Goal: Task Accomplishment & Management: Complete application form

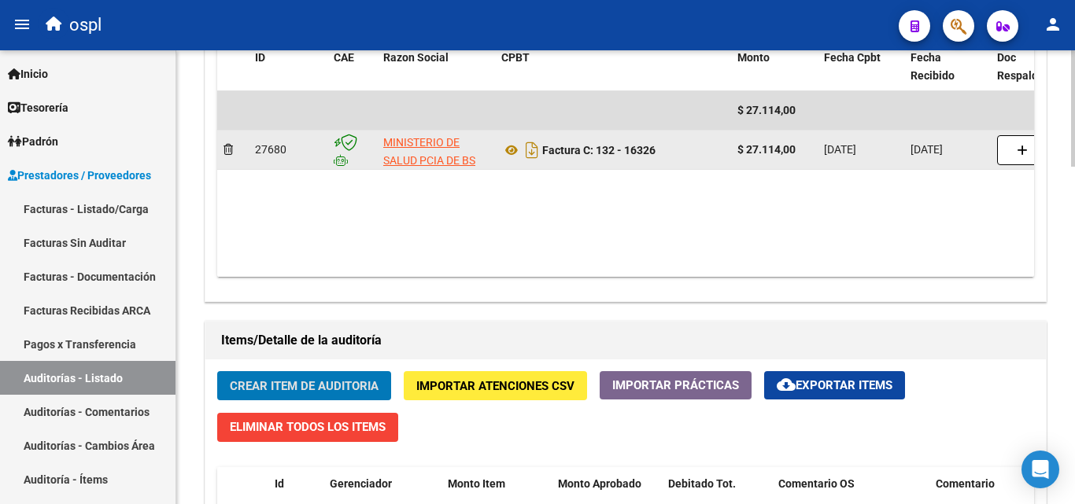
scroll to position [865, 0]
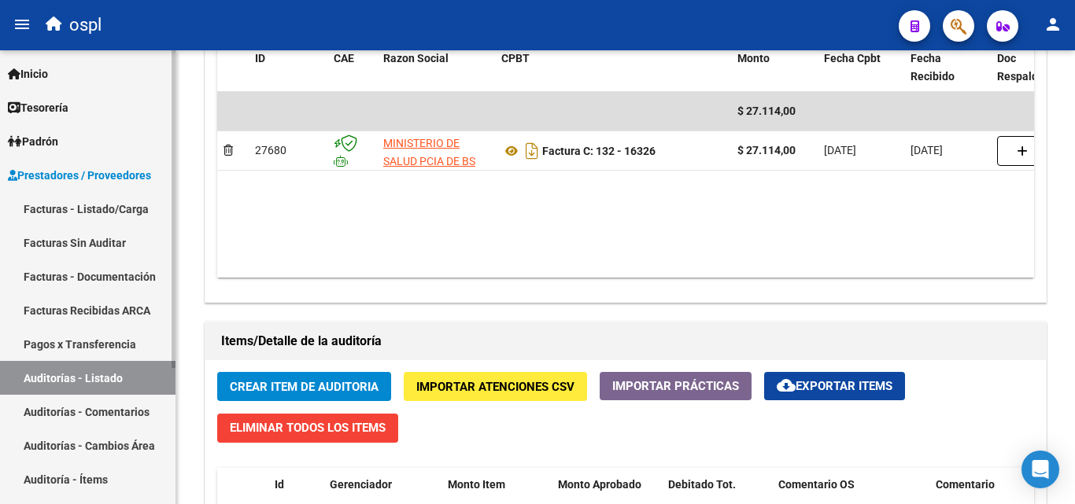
click at [130, 238] on link "Facturas Sin Auditar" at bounding box center [87, 243] width 175 height 34
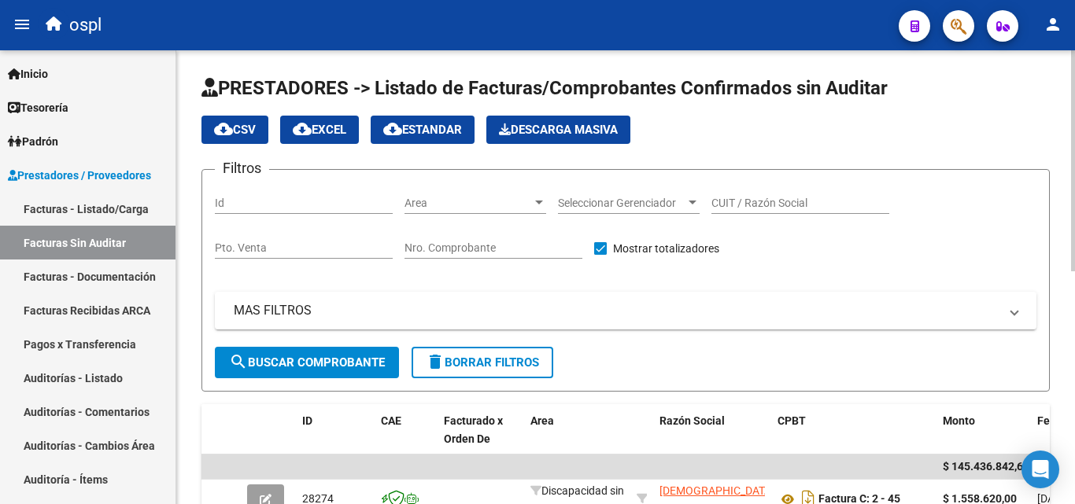
click at [514, 210] on div "Area Area" at bounding box center [475, 198] width 142 height 31
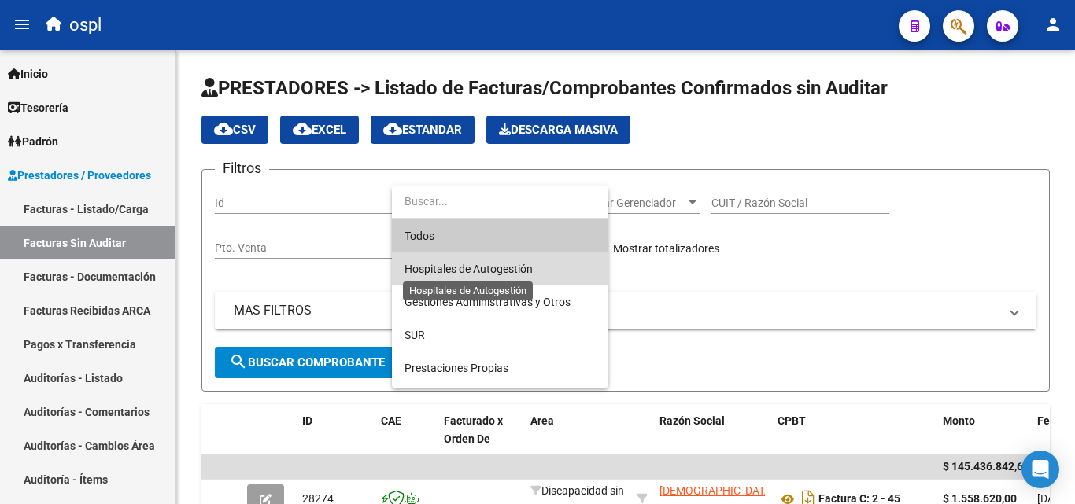
click at [486, 270] on span "Hospitales de Autogestión" at bounding box center [468, 269] width 128 height 13
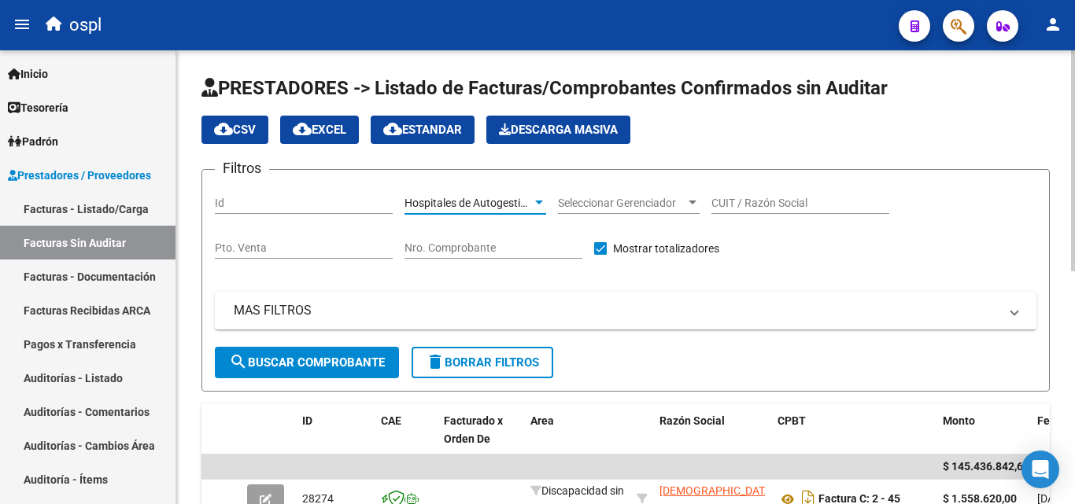
drag, startPoint x: 291, startPoint y: 341, endPoint x: 284, endPoint y: 345, distance: 8.1
click at [289, 343] on div "MAS FILTROS Comprobante Tipo Comprobante Tipo Fecha inicio – Fecha fin Fec. Com…" at bounding box center [625, 319] width 821 height 55
drag, startPoint x: 284, startPoint y: 345, endPoint x: 275, endPoint y: 358, distance: 15.7
click at [275, 358] on form "Filtros Id Hospitales de Autogestión Area Seleccionar Gerenciador Seleccionar G…" at bounding box center [625, 280] width 848 height 223
click at [275, 360] on span "search Buscar Comprobante" at bounding box center [307, 363] width 156 height 14
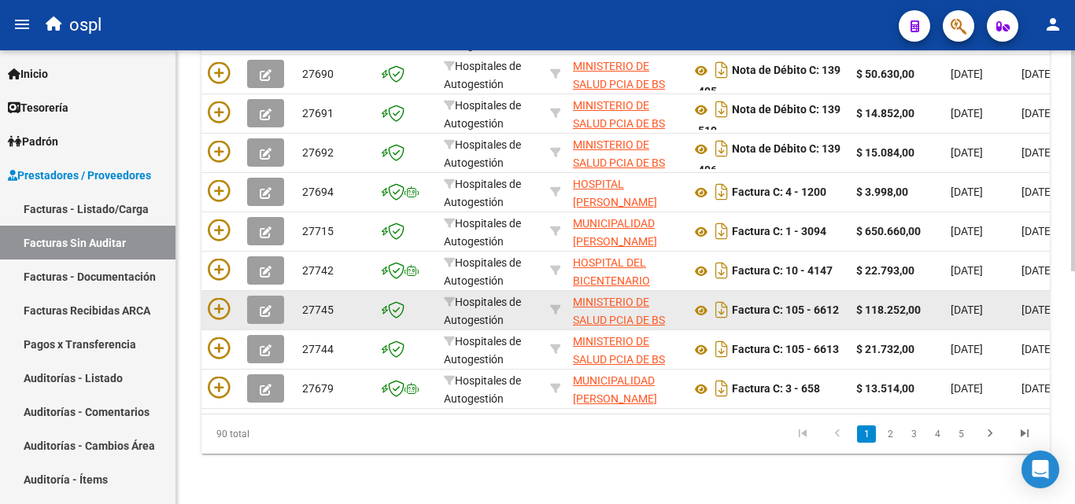
scroll to position [241, 0]
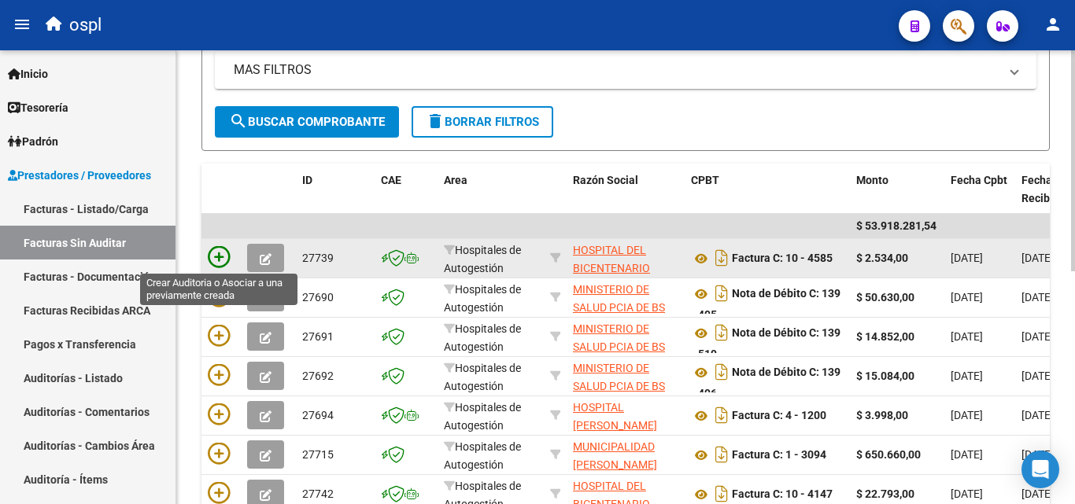
click at [216, 250] on icon at bounding box center [219, 257] width 22 height 22
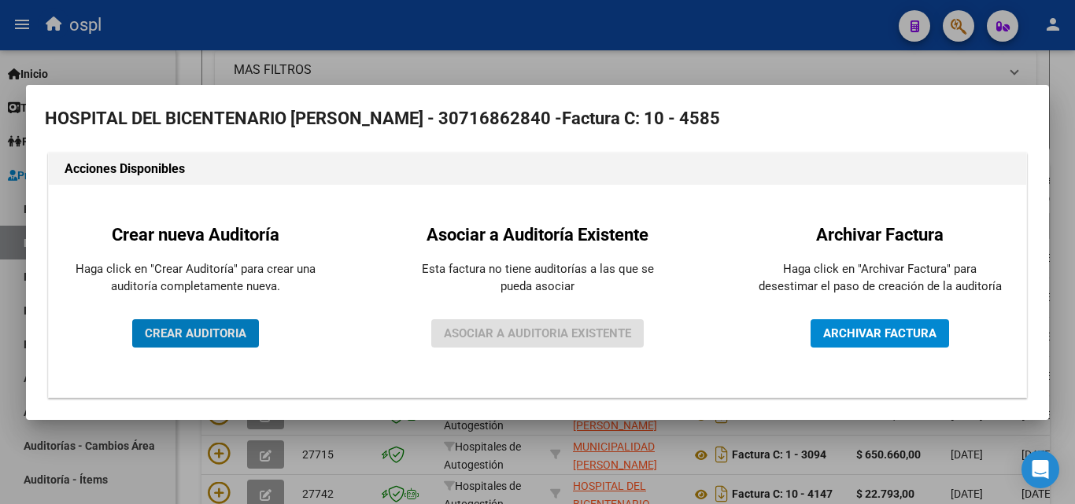
click at [210, 332] on span "CREAR AUDITORIA" at bounding box center [195, 333] width 101 height 14
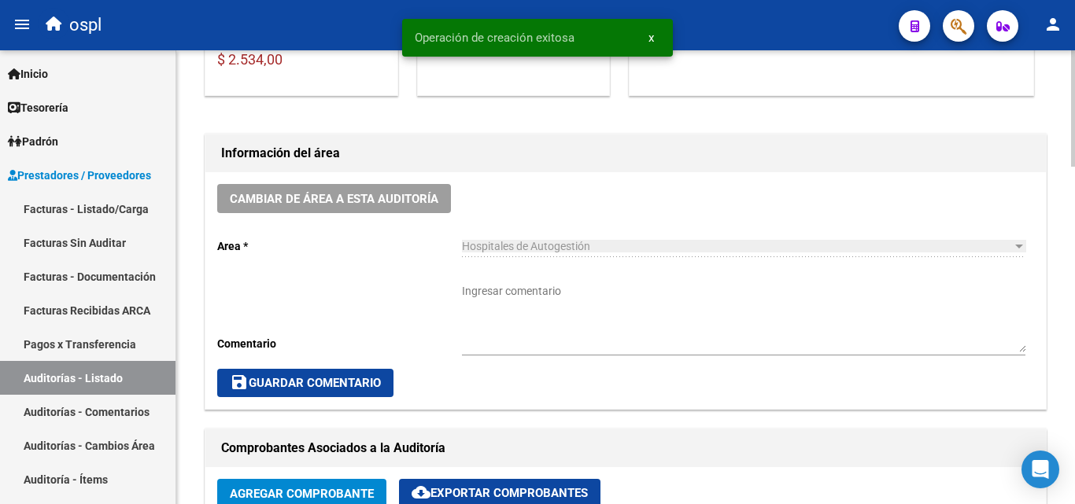
scroll to position [472, 0]
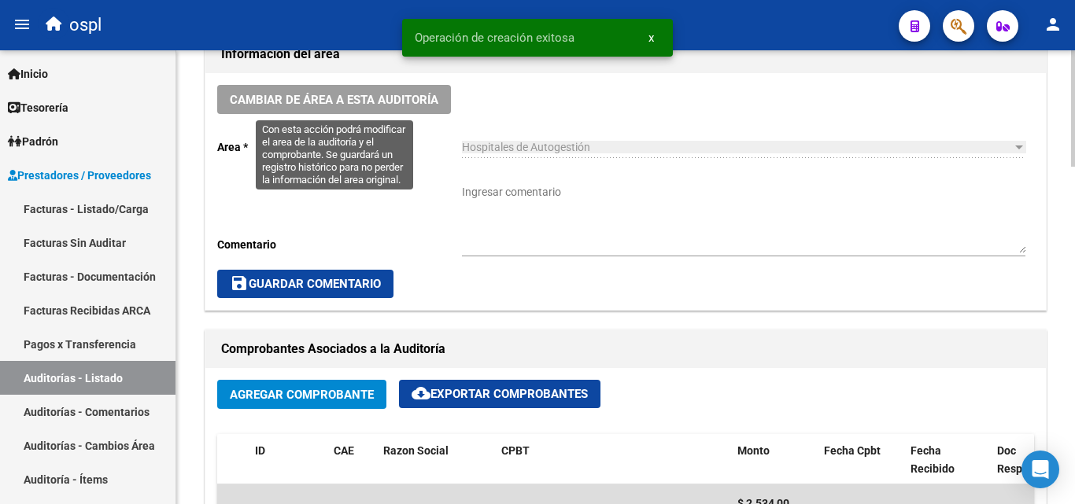
click at [385, 90] on button "Cambiar de área a esta auditoría" at bounding box center [334, 99] width 234 height 29
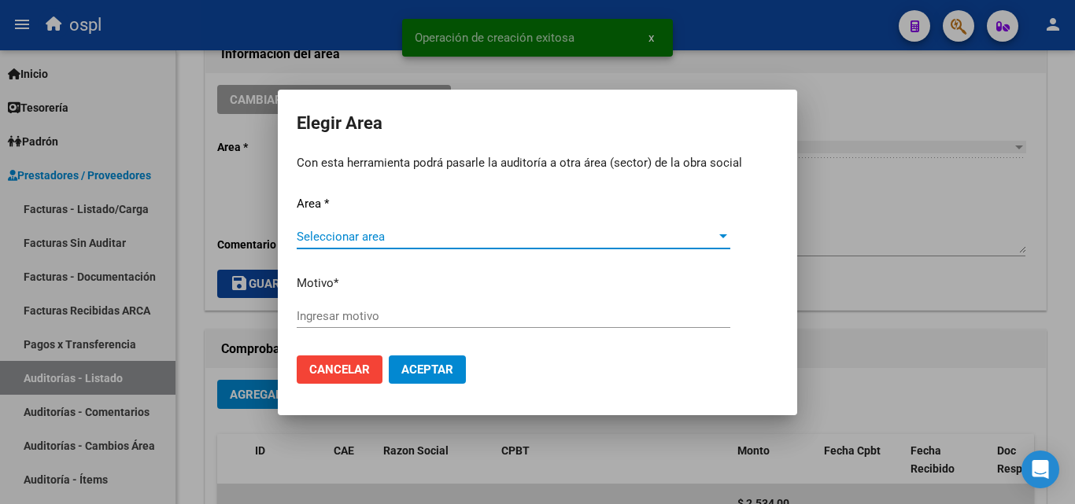
click at [397, 242] on span "Seleccionar area" at bounding box center [506, 237] width 419 height 14
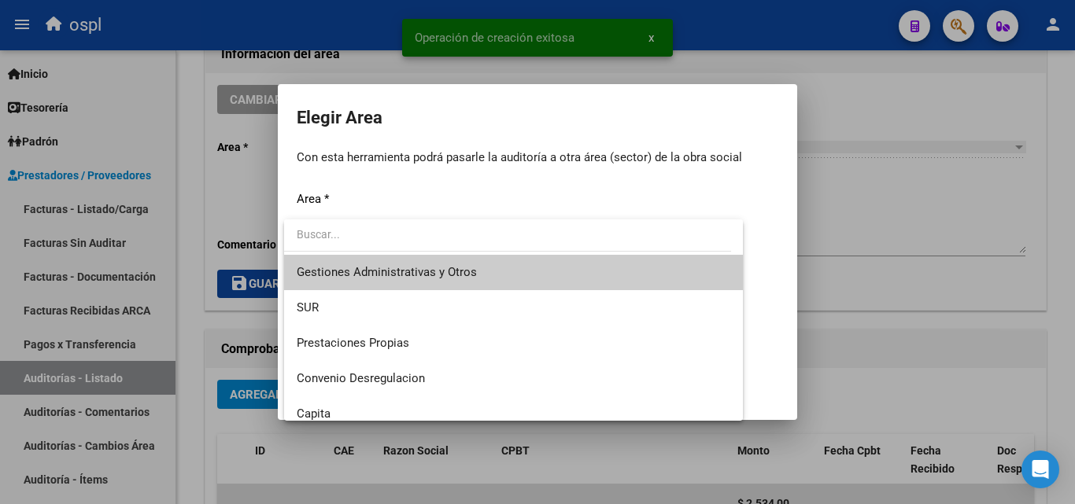
scroll to position [188, 0]
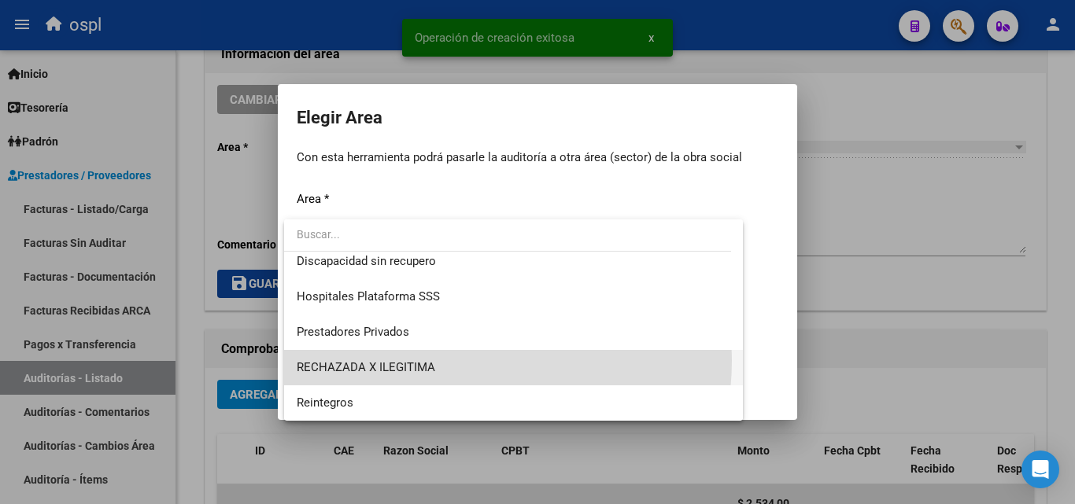
click at [447, 360] on span "RECHAZADA X ILEGITIMA" at bounding box center [513, 367] width 433 height 35
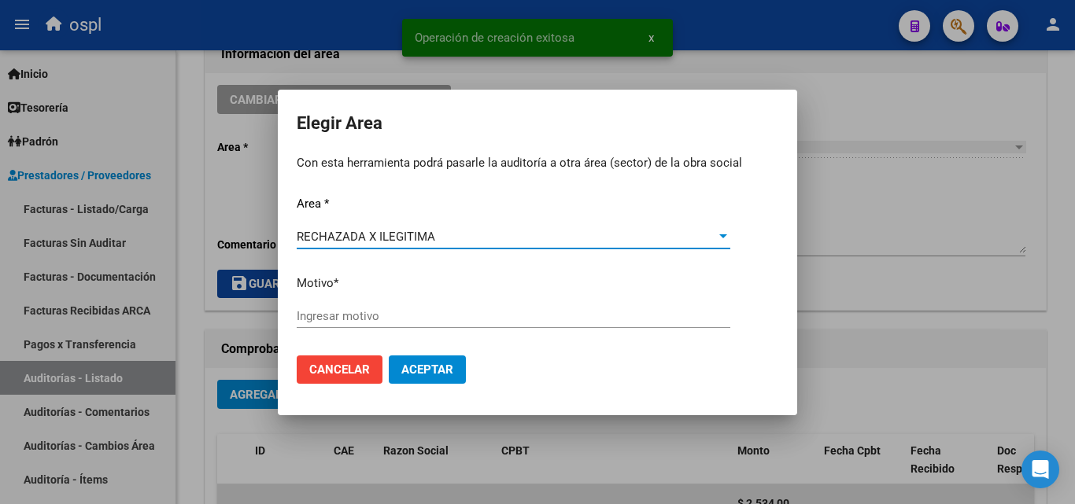
click at [359, 316] on input "Ingresar motivo" at bounding box center [513, 316] width 433 height 14
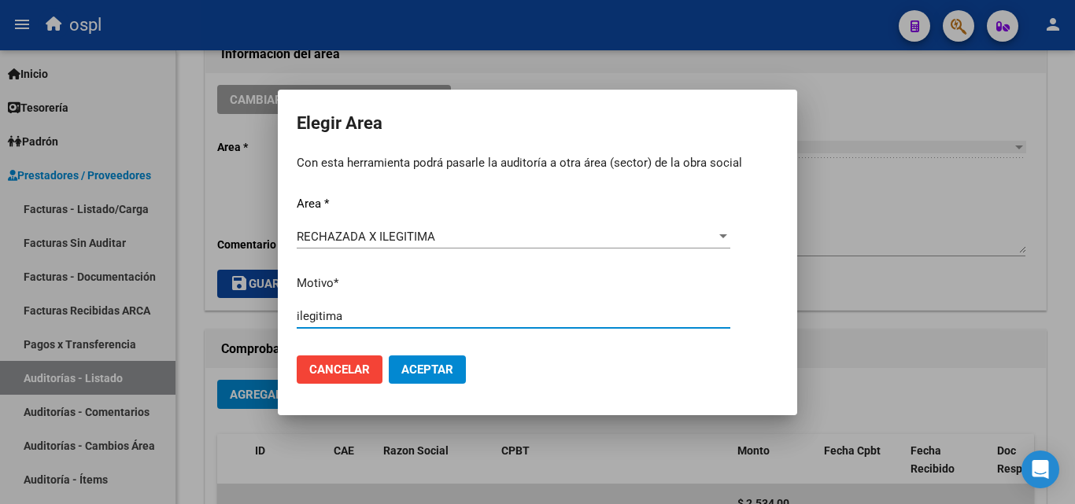
type input "ilegitima"
drag, startPoint x: 425, startPoint y: 384, endPoint x: 431, endPoint y: 376, distance: 10.1
click at [426, 382] on mat-dialog-actions "Cancelar Aceptar" at bounding box center [537, 369] width 481 height 53
click at [431, 376] on span "Aceptar" at bounding box center [427, 370] width 52 height 14
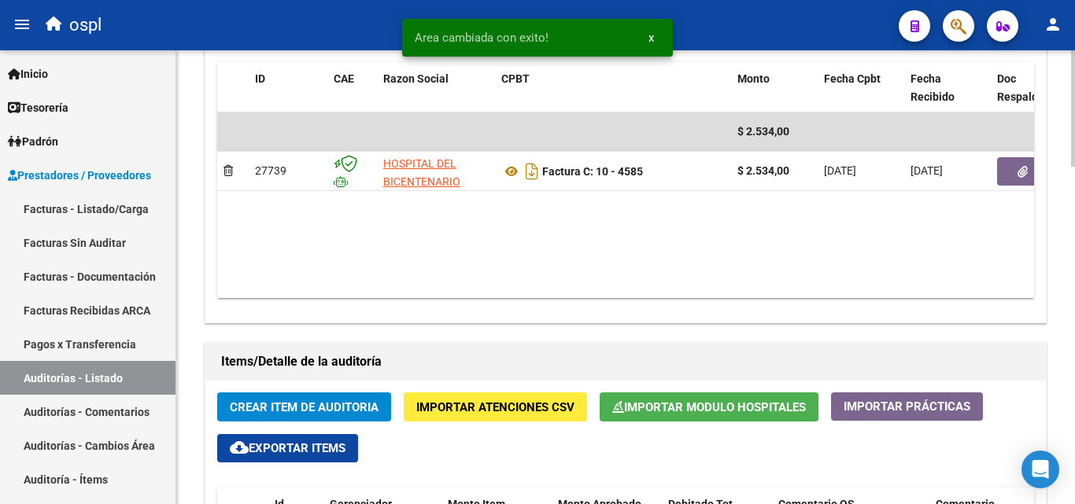
scroll to position [944, 0]
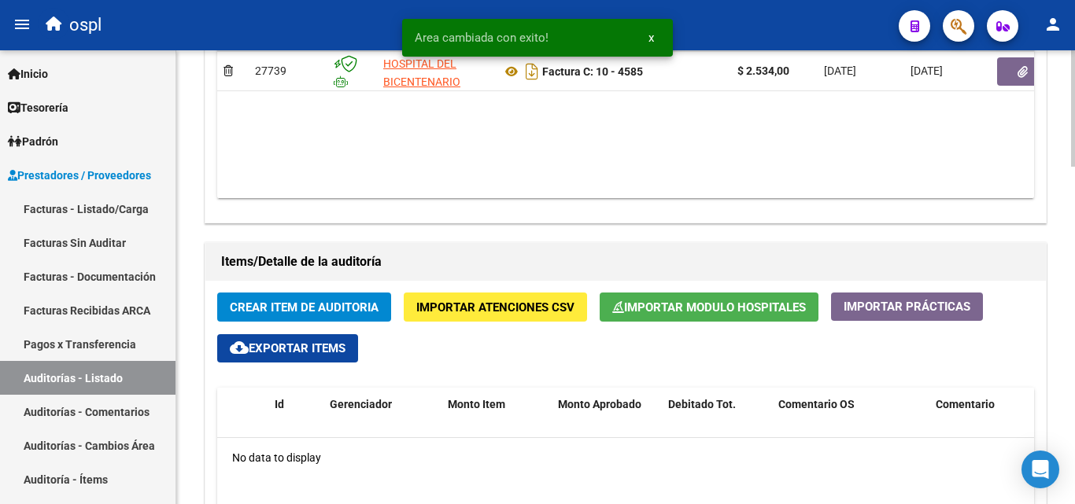
click at [264, 311] on span "Crear Item de Auditoria" at bounding box center [304, 308] width 149 height 14
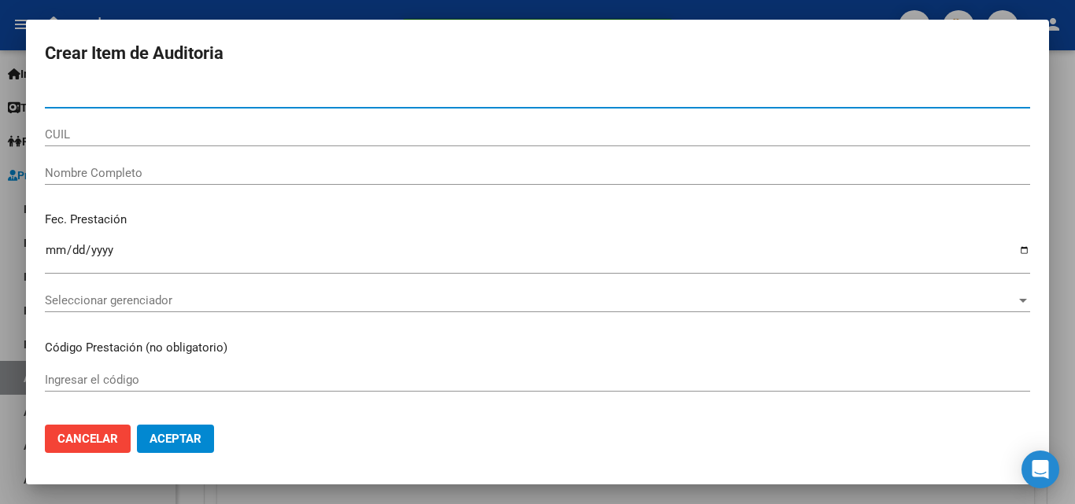
click at [167, 179] on input "Nombre Completo" at bounding box center [537, 173] width 985 height 14
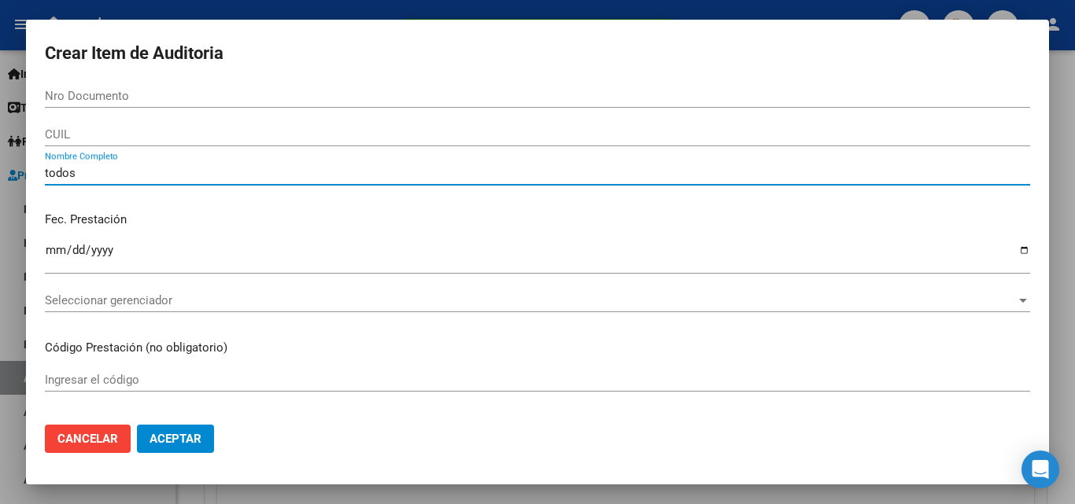
scroll to position [315, 0]
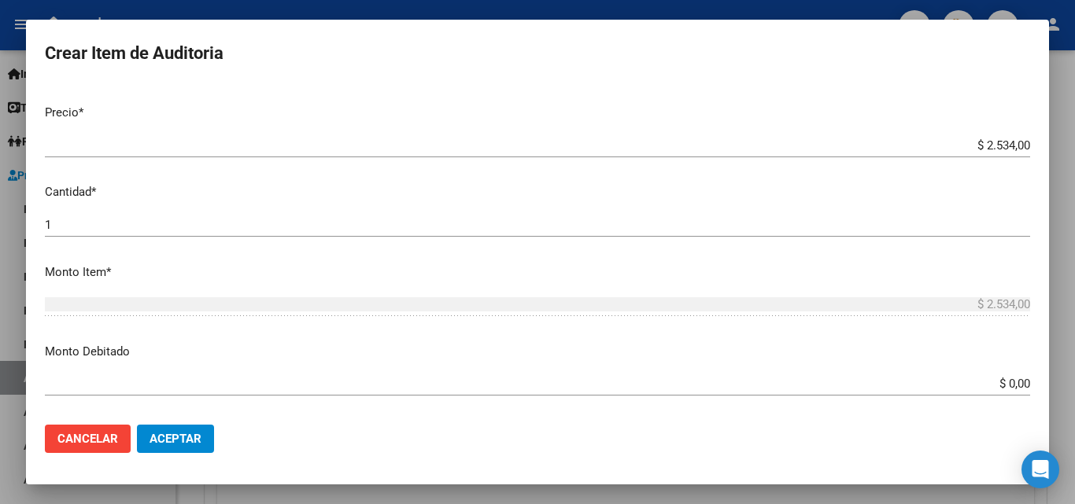
type input "todos"
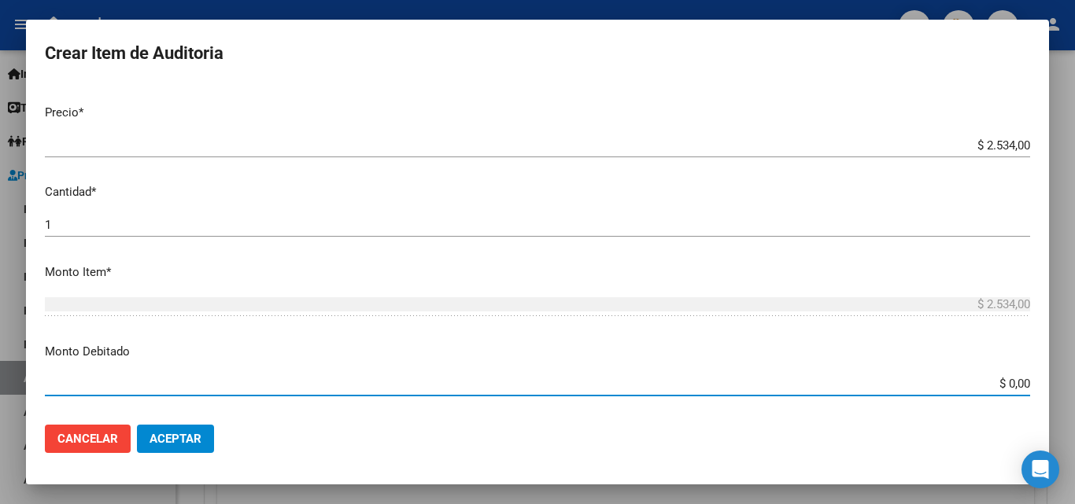
drag, startPoint x: 1015, startPoint y: 382, endPoint x: 1054, endPoint y: 382, distance: 39.3
click at [1035, 382] on mat-dialog-content "Nro Documento CUIL todos Nombre Completo Fec. Prestación Ingresar la fecha Sele…" at bounding box center [537, 248] width 1023 height 328
type input "$ 2.534,00"
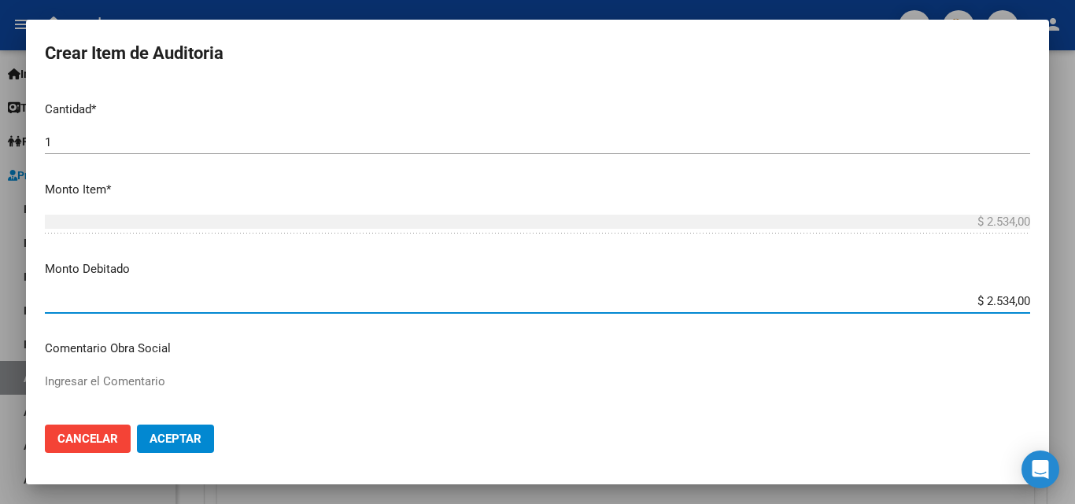
scroll to position [629, 0]
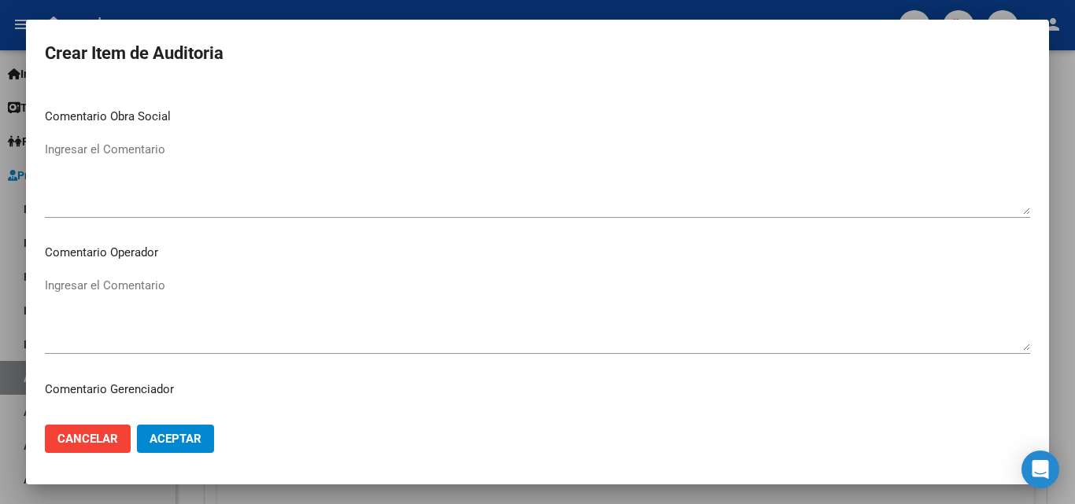
click at [195, 292] on textarea "Ingresar el Comentario" at bounding box center [537, 314] width 985 height 74
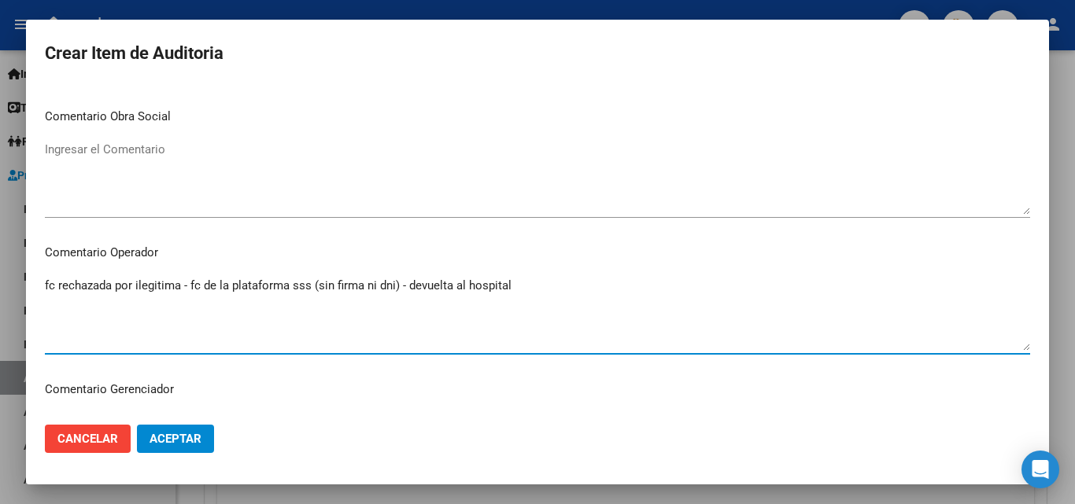
type textarea "fc rechazada por ilegitima - fc de la plataforma sss (sin firma ni dni) - devue…"
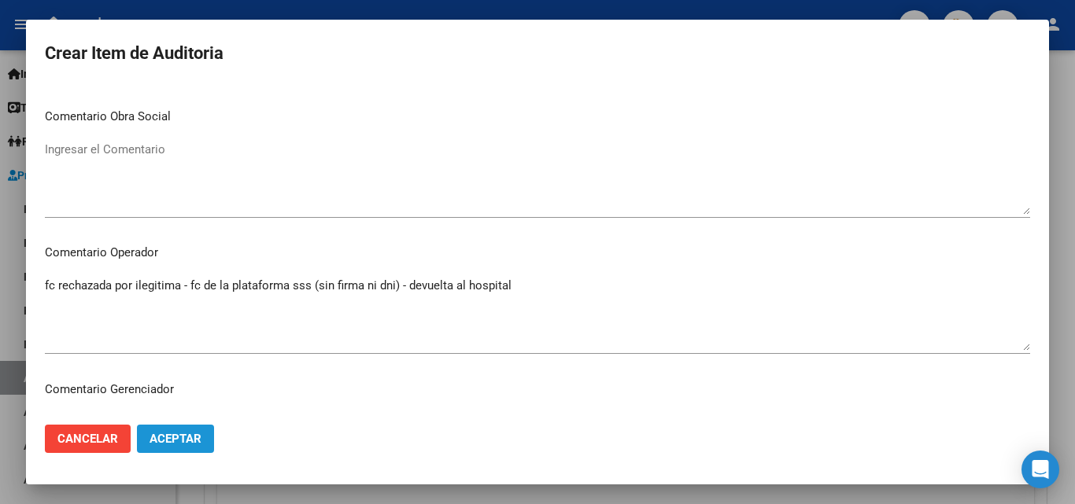
click at [176, 430] on button "Aceptar" at bounding box center [175, 439] width 77 height 28
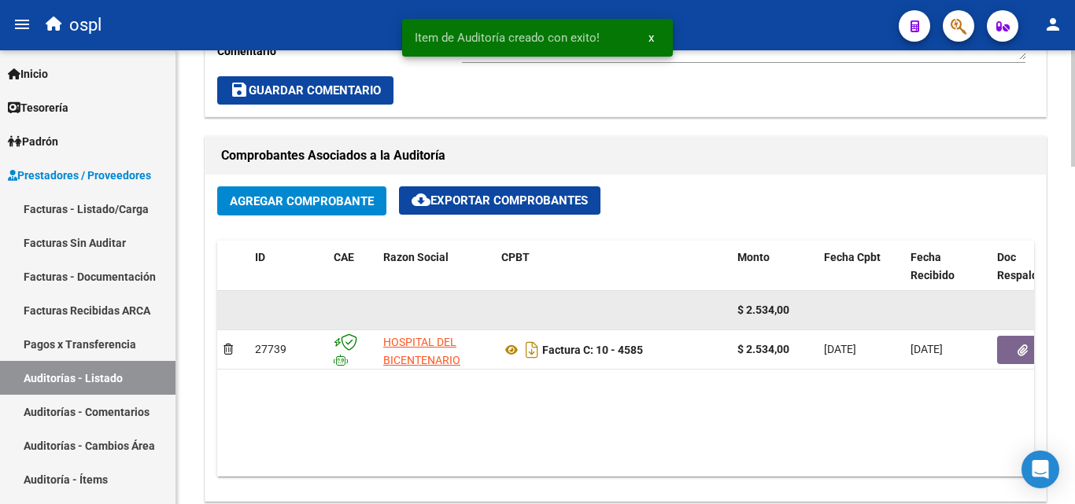
scroll to position [630, 0]
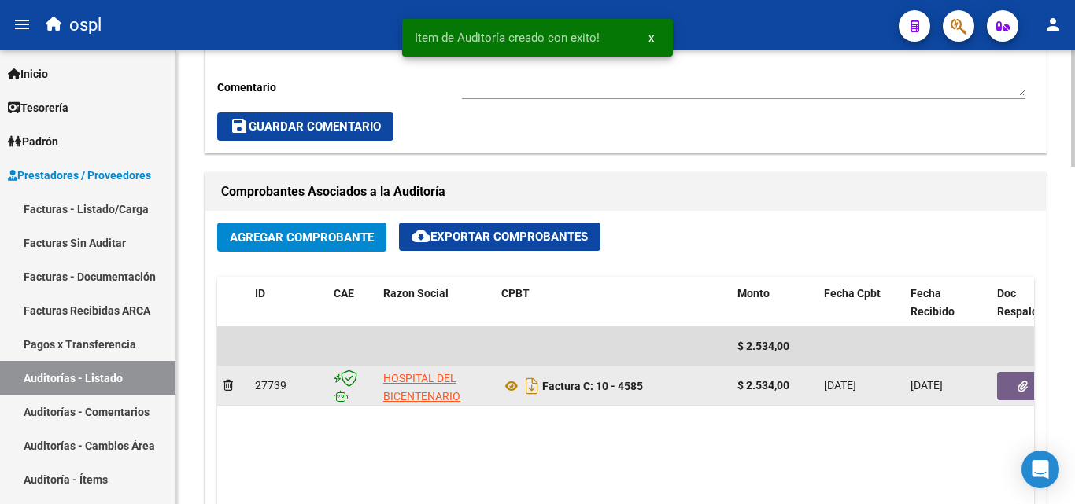
click at [1015, 384] on button "button" at bounding box center [1022, 386] width 50 height 28
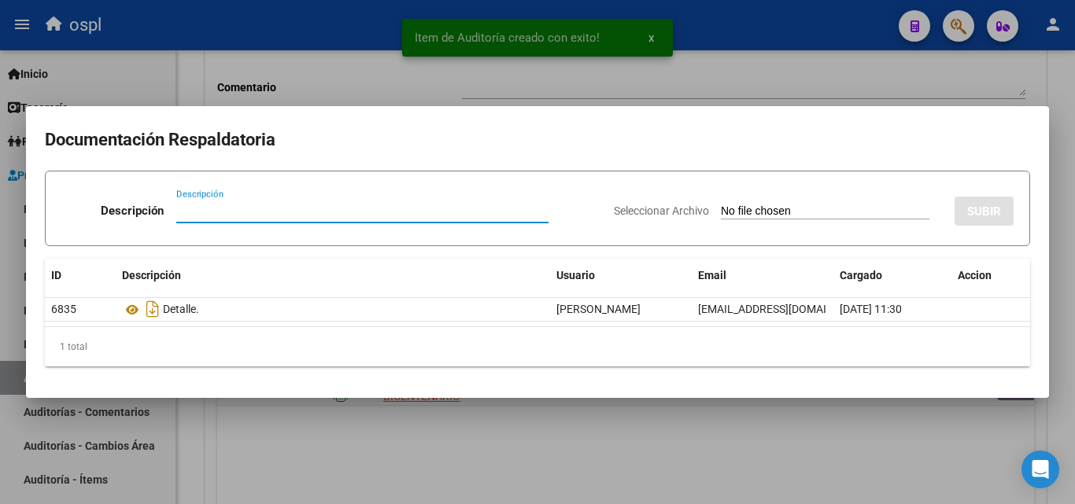
click at [406, 436] on div at bounding box center [537, 252] width 1075 height 504
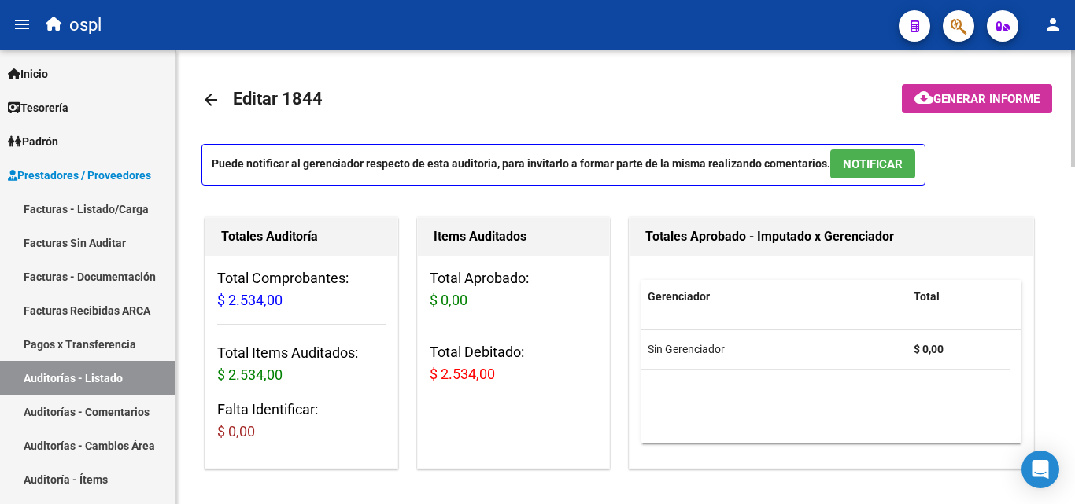
scroll to position [0, 0]
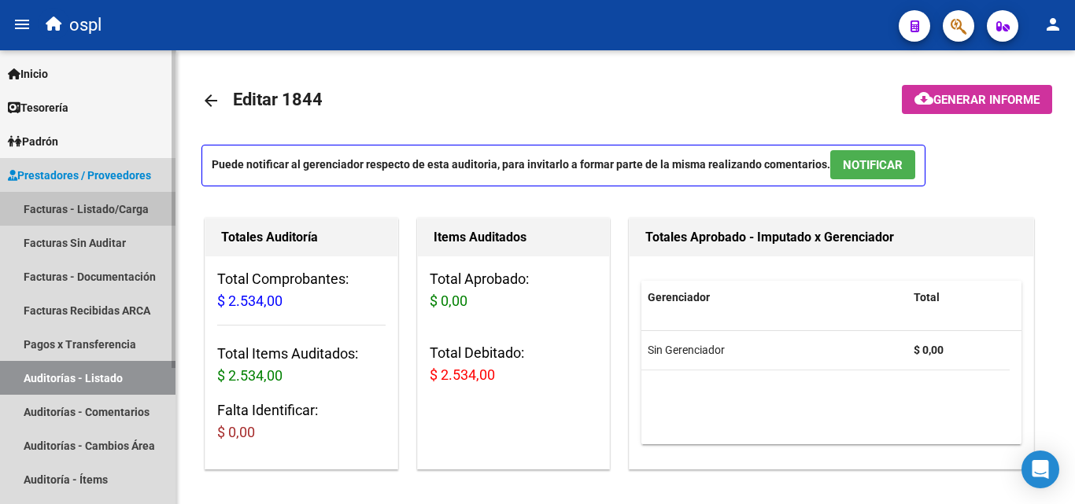
click at [96, 212] on link "Facturas - Listado/Carga" at bounding box center [87, 209] width 175 height 34
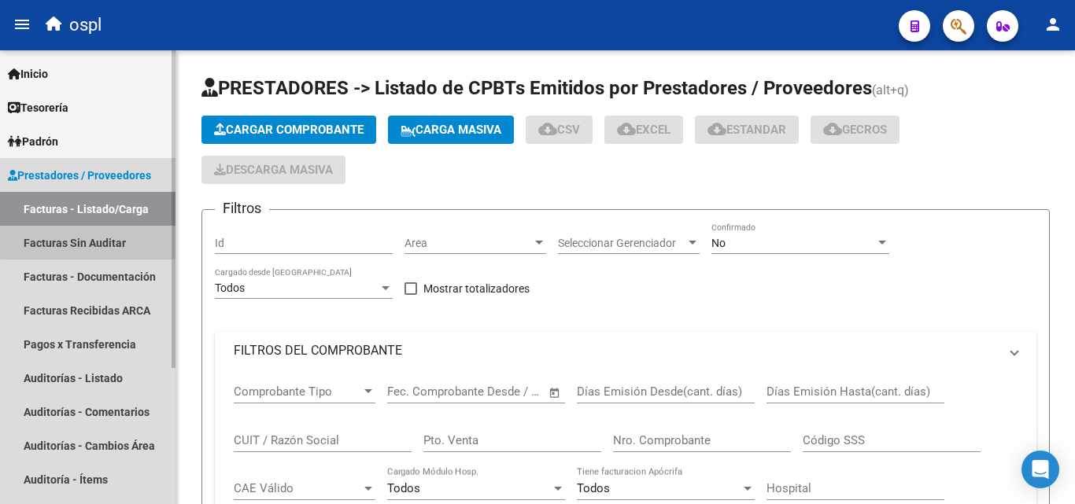
click at [106, 240] on link "Facturas Sin Auditar" at bounding box center [87, 243] width 175 height 34
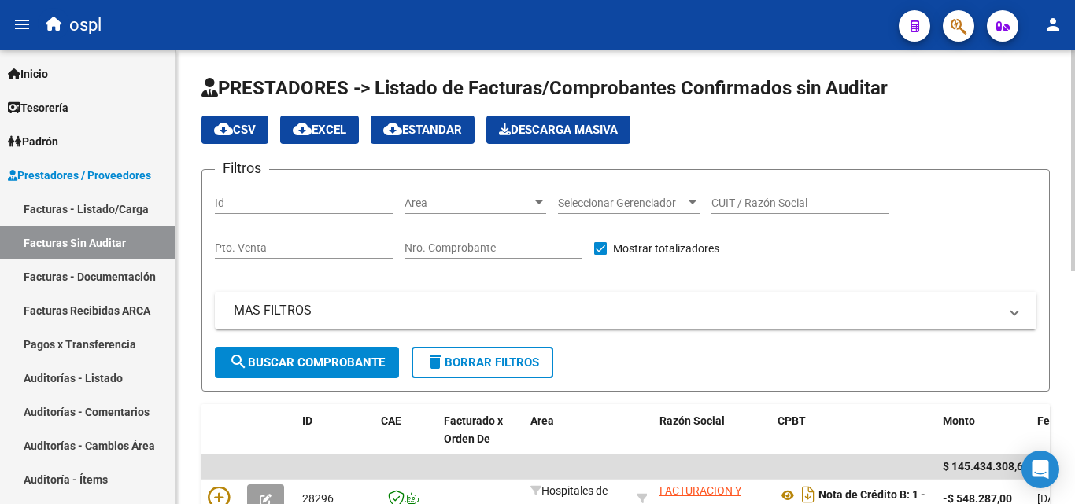
drag, startPoint x: 1067, startPoint y: 383, endPoint x: 1047, endPoint y: 400, distance: 26.2
click at [1067, 383] on div "PRESTADORES -> Listado de Facturas/Comprobantes Confirmados sin Auditar cloud_d…" at bounding box center [625, 509] width 898 height 918
click at [477, 219] on div "Area Area" at bounding box center [475, 205] width 142 height 45
click at [481, 187] on div "Area Area" at bounding box center [475, 198] width 142 height 31
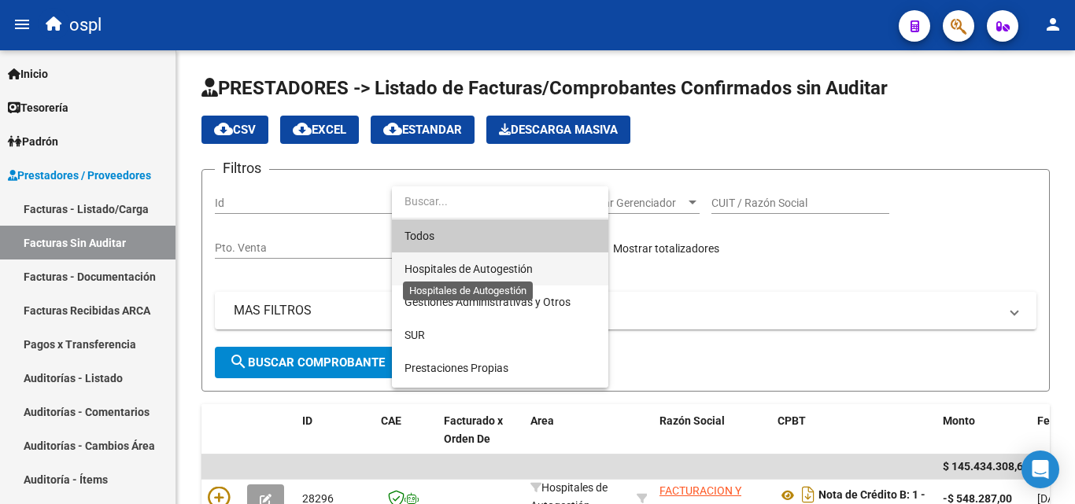
click at [457, 264] on span "Hospitales de Autogestión" at bounding box center [468, 269] width 128 height 13
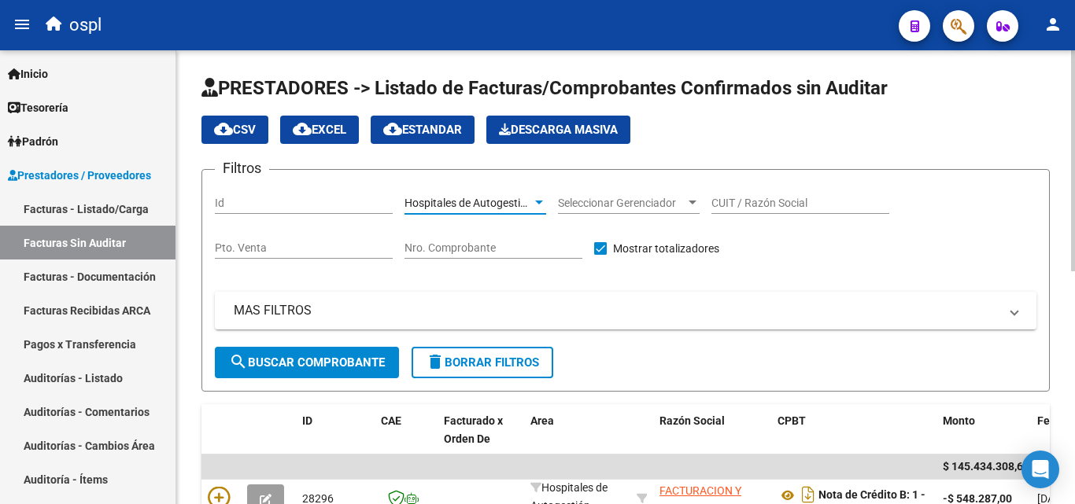
click at [377, 350] on button "search Buscar Comprobante" at bounding box center [307, 362] width 184 height 31
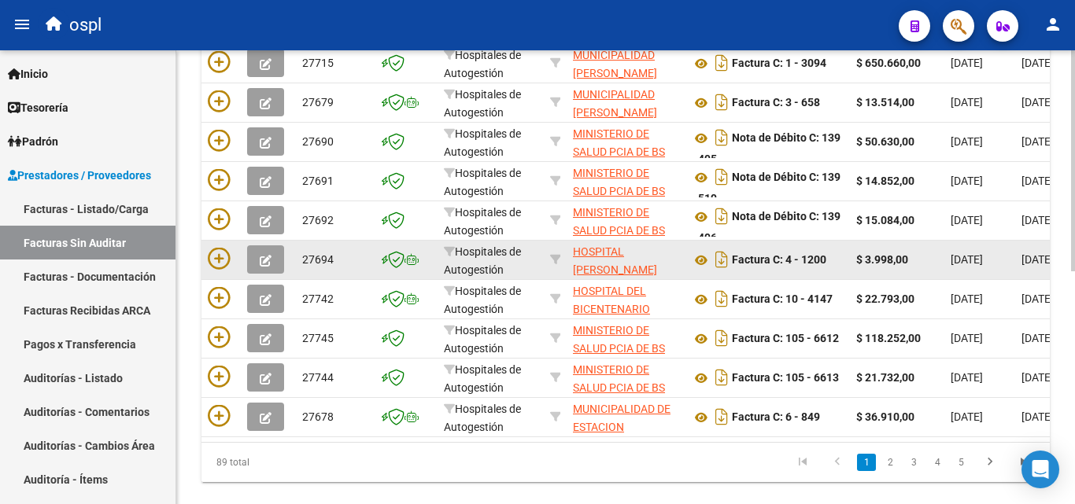
scroll to position [398, 0]
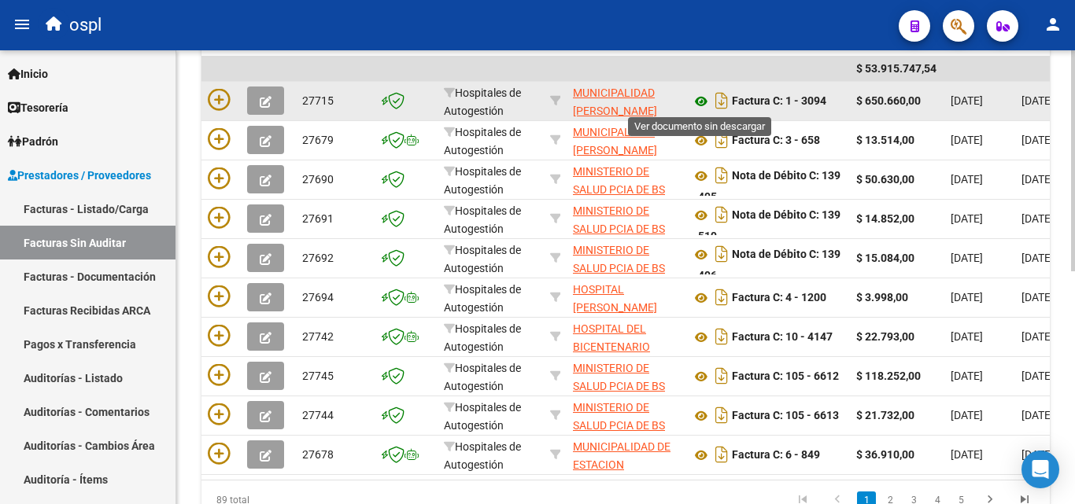
click at [697, 100] on icon at bounding box center [701, 101] width 20 height 19
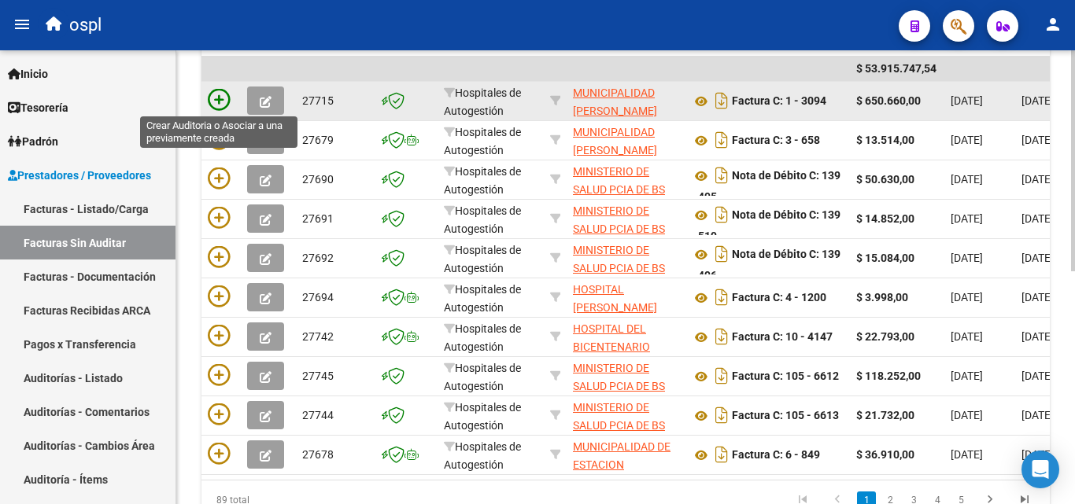
click at [214, 97] on icon at bounding box center [219, 100] width 22 height 22
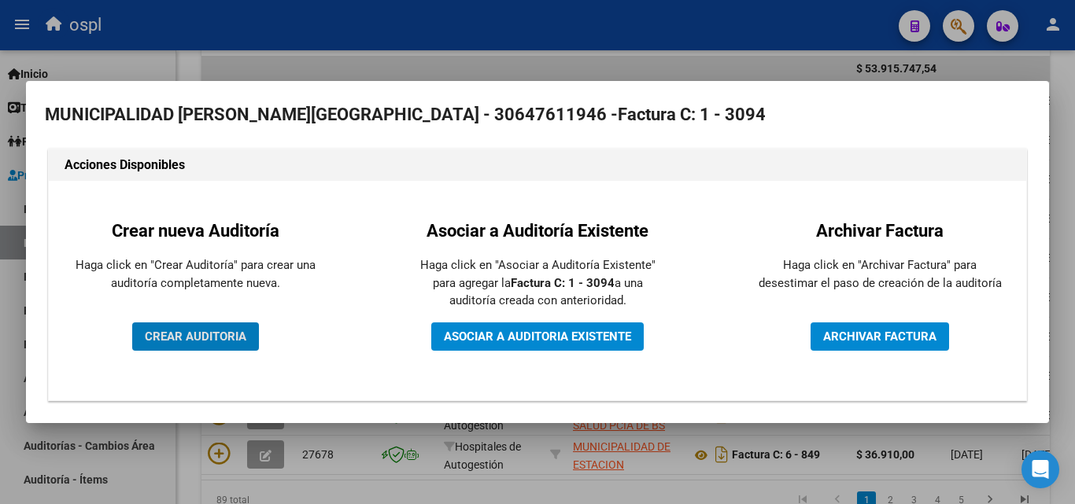
click at [230, 341] on span "CREAR AUDITORIA" at bounding box center [195, 337] width 101 height 14
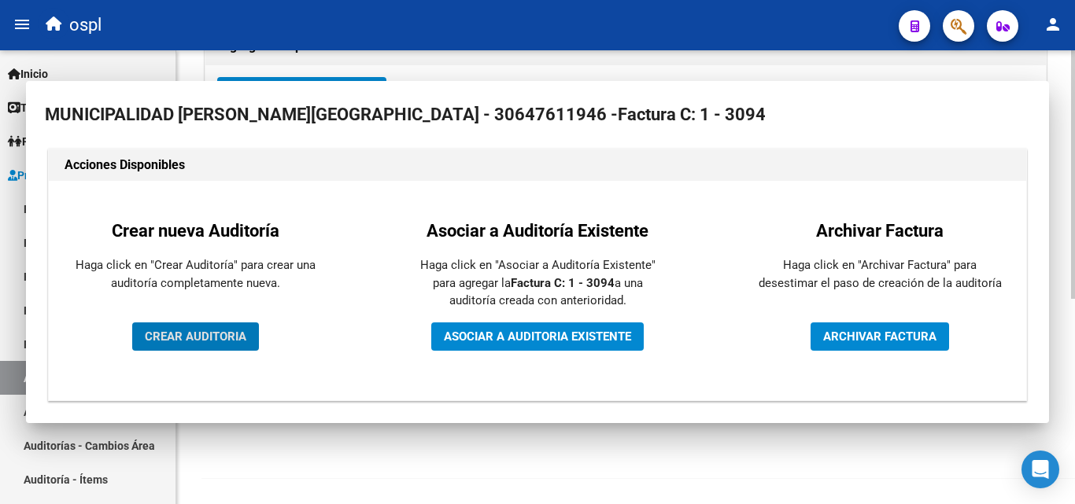
scroll to position [376, 0]
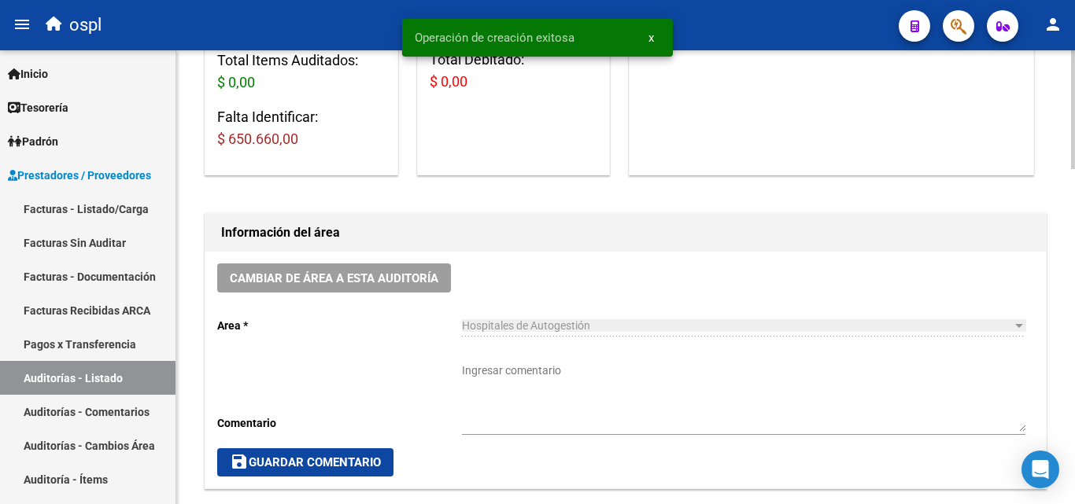
scroll to position [393, 0]
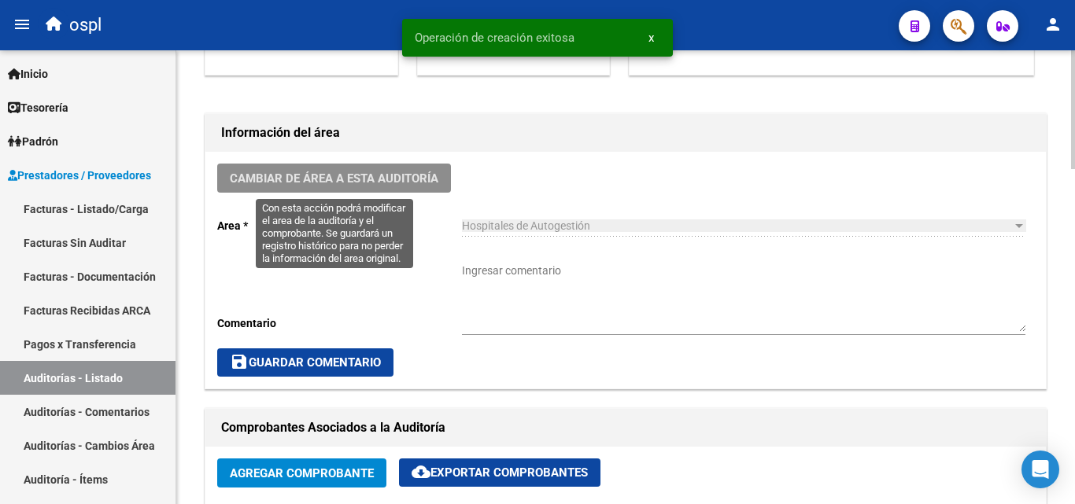
click at [348, 169] on button "Cambiar de área a esta auditoría" at bounding box center [334, 178] width 234 height 29
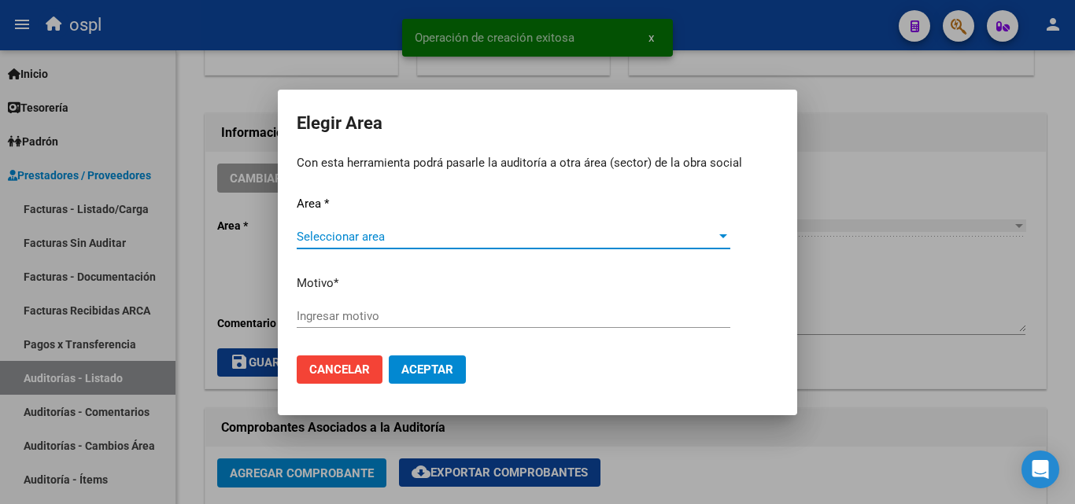
click at [370, 231] on span "Seleccionar area" at bounding box center [506, 237] width 419 height 14
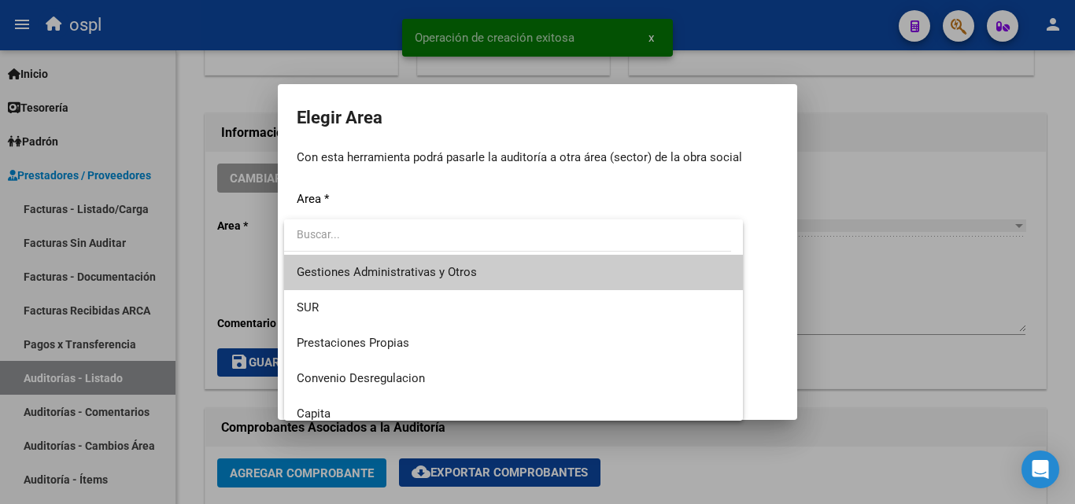
scroll to position [188, 0]
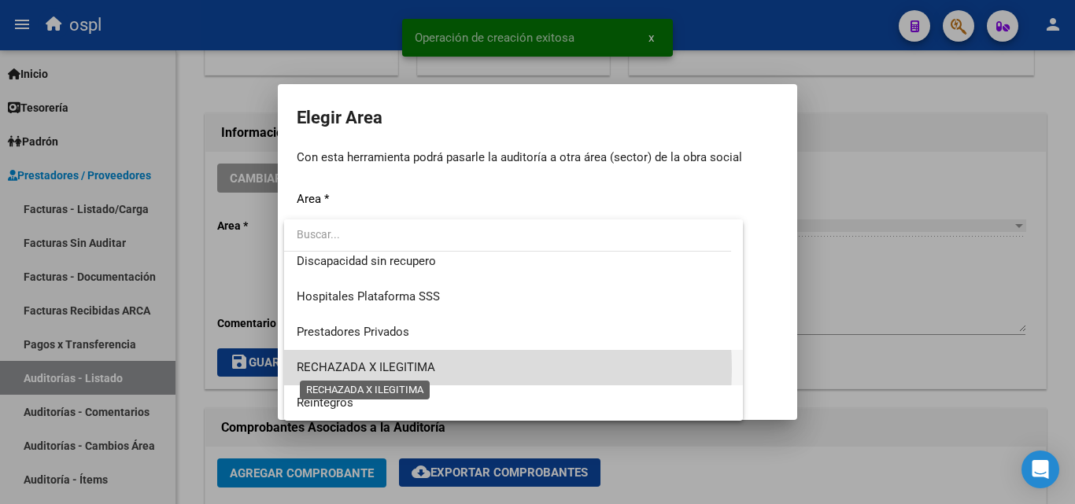
click at [428, 369] on span "RECHAZADA X ILEGITIMA" at bounding box center [366, 367] width 138 height 14
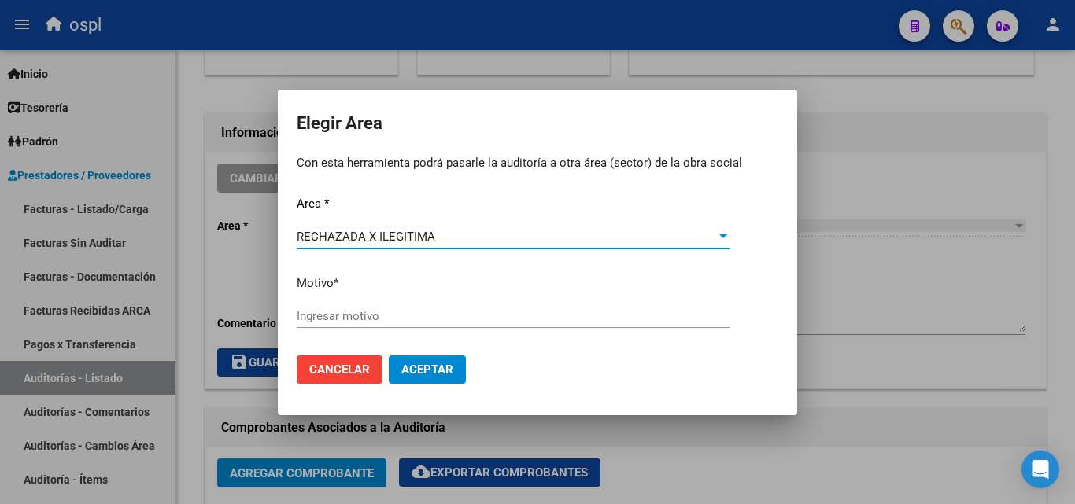
click at [371, 320] on input "Ingresar motivo" at bounding box center [513, 316] width 433 height 14
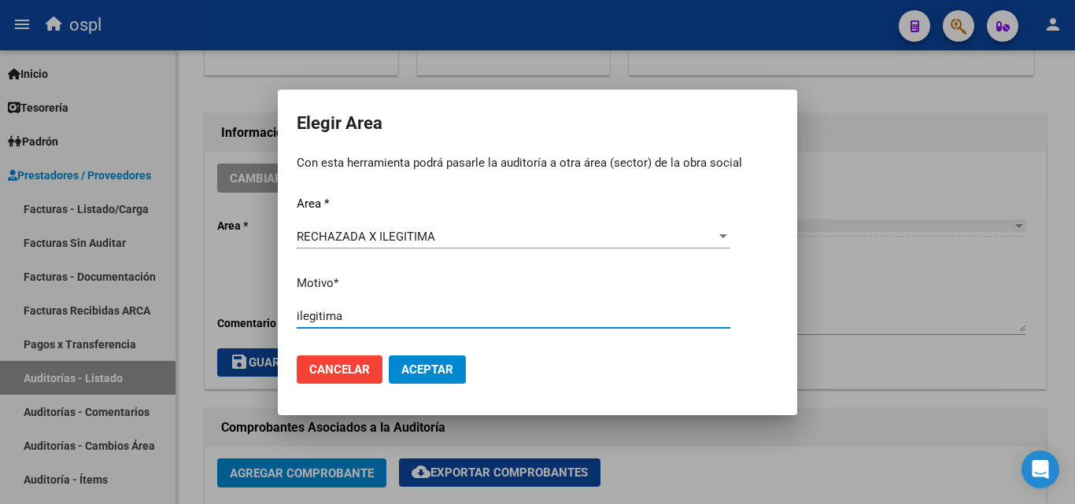
type input "ilegitima"
click at [400, 369] on button "Aceptar" at bounding box center [427, 370] width 77 height 28
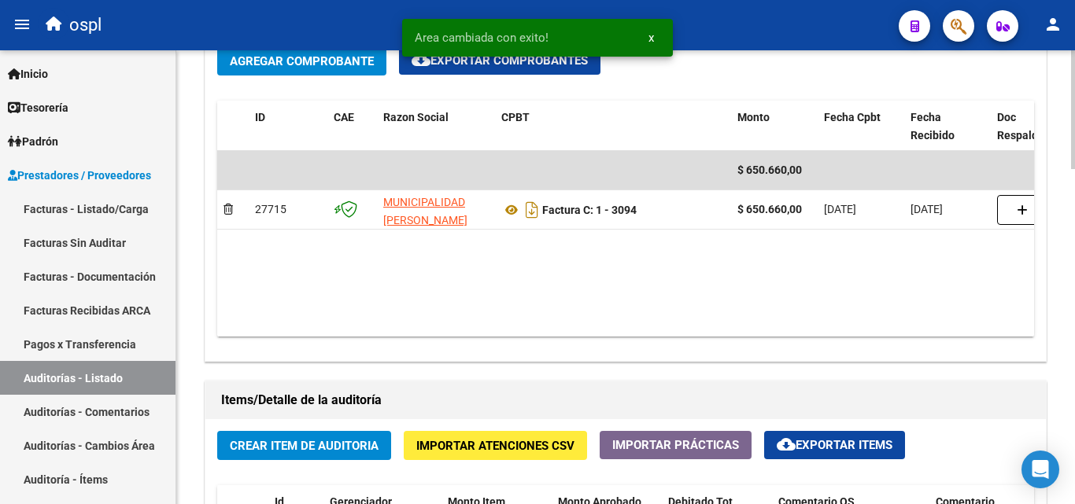
scroll to position [865, 0]
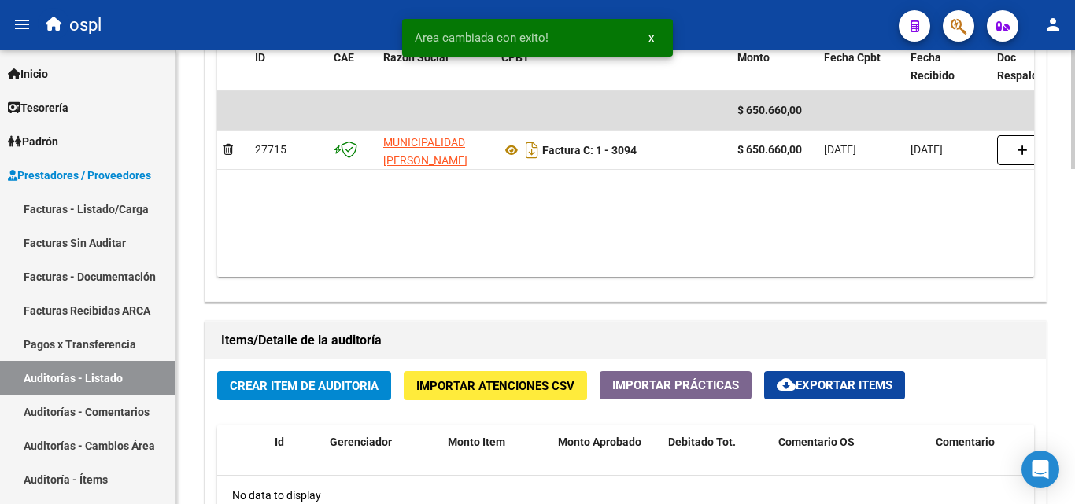
click at [312, 385] on span "Crear Item de Auditoria" at bounding box center [304, 386] width 149 height 14
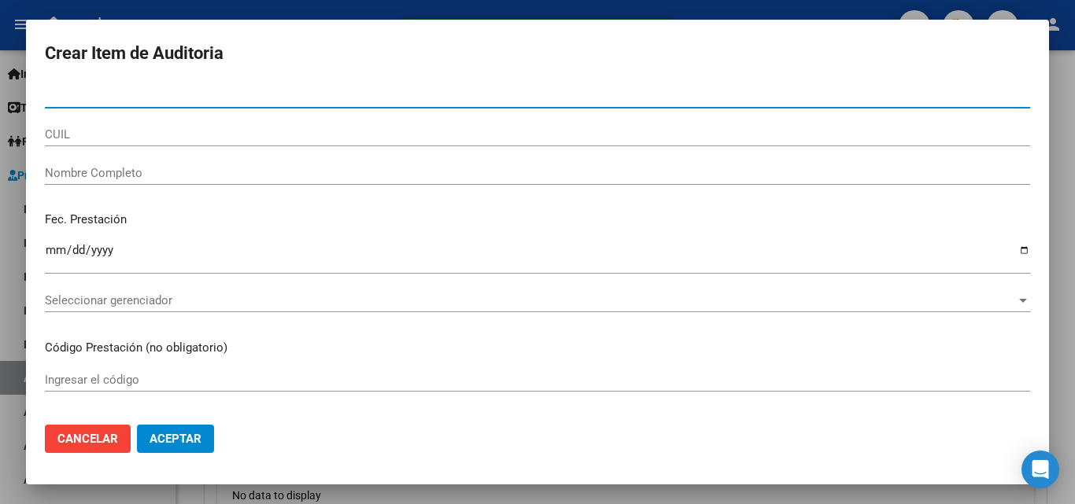
click at [63, 169] on input "Nombre Completo" at bounding box center [537, 173] width 985 height 14
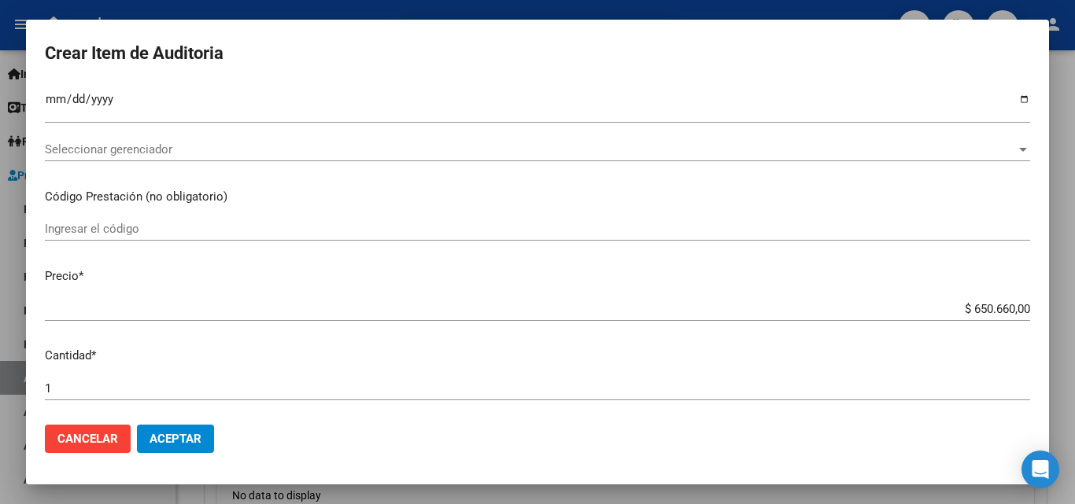
scroll to position [236, 0]
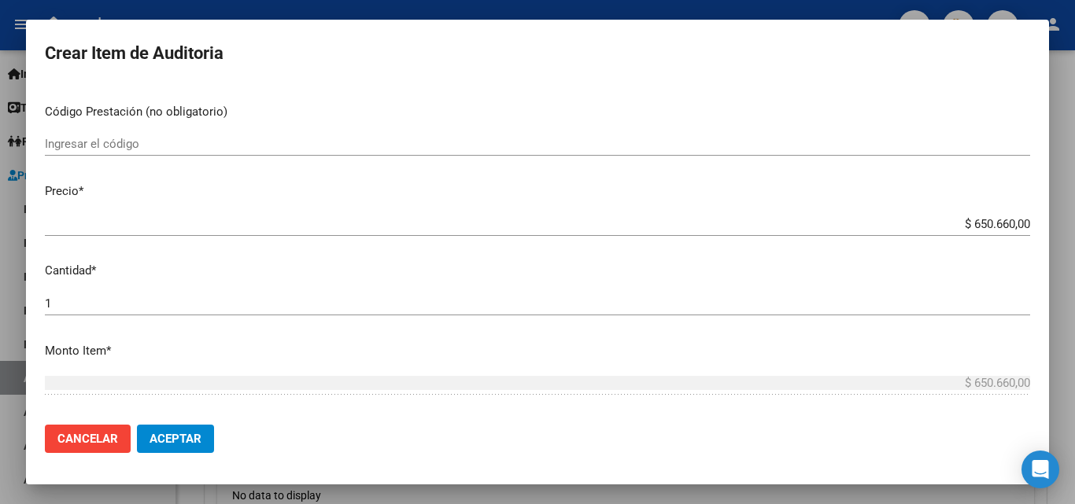
type input "todos"
click at [271, 66] on h2 "Crear Item de Auditoria" at bounding box center [537, 54] width 985 height 30
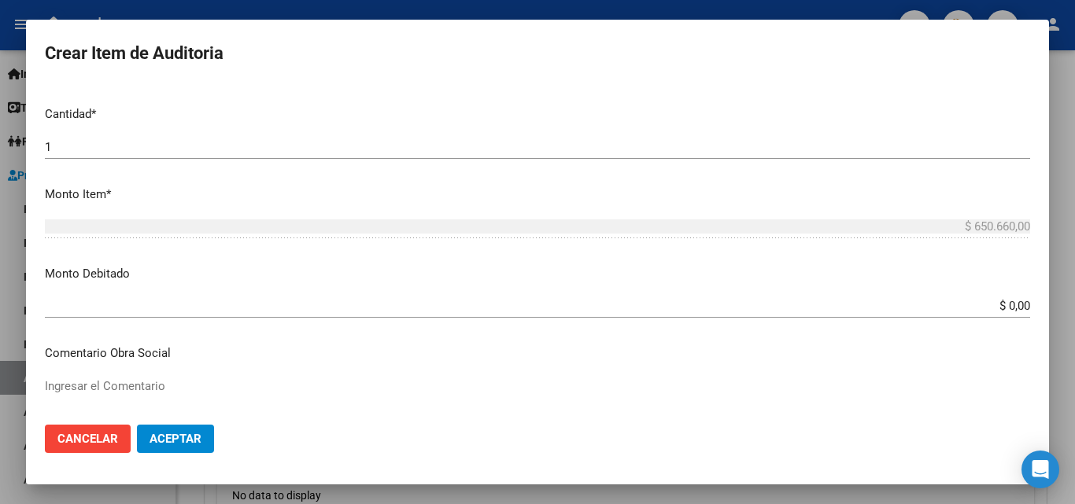
scroll to position [393, 0]
drag, startPoint x: 1002, startPoint y: 300, endPoint x: 1074, endPoint y: 318, distance: 73.8
click at [1074, 318] on div "Crear Item de Auditoria Nro Documento CUIL todos Nombre Completo Fec. Prestació…" at bounding box center [537, 252] width 1075 height 504
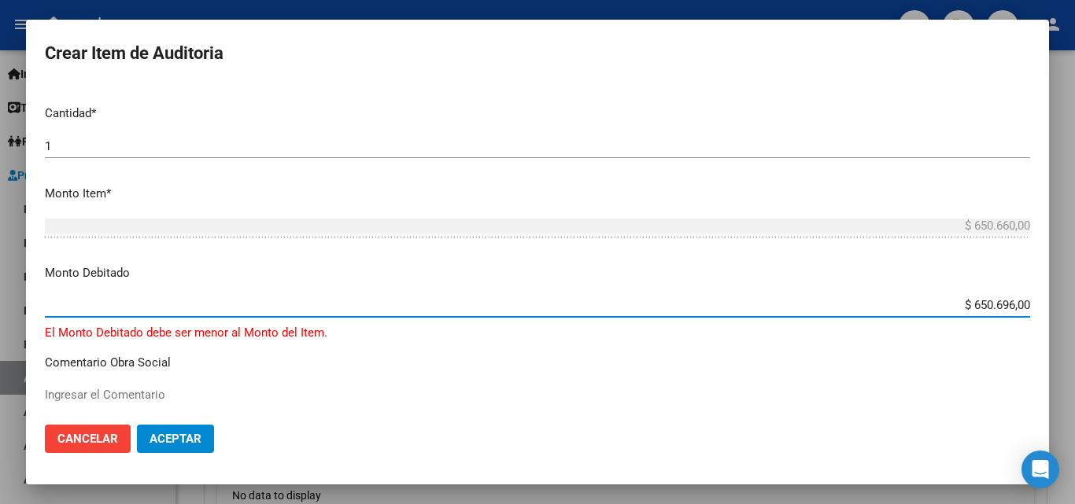
drag, startPoint x: 953, startPoint y: 306, endPoint x: 1031, endPoint y: 287, distance: 80.9
click at [1029, 287] on mat-dialog-content "Nro Documento CUIL todos Nombre Completo Fec. Prestación Ingresar la fecha Sele…" at bounding box center [537, 248] width 1023 height 328
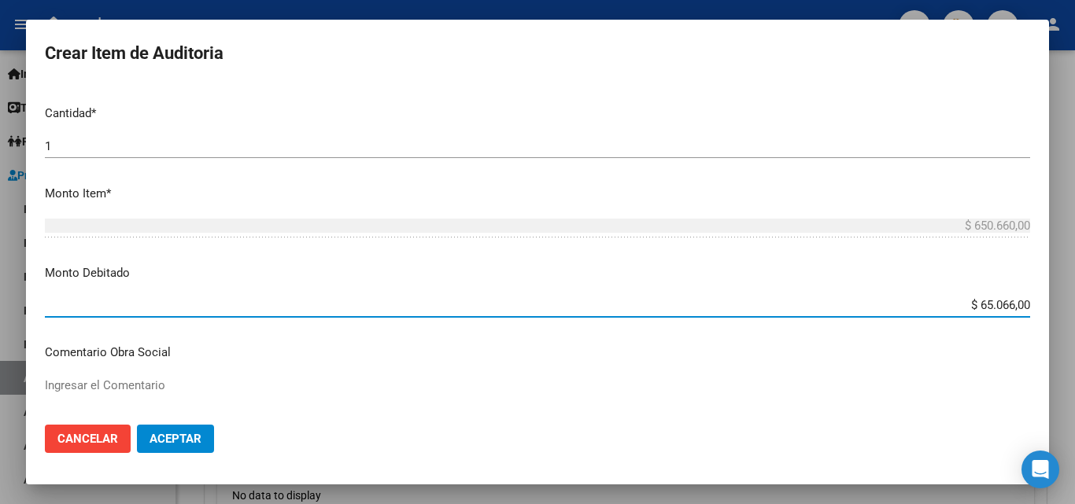
type input "$ 650.660,00"
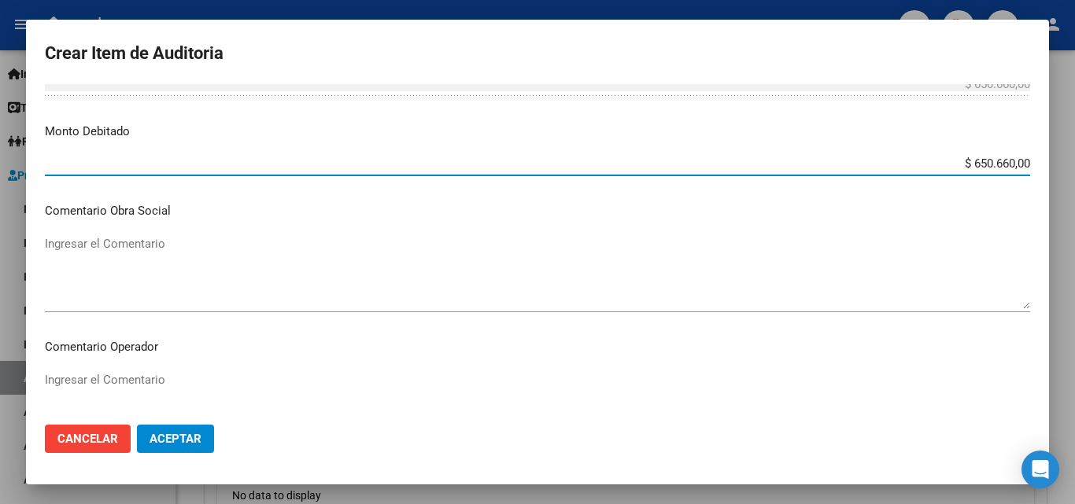
scroll to position [629, 0]
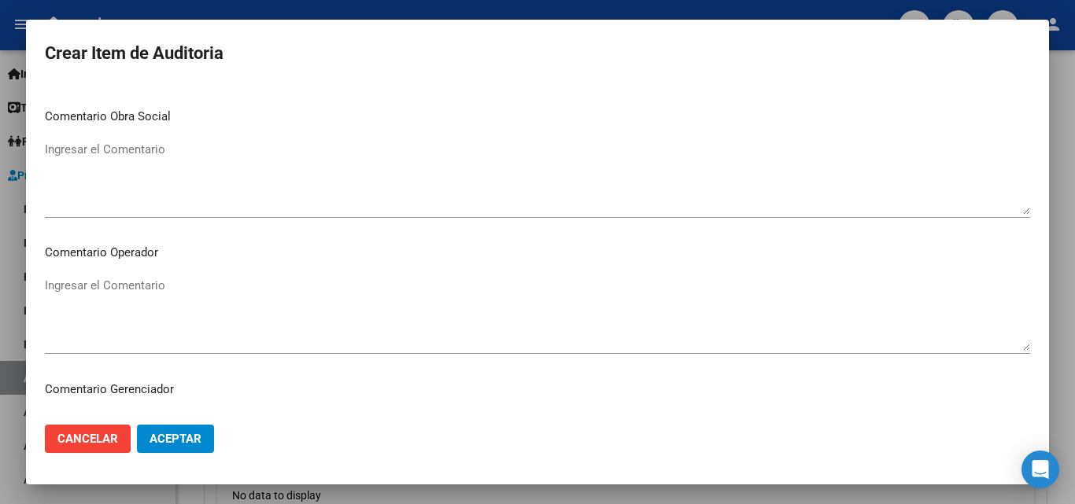
click at [127, 265] on mat-dialog-content "Nro Documento CUIL todos Nombre Completo Fec. Prestación Ingresar la fecha Sele…" at bounding box center [537, 248] width 1023 height 328
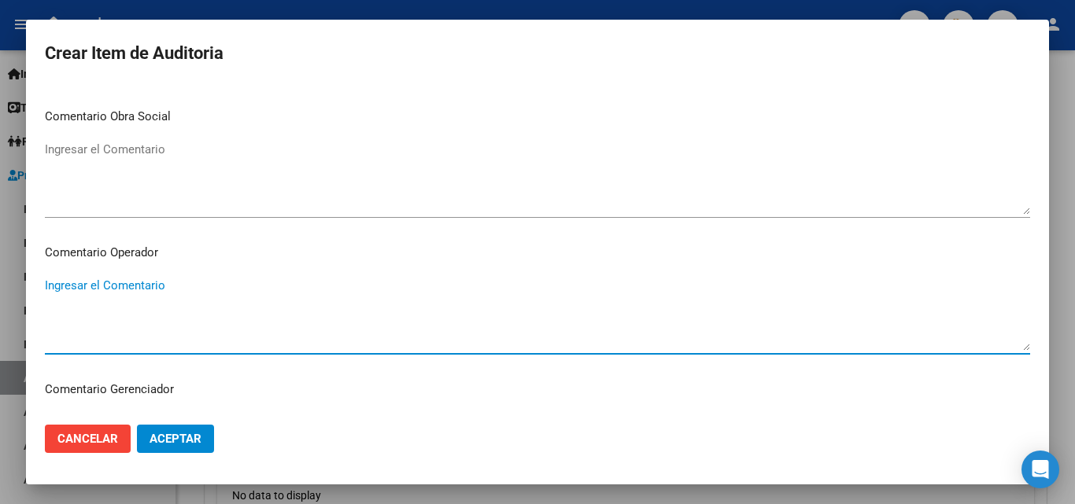
click at [148, 283] on textarea "Ingresar el Comentario" at bounding box center [537, 314] width 985 height 74
type textarea "rechazada por ilegitima - fc devuelta al hospital"
click at [185, 430] on button "Aceptar" at bounding box center [175, 439] width 77 height 28
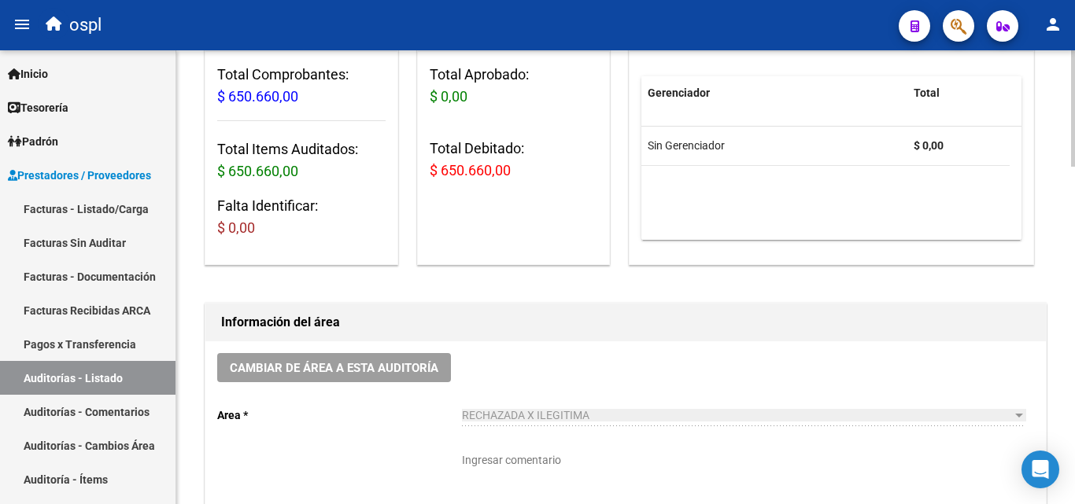
scroll to position [0, 0]
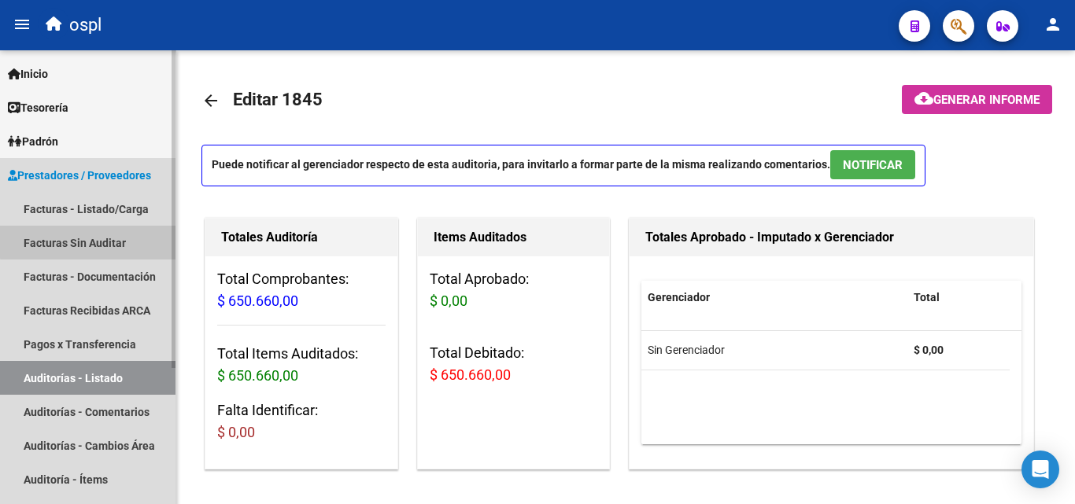
click at [96, 234] on link "Facturas Sin Auditar" at bounding box center [87, 243] width 175 height 34
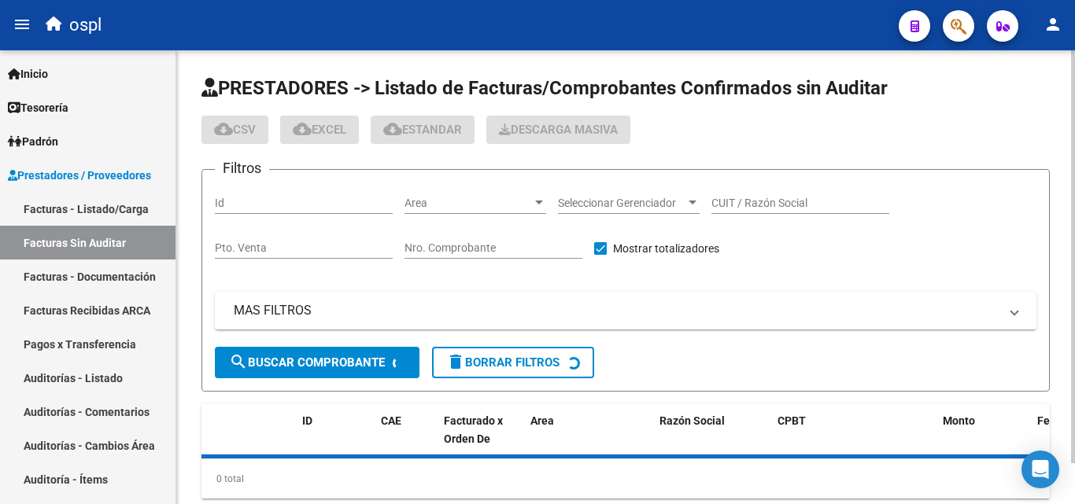
click at [444, 214] on div "Area Area" at bounding box center [475, 205] width 142 height 45
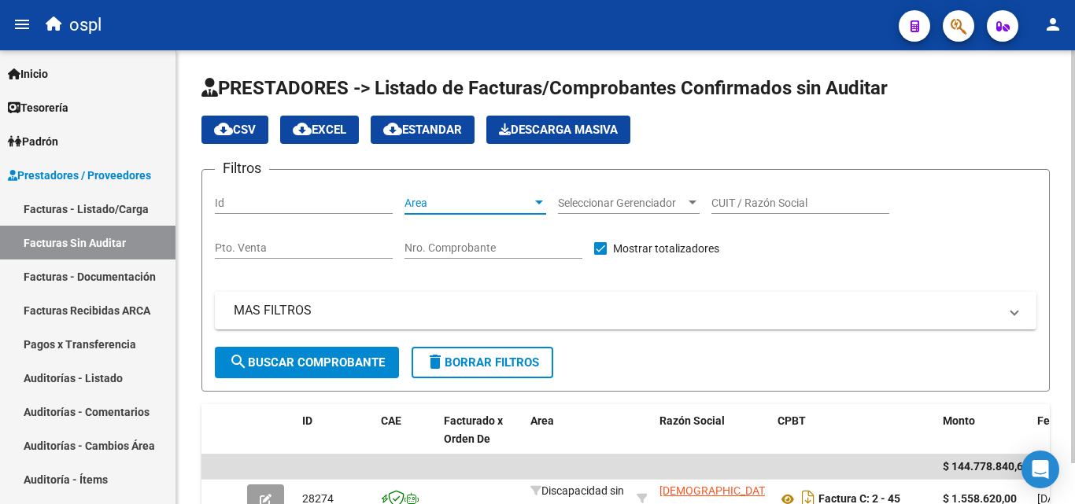
click at [453, 205] on span "Area" at bounding box center [467, 203] width 127 height 13
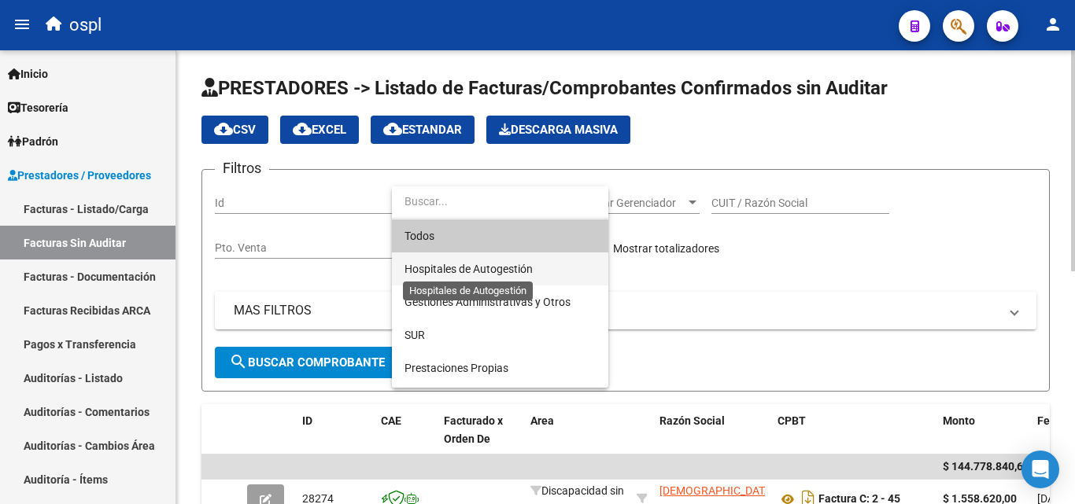
click at [473, 263] on span "Hospitales de Autogestión" at bounding box center [468, 269] width 128 height 13
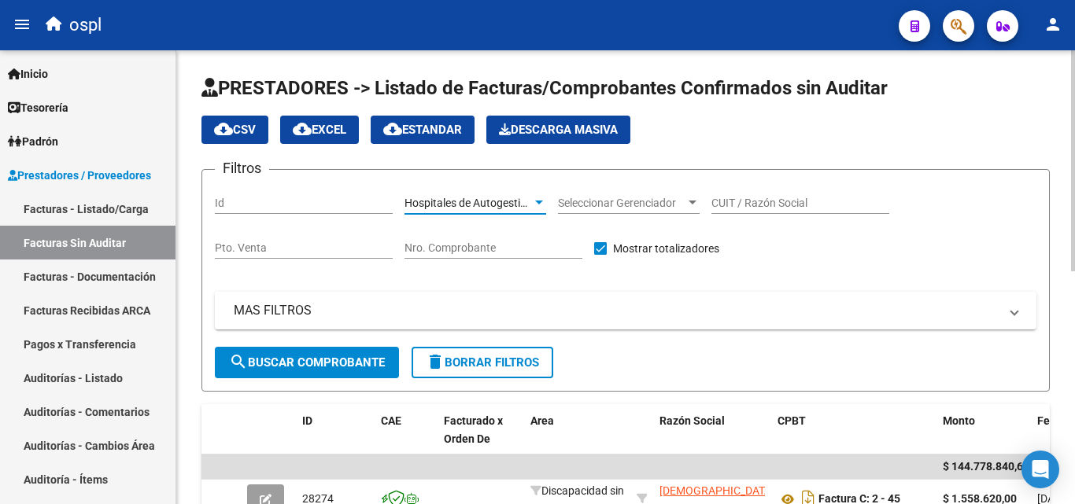
click at [368, 363] on span "search Buscar Comprobante" at bounding box center [307, 363] width 156 height 14
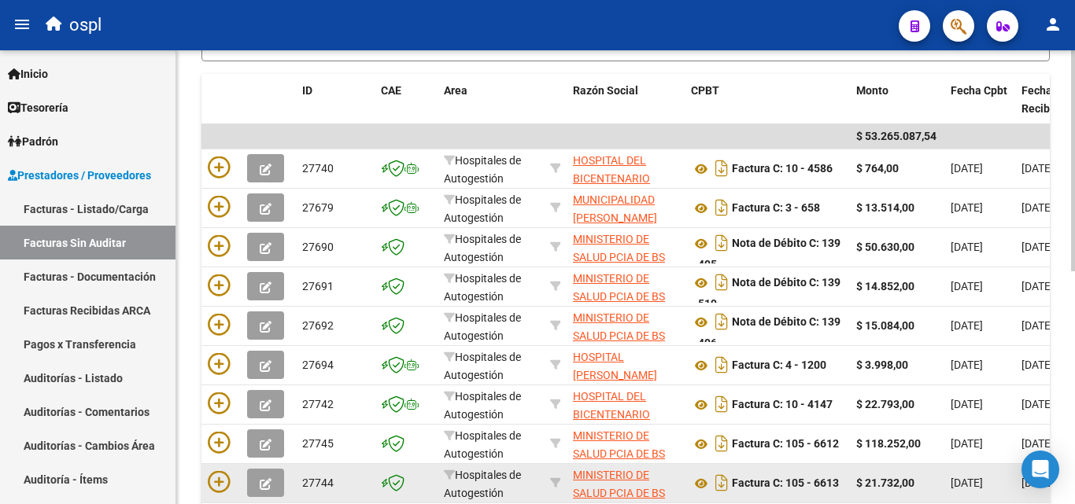
scroll to position [319, 0]
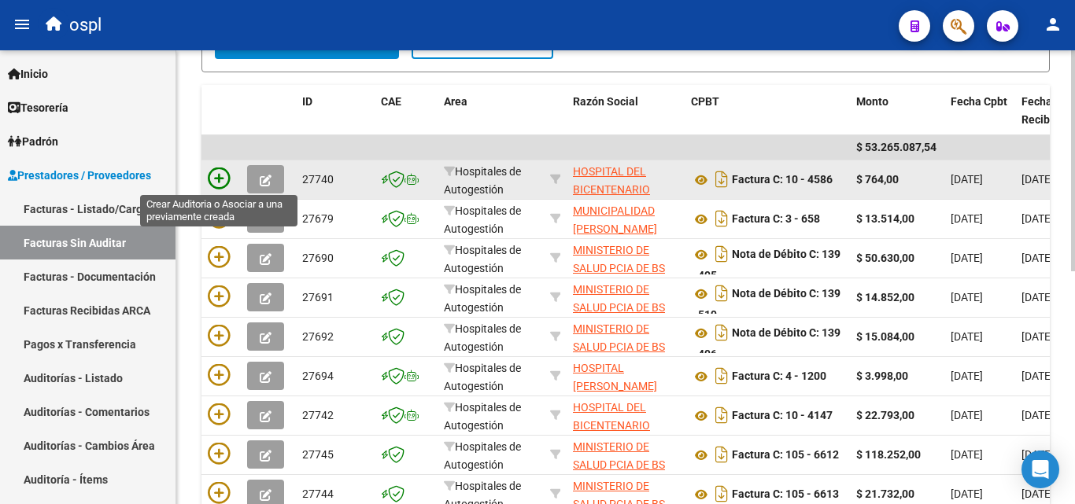
click at [218, 177] on icon at bounding box center [219, 179] width 22 height 22
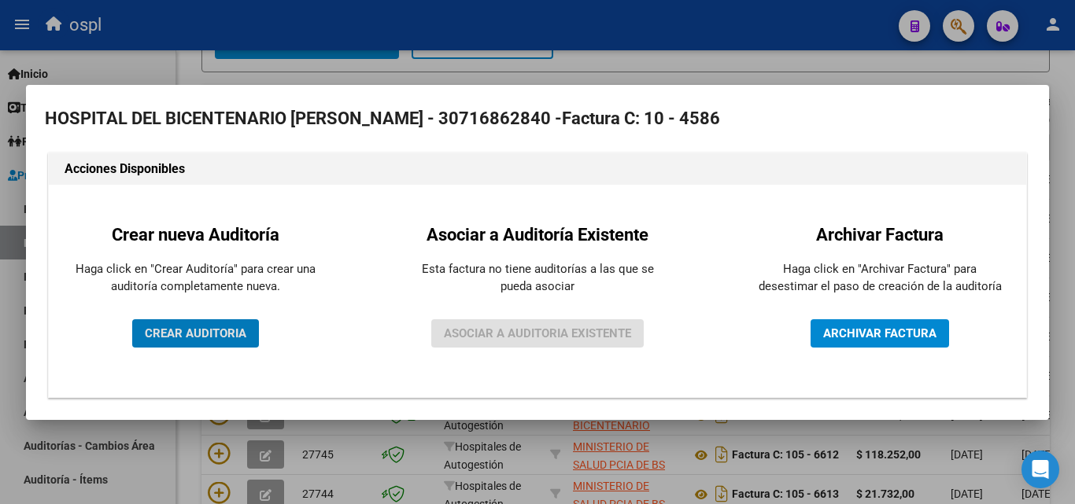
click at [206, 334] on span "CREAR AUDITORIA" at bounding box center [195, 333] width 101 height 14
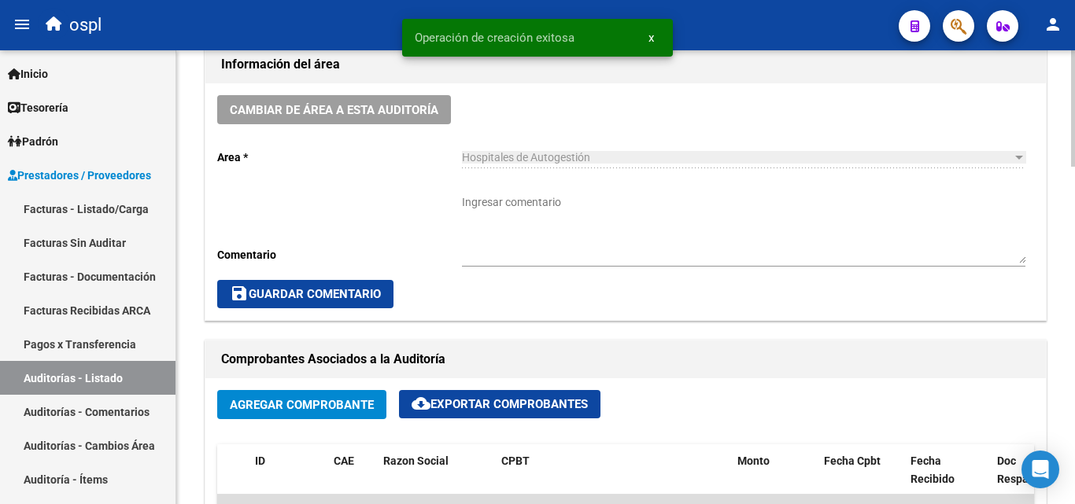
scroll to position [472, 0]
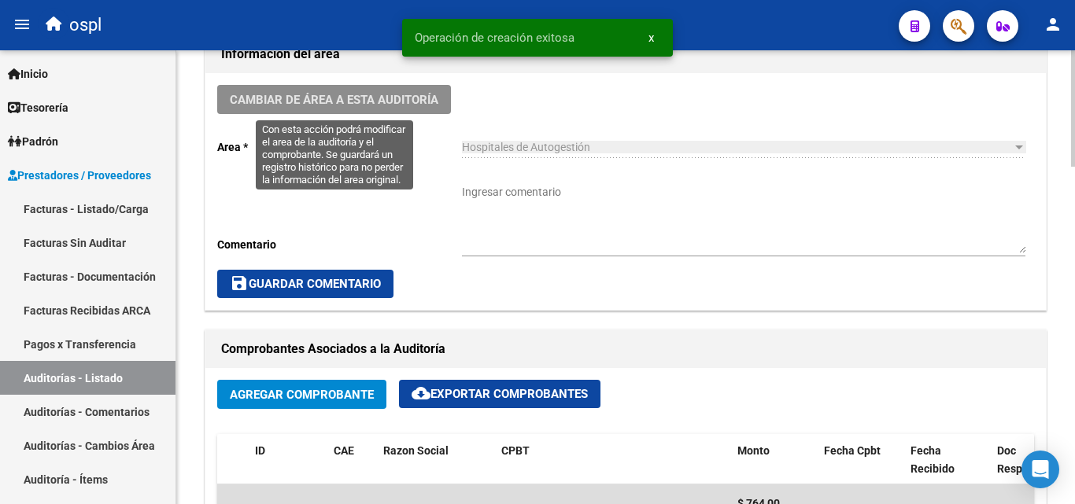
click at [416, 94] on span "Cambiar de área a esta auditoría" at bounding box center [334, 100] width 208 height 14
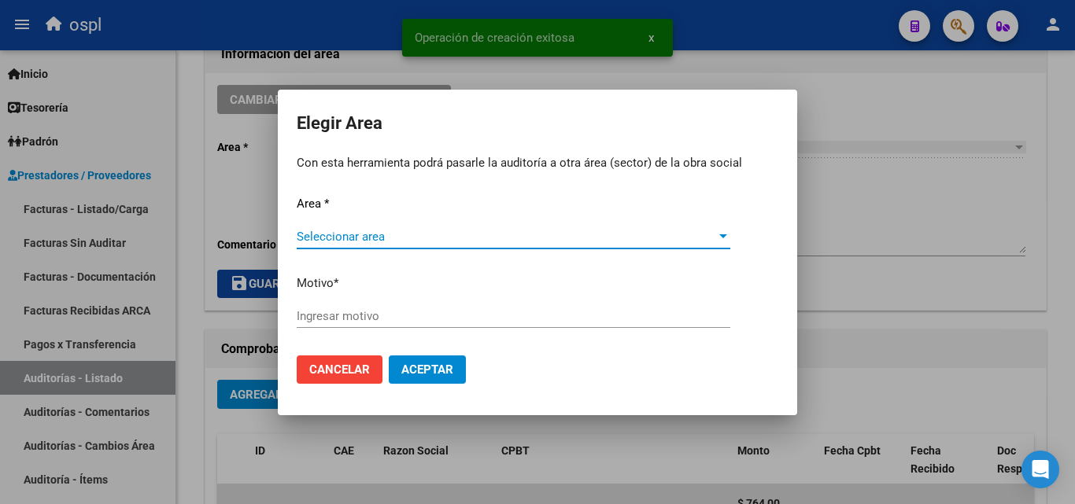
click at [374, 241] on span "Seleccionar area" at bounding box center [506, 237] width 419 height 14
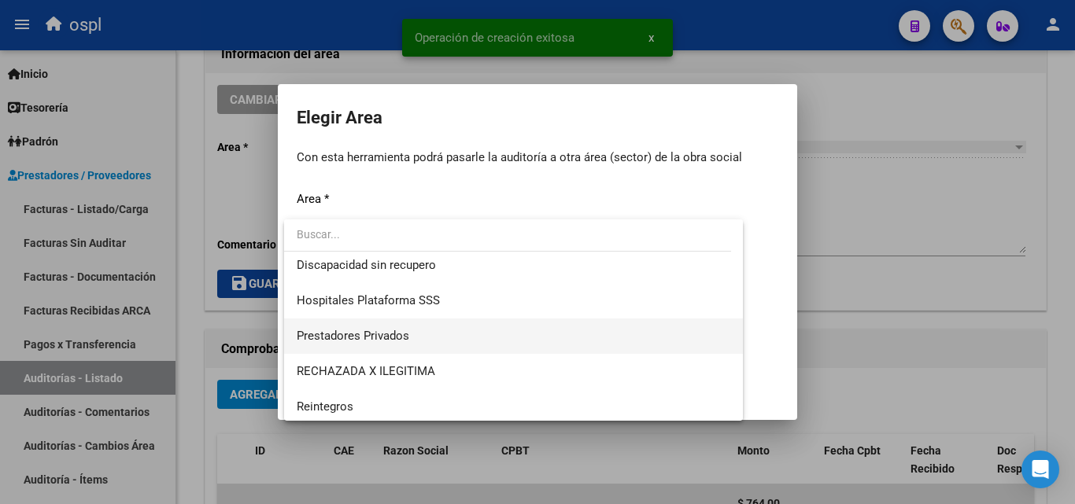
scroll to position [188, 0]
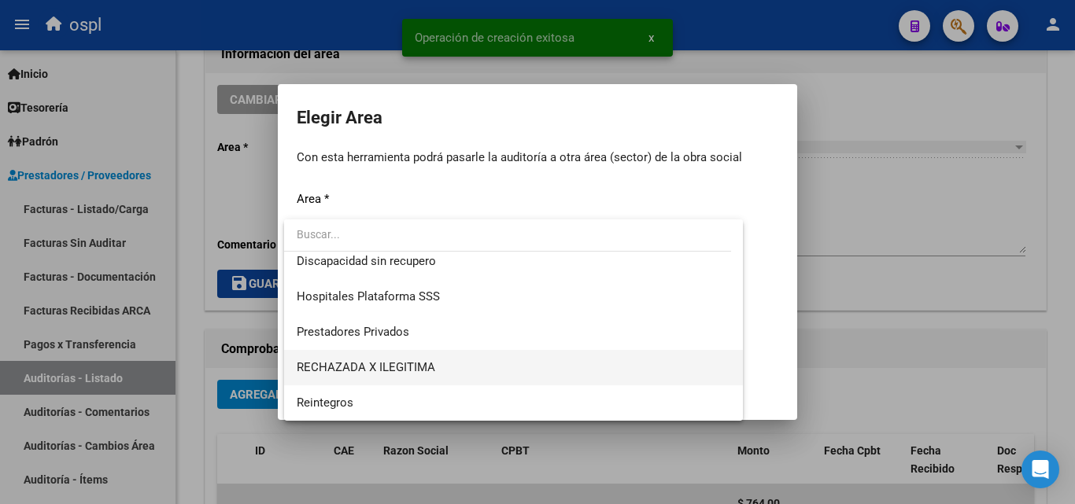
click at [451, 364] on span "RECHAZADA X ILEGITIMA" at bounding box center [513, 367] width 433 height 35
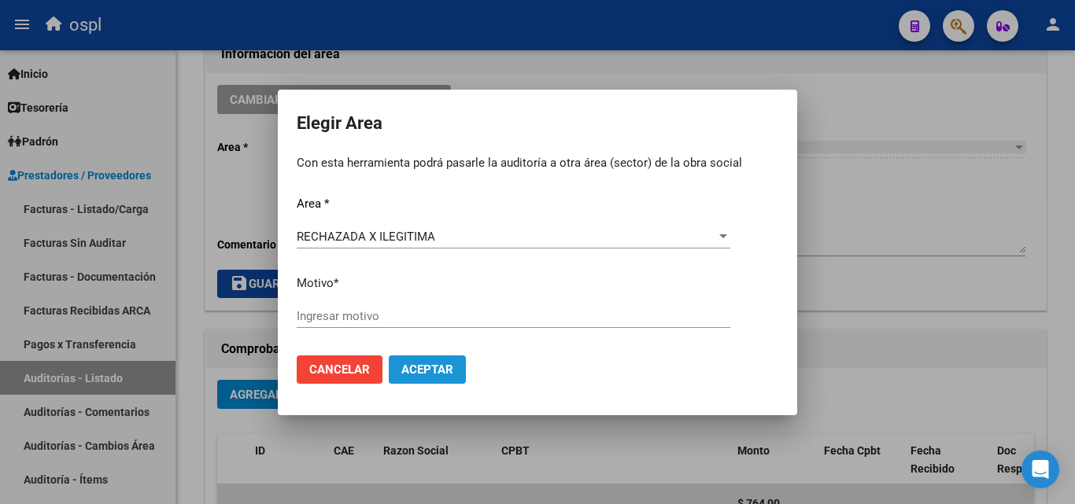
click at [401, 371] on span "Aceptar" at bounding box center [427, 370] width 52 height 14
click at [326, 312] on input "Ingresar motivo" at bounding box center [513, 316] width 433 height 14
type input "ilegitima"
click at [440, 365] on span "Aceptar" at bounding box center [427, 370] width 52 height 14
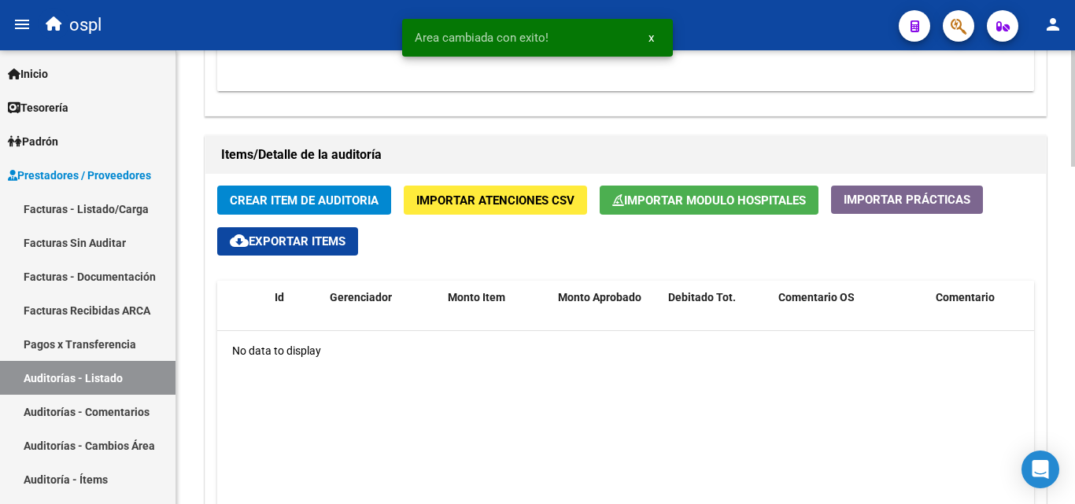
scroll to position [1003, 0]
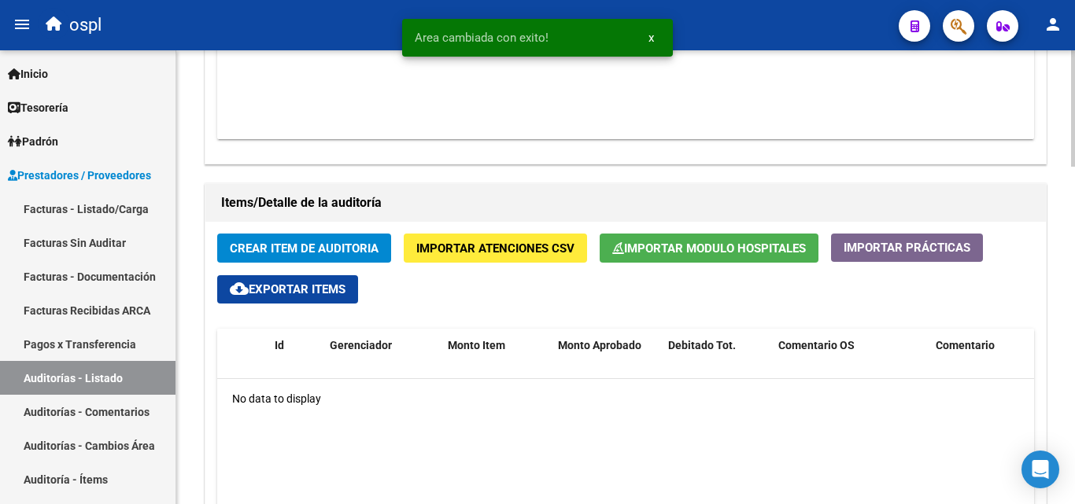
click at [283, 238] on button "Crear Item de Auditoria" at bounding box center [304, 248] width 174 height 29
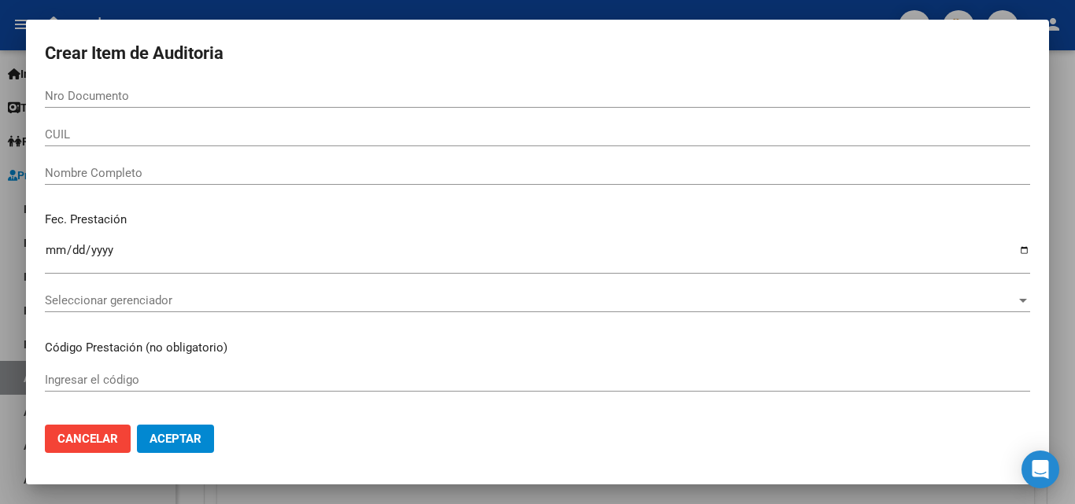
click at [149, 185] on div "Nombre Completo" at bounding box center [537, 180] width 985 height 39
click at [164, 153] on div "CUIL" at bounding box center [537, 142] width 985 height 39
click at [164, 165] on div "Nombre Completo" at bounding box center [537, 173] width 985 height 24
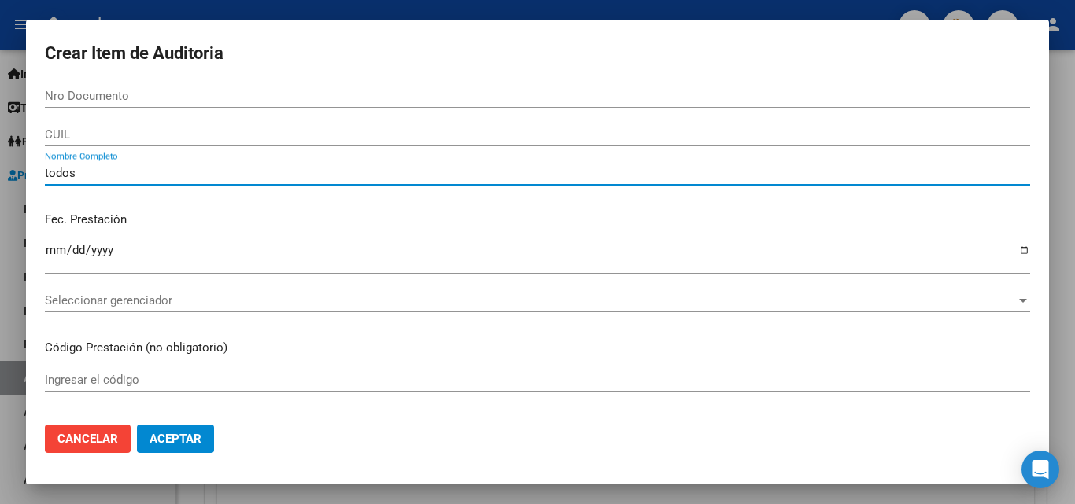
type input "todos"
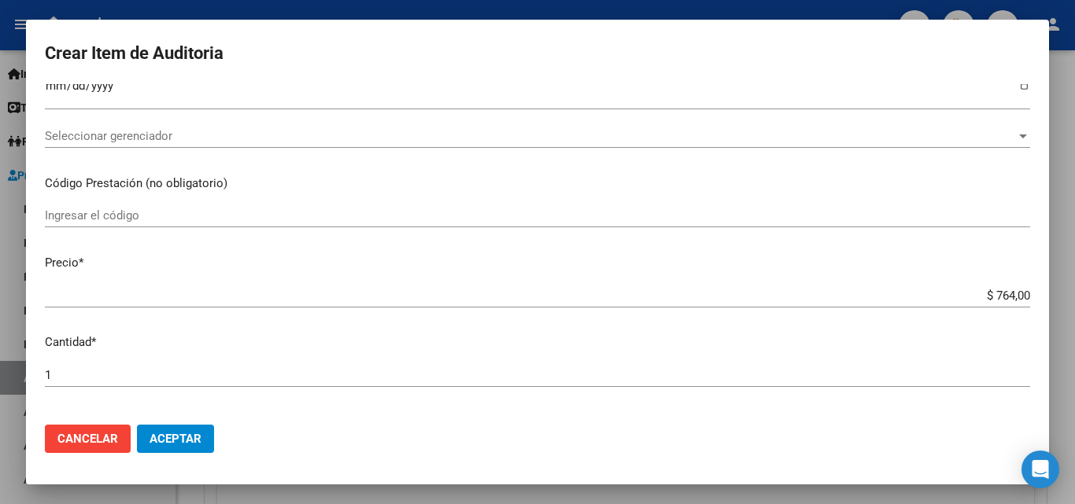
scroll to position [315, 0]
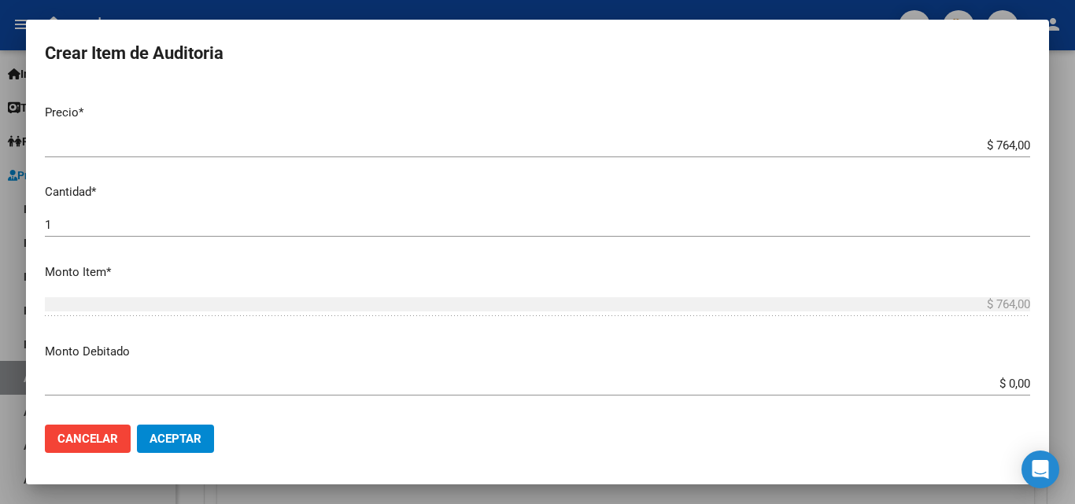
click at [1050, 393] on div "Crear Item de Auditoria Nro Documento CUIL todos Nombre Completo Fec. Prestació…" at bounding box center [537, 252] width 1075 height 504
click at [990, 378] on input "$ 0,00" at bounding box center [537, 384] width 985 height 14
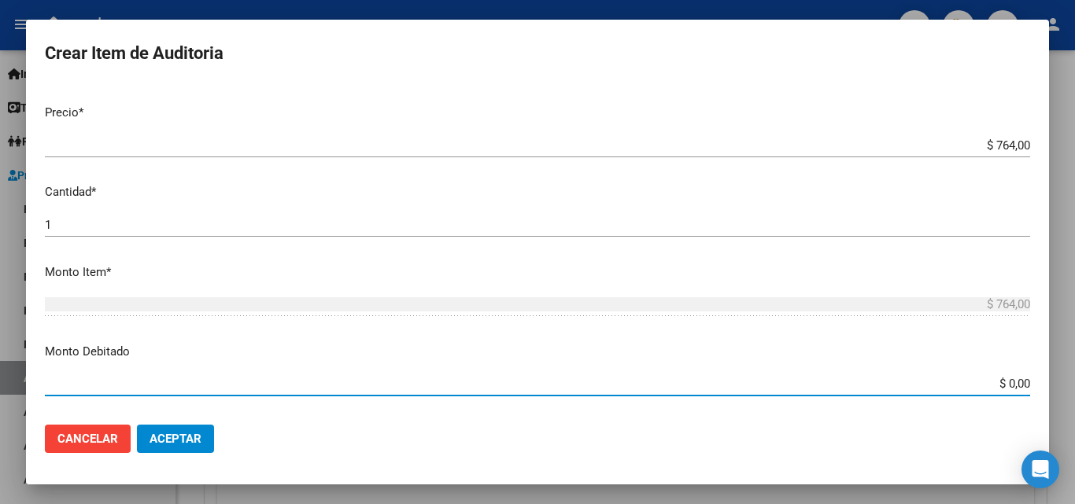
drag, startPoint x: 981, startPoint y: 390, endPoint x: 1035, endPoint y: 390, distance: 54.3
click at [1035, 390] on mat-dialog-content "Nro Documento CUIL todos Nombre Completo Fec. Prestación Ingresar la fecha Sele…" at bounding box center [537, 248] width 1023 height 328
type input "$ 764,00"
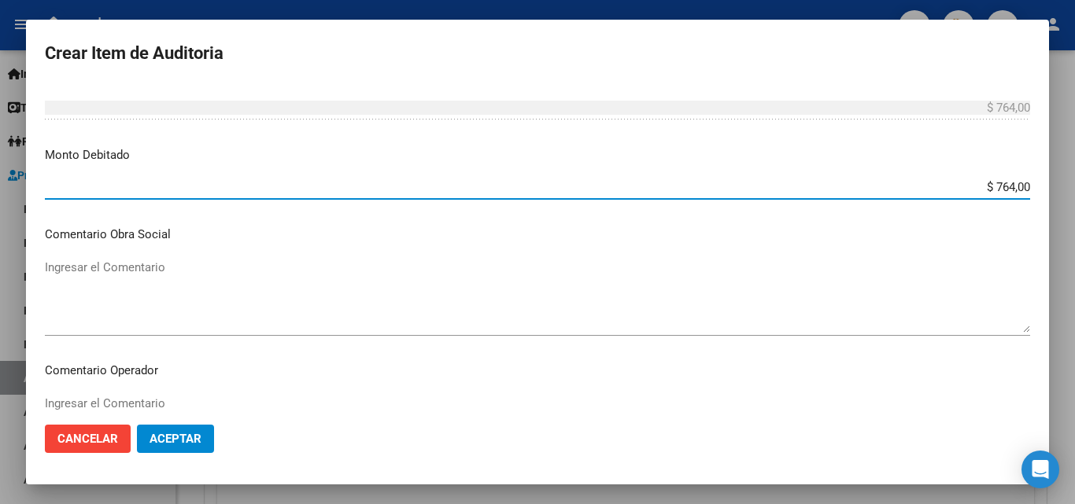
scroll to position [551, 0]
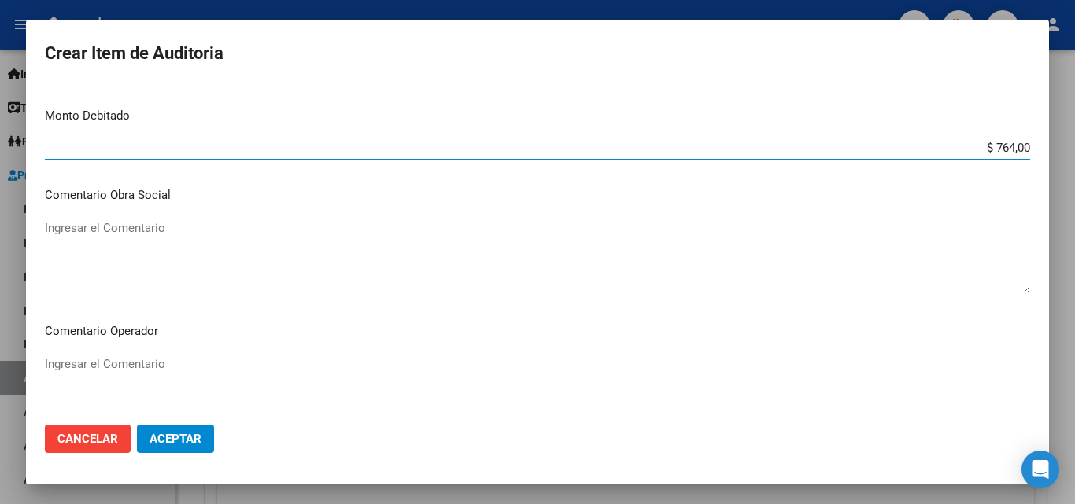
click at [366, 348] on mat-dialog-content "Nro Documento CUIL todos Nombre Completo Fec. Prestación Ingresar la fecha Sele…" at bounding box center [537, 248] width 1023 height 328
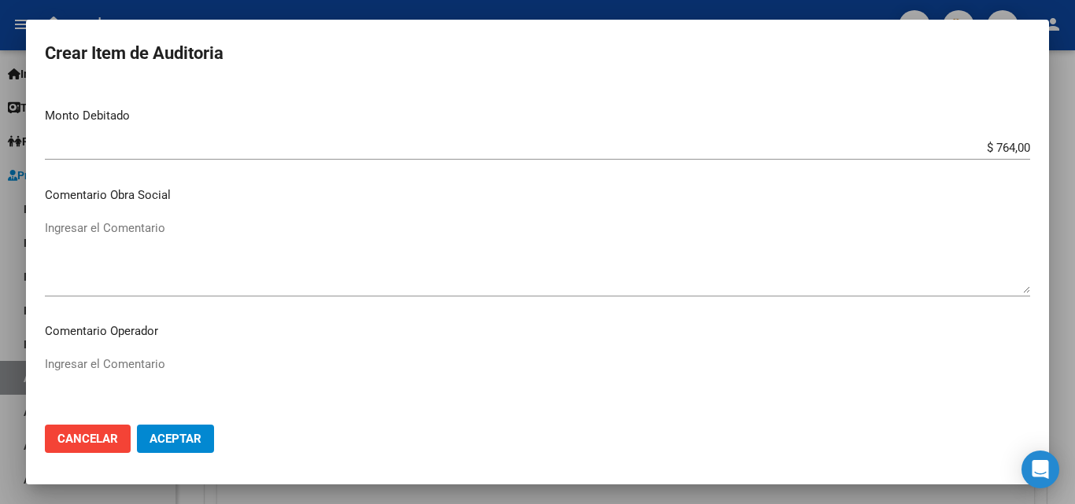
click at [371, 357] on textarea "Ingresar el Comentario" at bounding box center [537, 393] width 985 height 74
type textarea "rechazada por ilegitima - fc devuelta al hospital"
click at [191, 447] on button "Aceptar" at bounding box center [175, 439] width 77 height 28
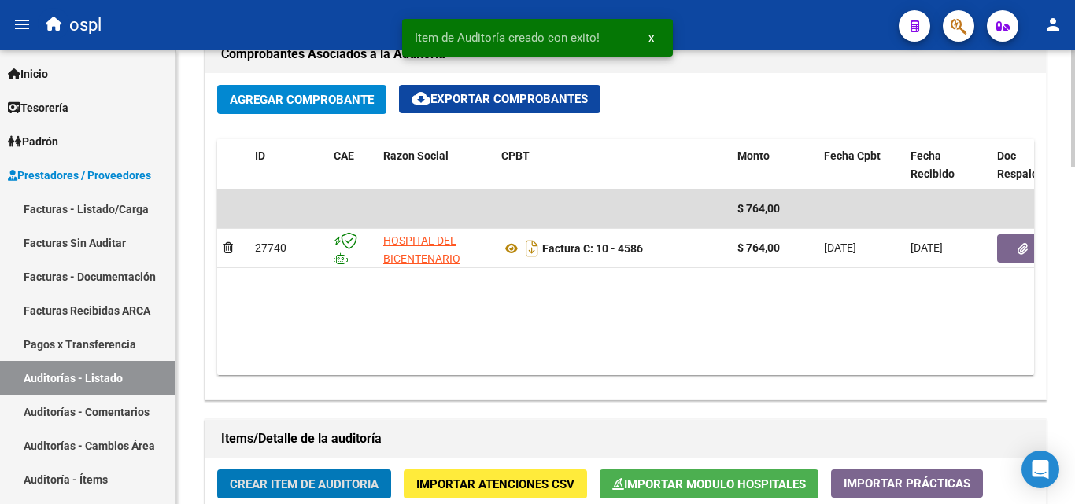
scroll to position [296, 0]
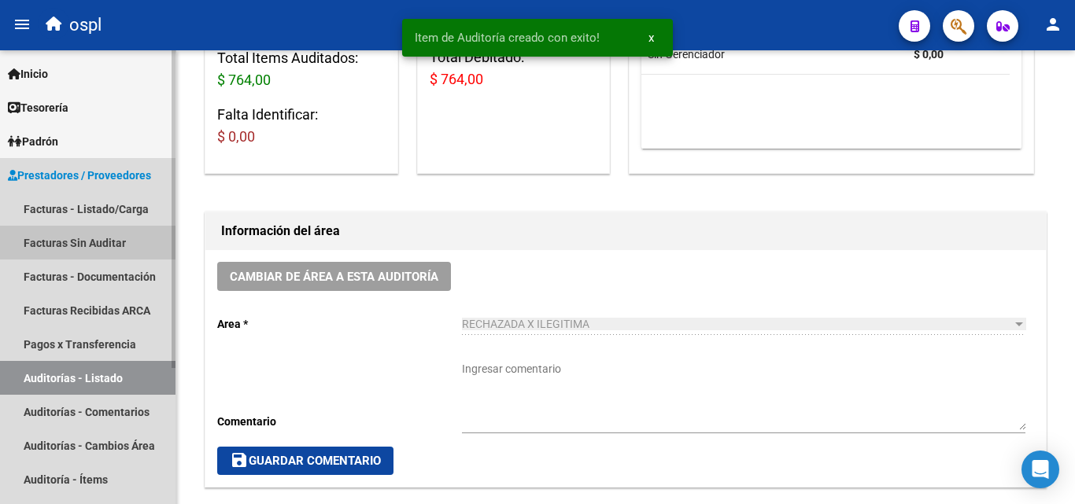
click at [114, 249] on link "Facturas Sin Auditar" at bounding box center [87, 243] width 175 height 34
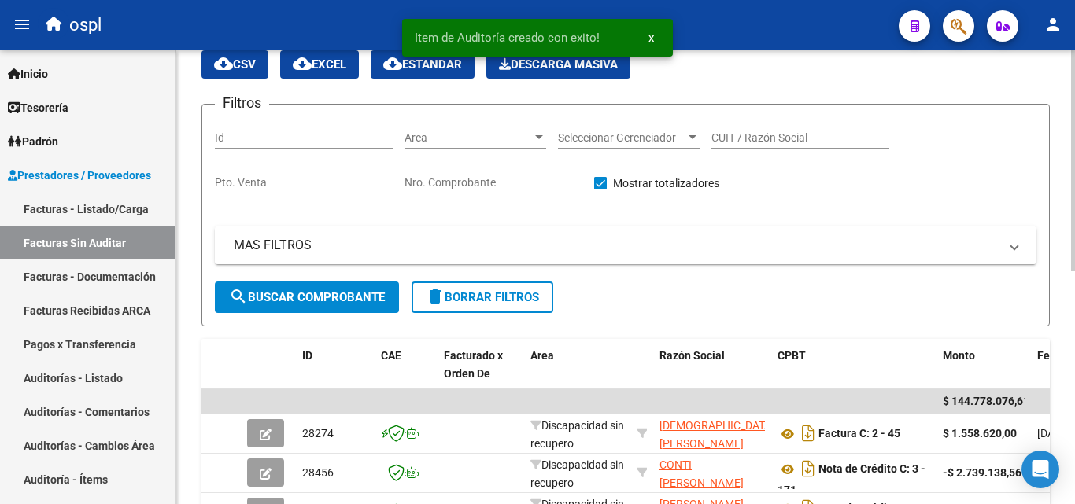
scroll to position [60, 0]
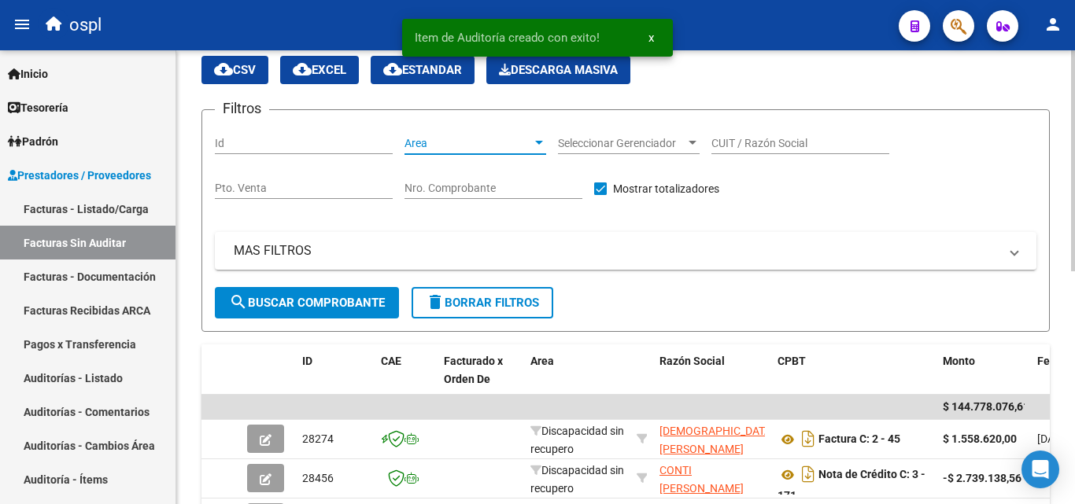
click at [444, 139] on span "Area" at bounding box center [467, 143] width 127 height 13
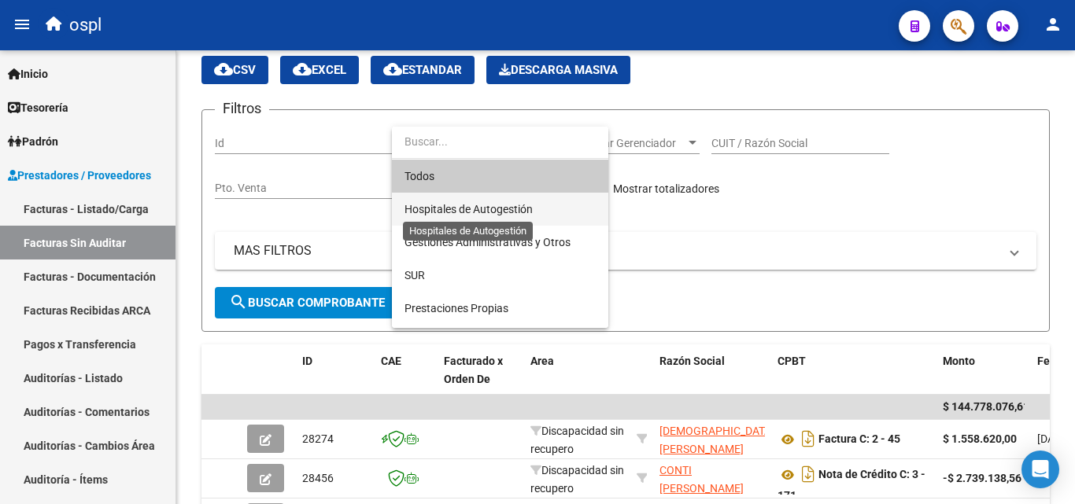
click at [468, 209] on span "Hospitales de Autogestión" at bounding box center [468, 209] width 128 height 13
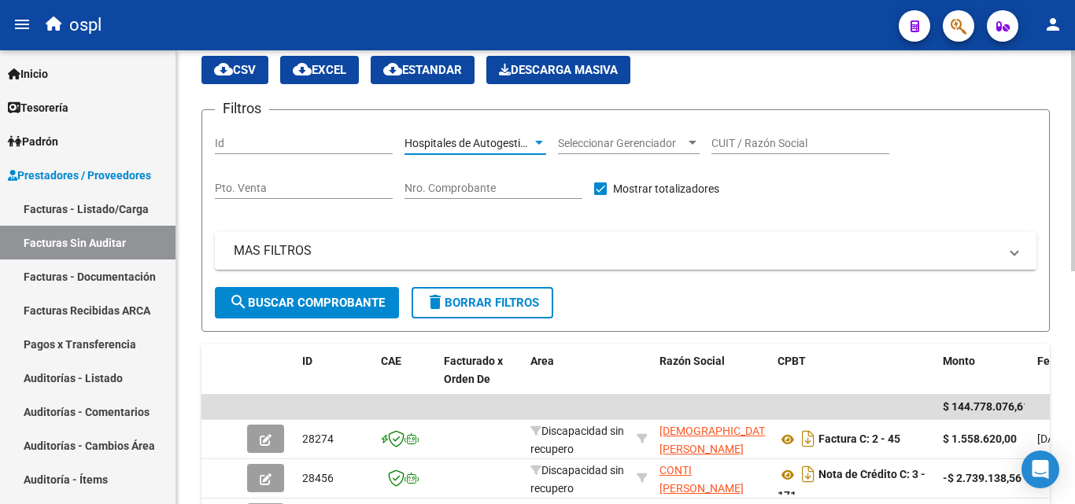
click at [356, 298] on span "search Buscar Comprobante" at bounding box center [307, 303] width 156 height 14
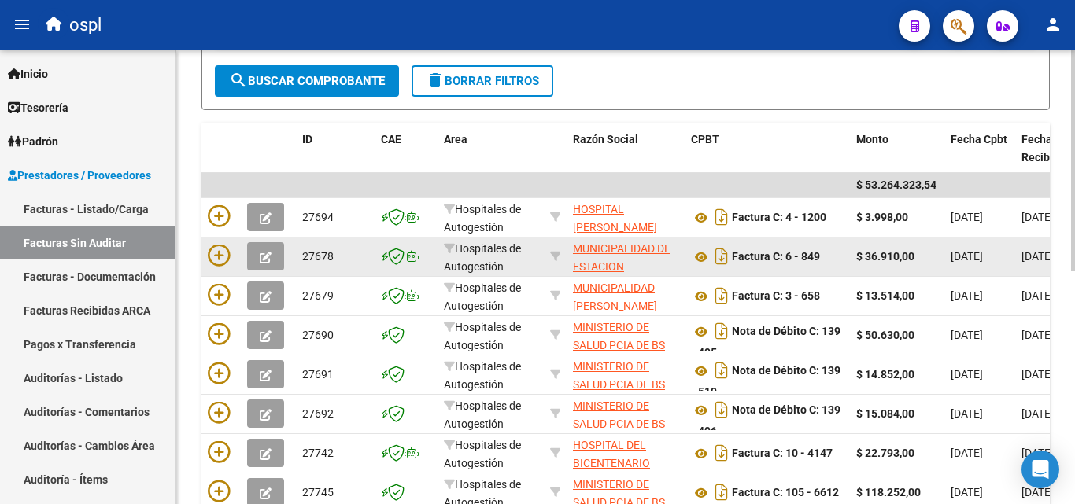
scroll to position [319, 0]
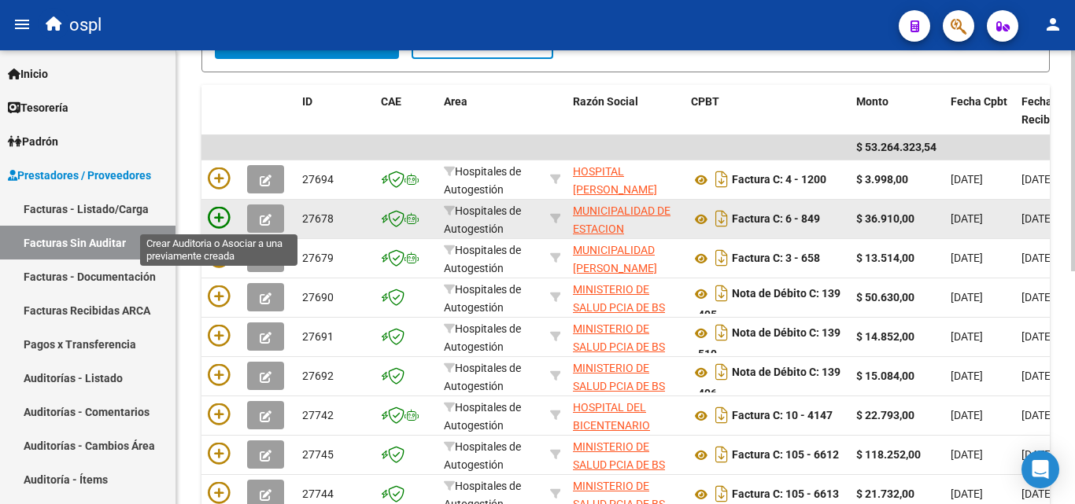
click at [223, 219] on icon at bounding box center [219, 218] width 22 height 22
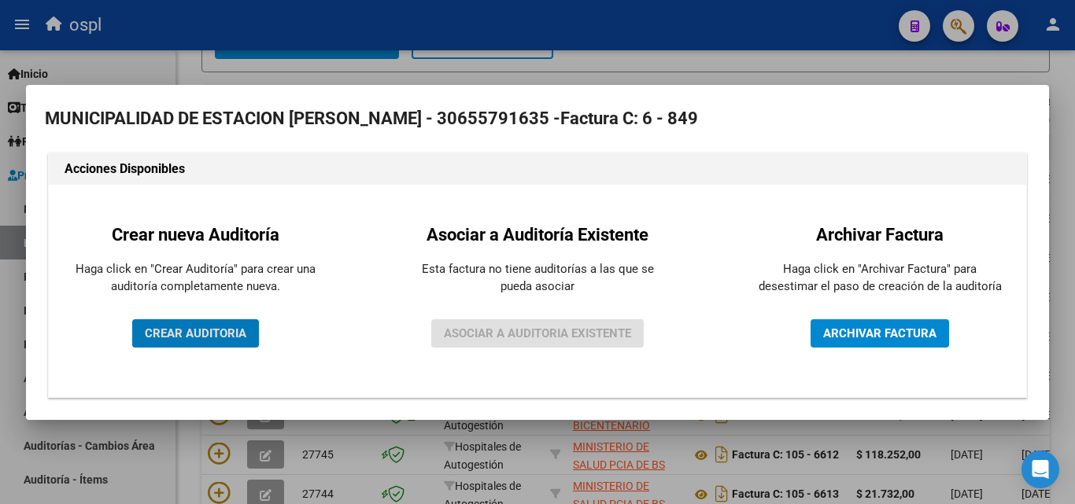
click at [223, 330] on span "CREAR AUDITORIA" at bounding box center [195, 333] width 101 height 14
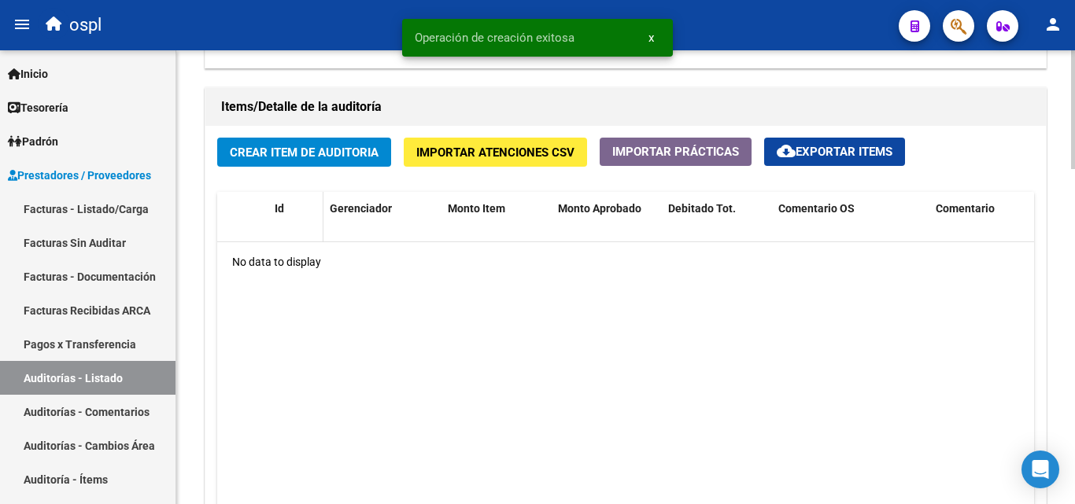
scroll to position [1101, 0]
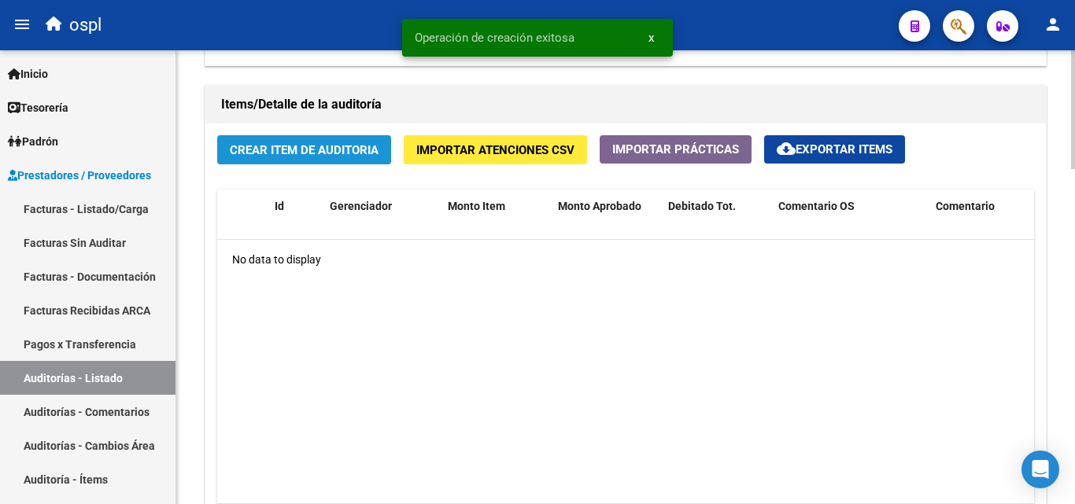
click at [273, 147] on span "Crear Item de Auditoria" at bounding box center [304, 150] width 149 height 14
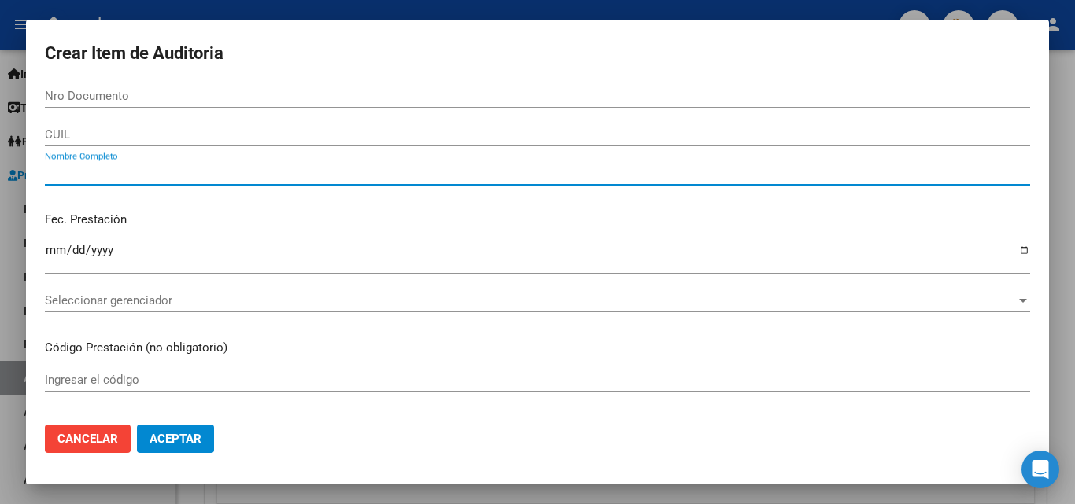
click at [128, 168] on input "Nombre Completo" at bounding box center [537, 173] width 985 height 14
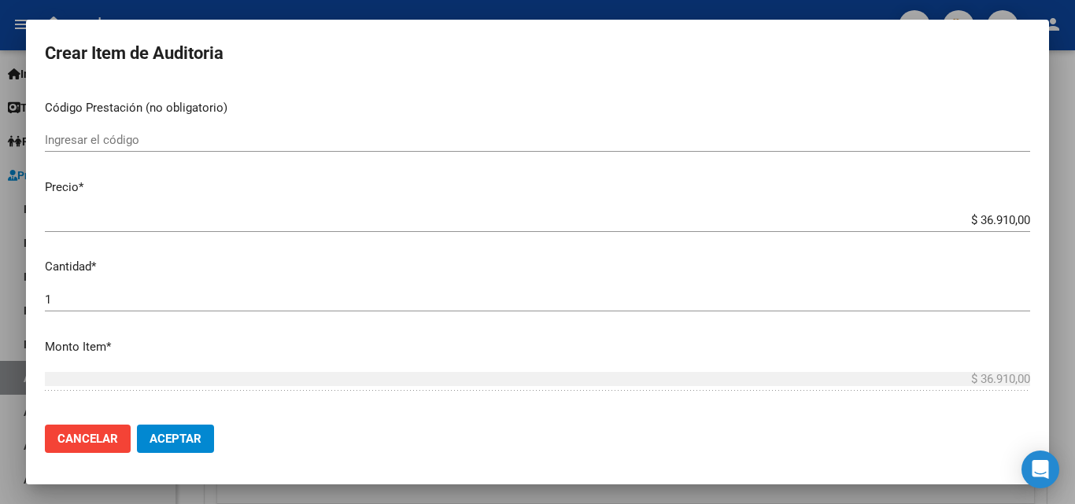
scroll to position [315, 0]
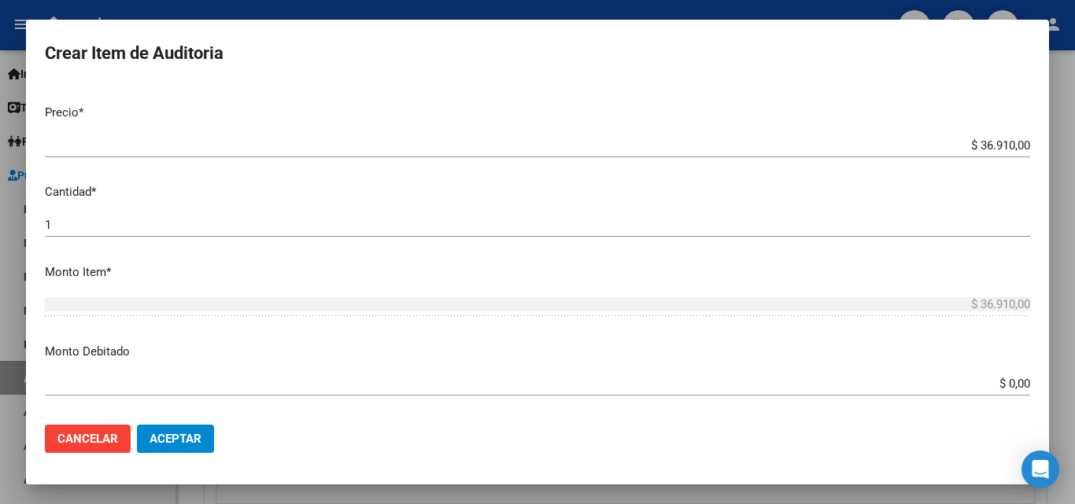
type input "todos"
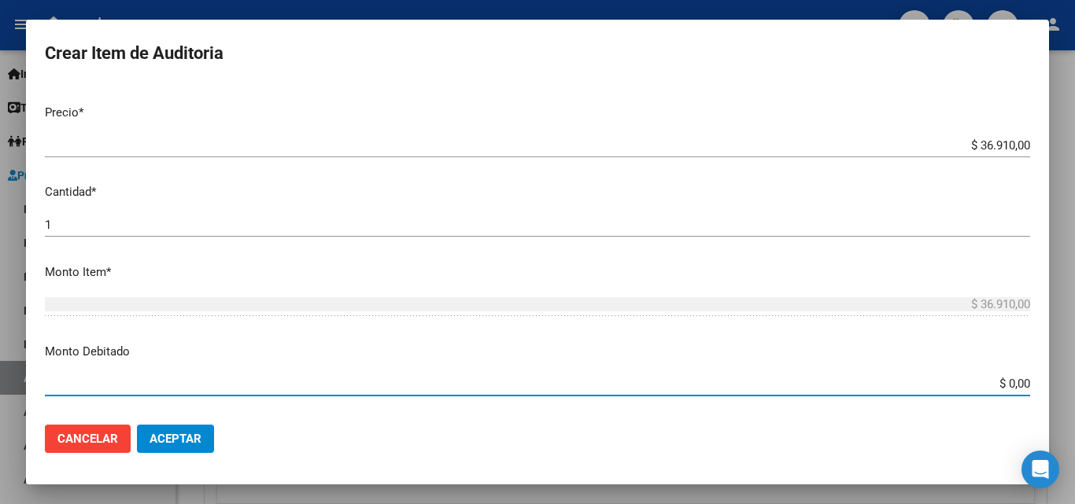
drag, startPoint x: 994, startPoint y: 390, endPoint x: 1074, endPoint y: 397, distance: 80.6
click at [1074, 397] on div "Crear Item de Auditoria Nro Documento CUIL todos Nombre Completo Fec. Prestació…" at bounding box center [537, 252] width 1075 height 504
type input "$ 36.910,00"
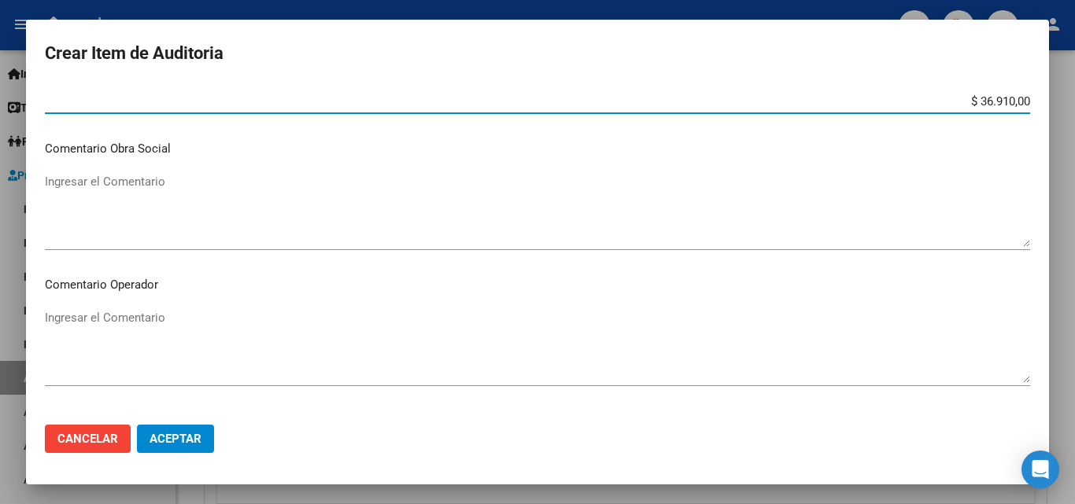
scroll to position [631, 0]
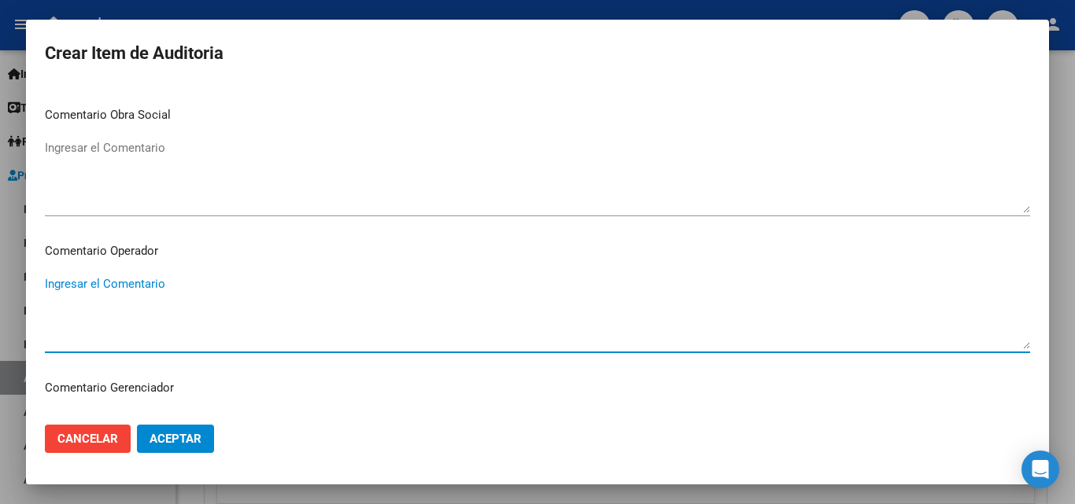
click at [220, 297] on textarea "Ingresar el Comentario" at bounding box center [537, 312] width 985 height 74
type textarea "r"
type textarea "débito total informado el [DATE] - no han enviado nota de credito a la fecha 6/…"
click at [176, 427] on button "Aceptar" at bounding box center [175, 439] width 77 height 28
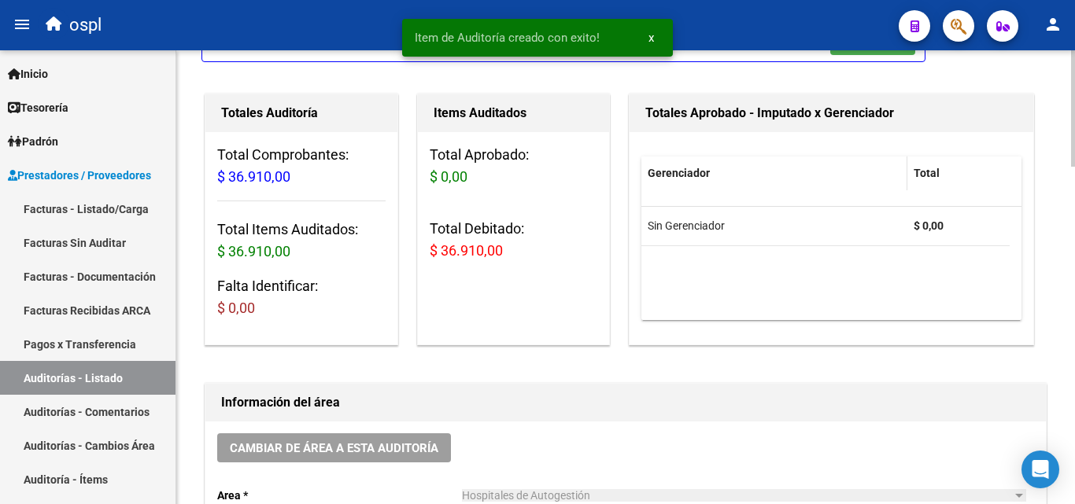
scroll to position [0, 0]
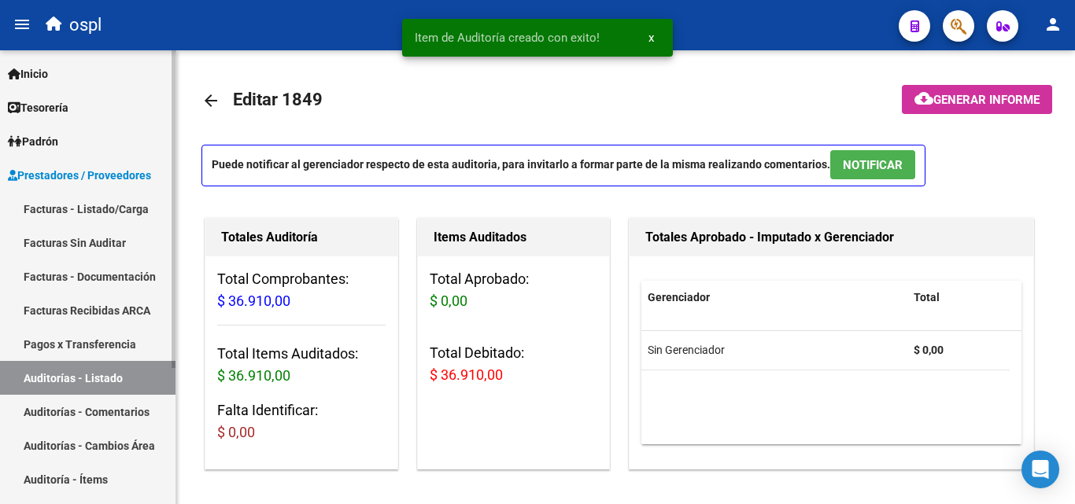
click at [89, 208] on link "Facturas - Listado/Carga" at bounding box center [87, 209] width 175 height 34
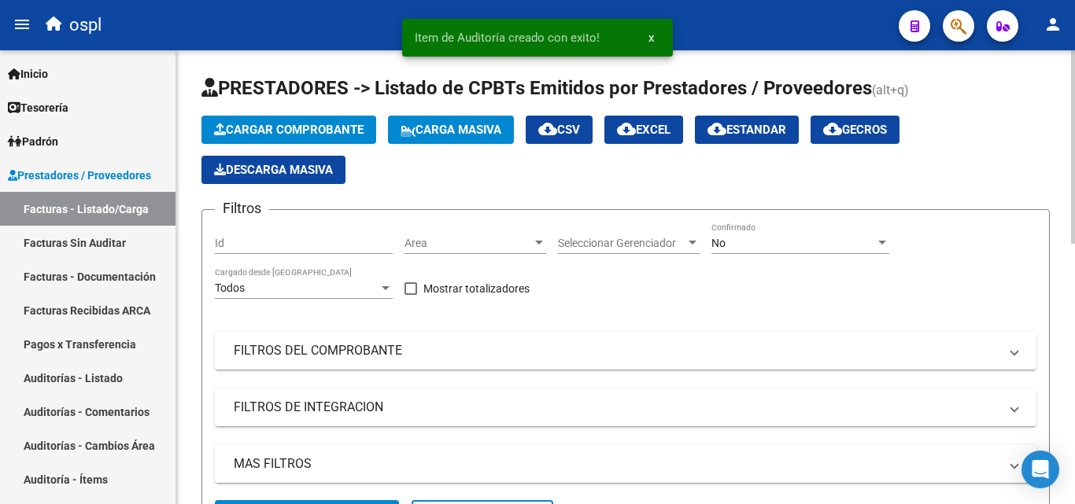
click at [500, 240] on span "Area" at bounding box center [467, 243] width 127 height 13
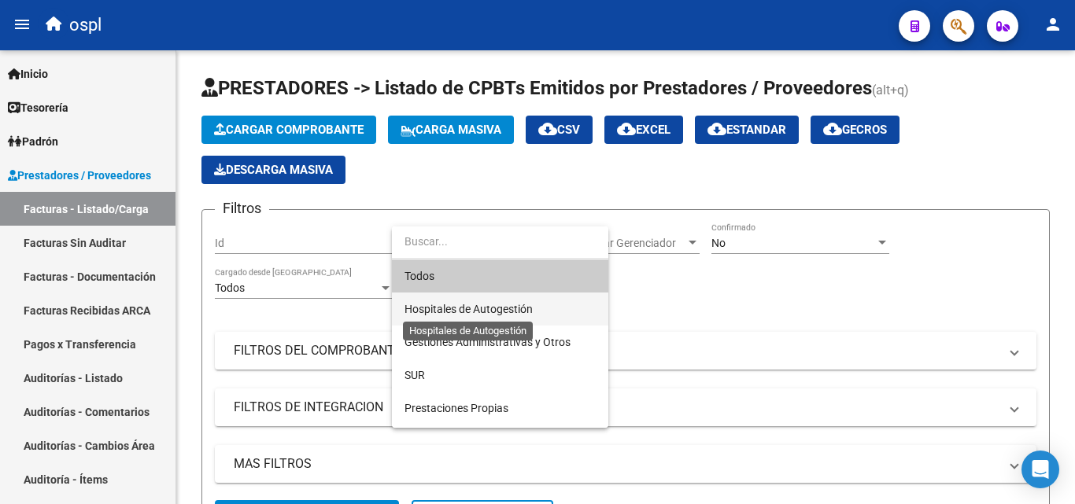
click at [491, 303] on span "Hospitales de Autogestión" at bounding box center [468, 309] width 128 height 13
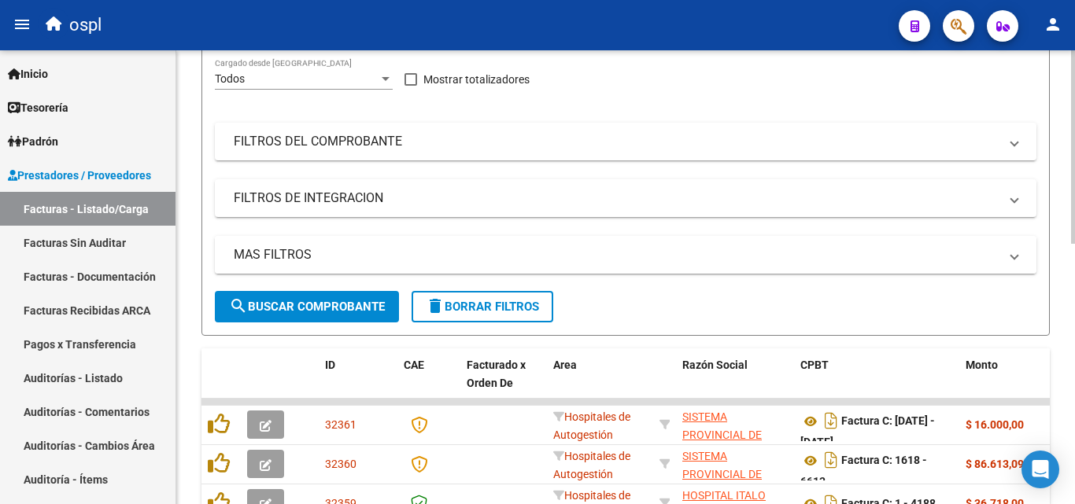
scroll to position [236, 0]
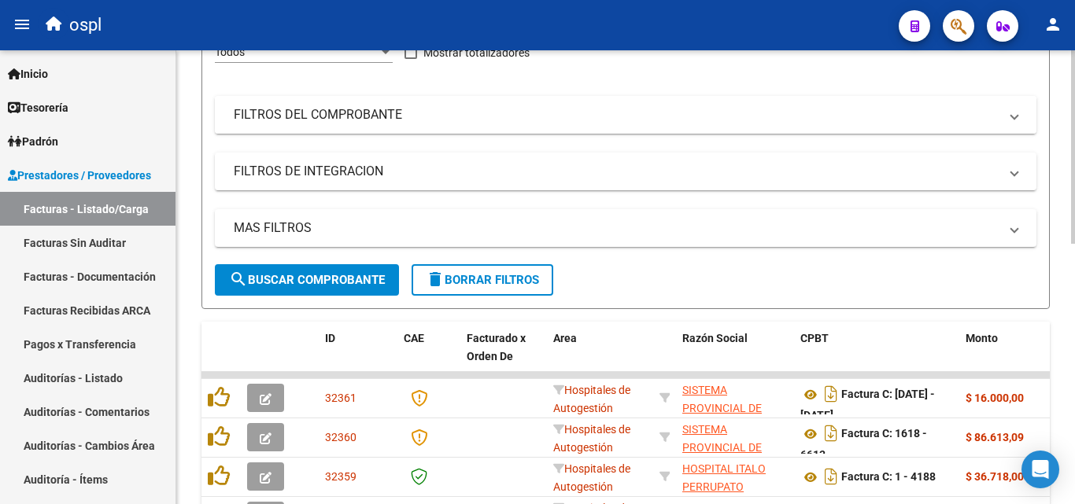
click at [404, 124] on mat-expansion-panel-header "FILTROS DEL COMPROBANTE" at bounding box center [625, 115] width 821 height 38
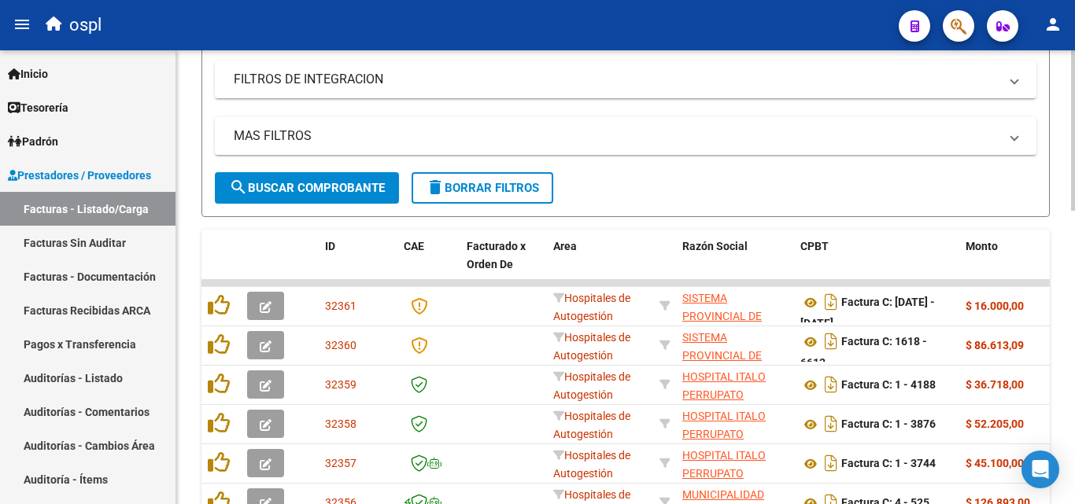
scroll to position [551, 0]
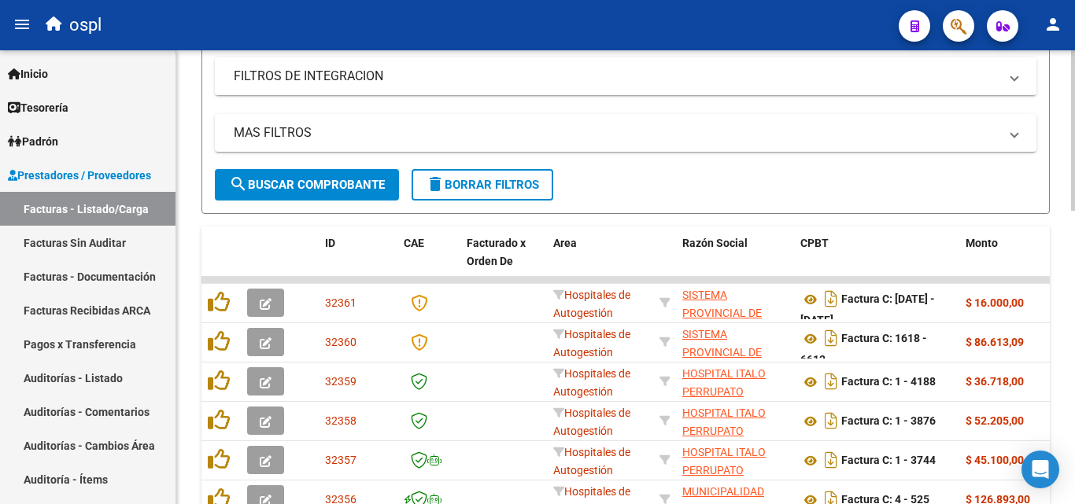
click at [364, 179] on span "search Buscar Comprobante" at bounding box center [307, 185] width 156 height 14
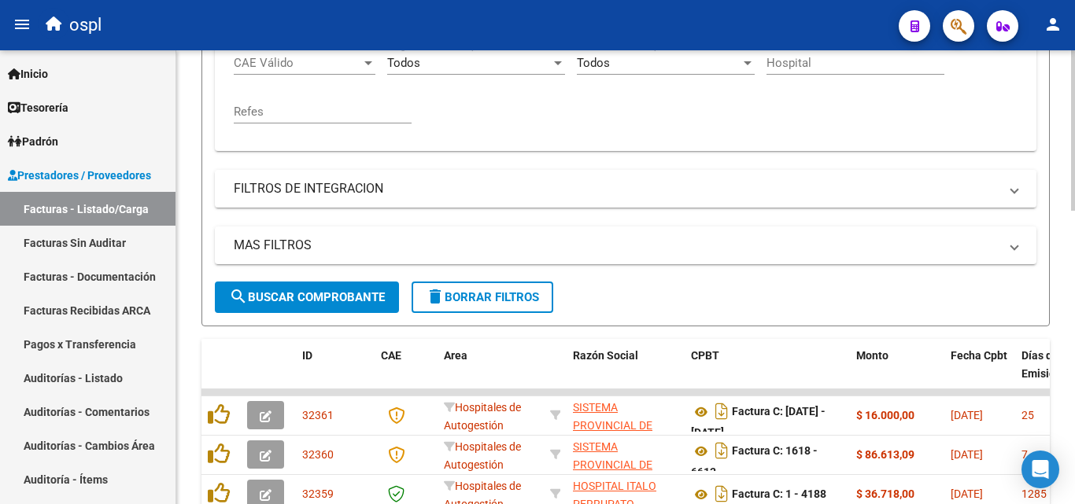
scroll to position [45, 0]
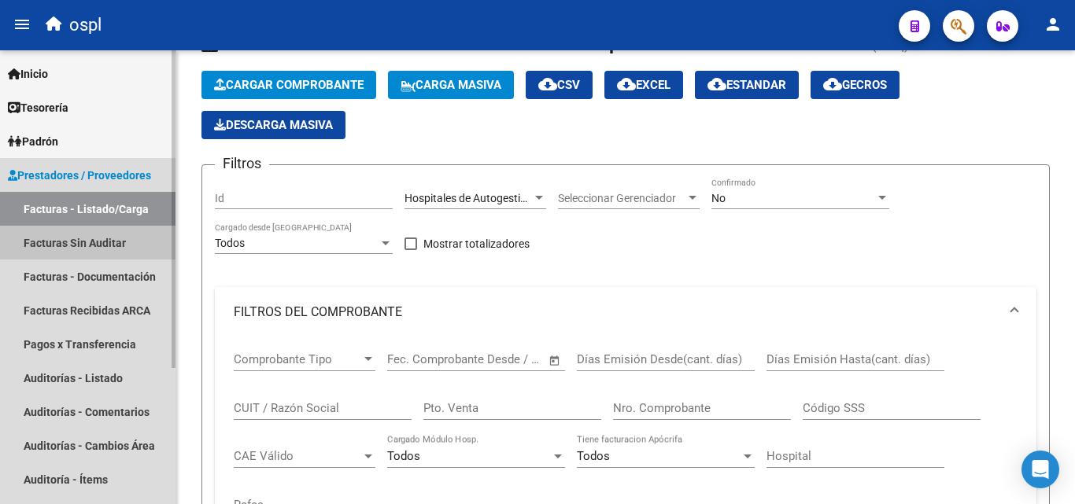
click at [140, 246] on link "Facturas Sin Auditar" at bounding box center [87, 243] width 175 height 34
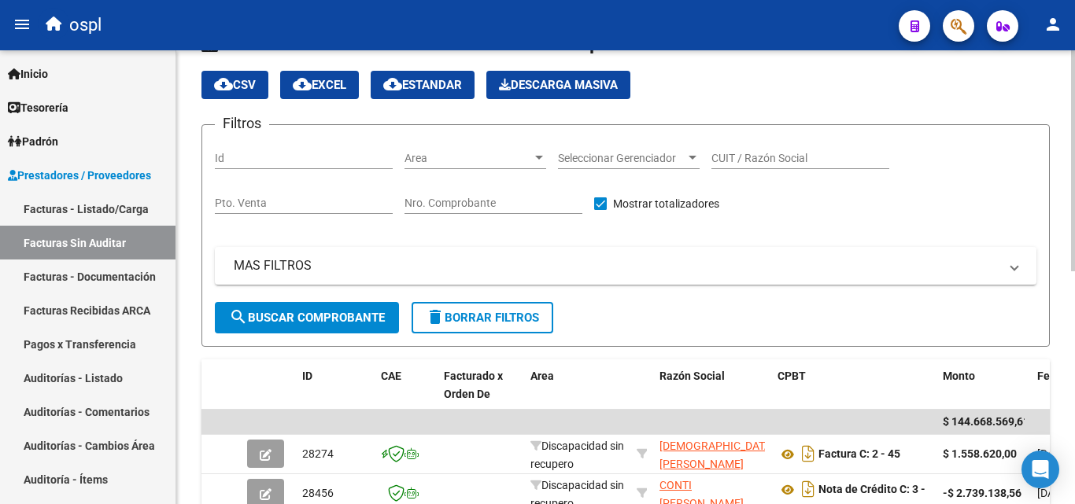
click at [519, 159] on span "Area" at bounding box center [467, 158] width 127 height 13
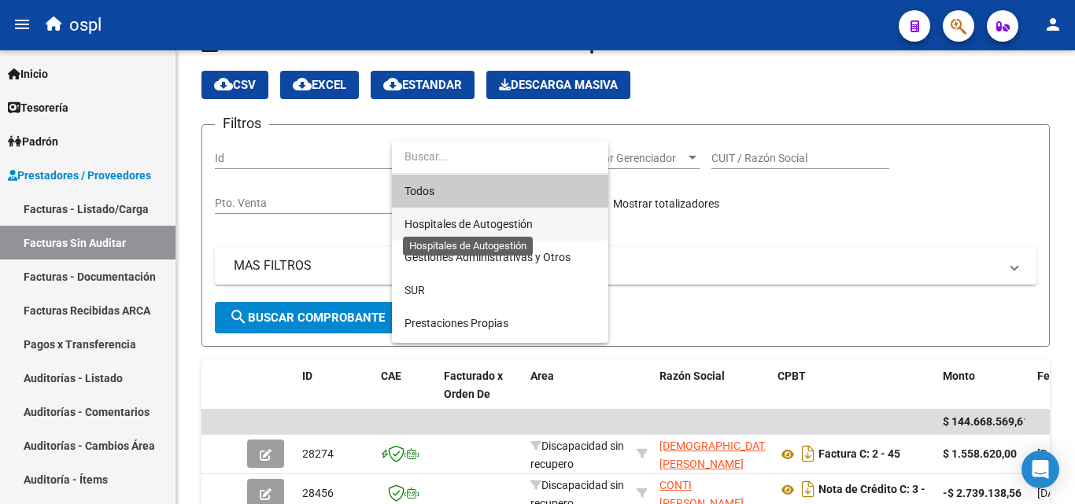
click at [489, 221] on span "Hospitales de Autogestión" at bounding box center [468, 224] width 128 height 13
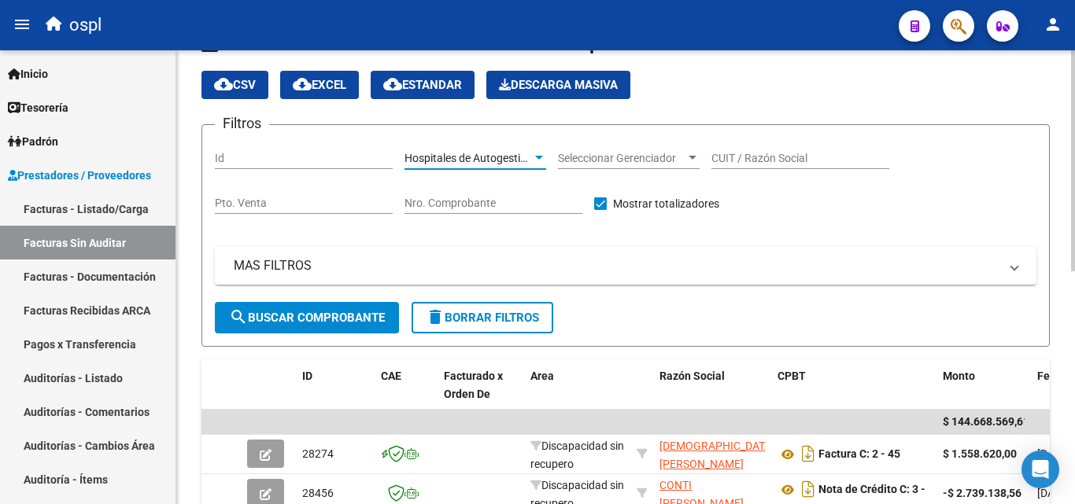
click at [346, 320] on span "search Buscar Comprobante" at bounding box center [307, 318] width 156 height 14
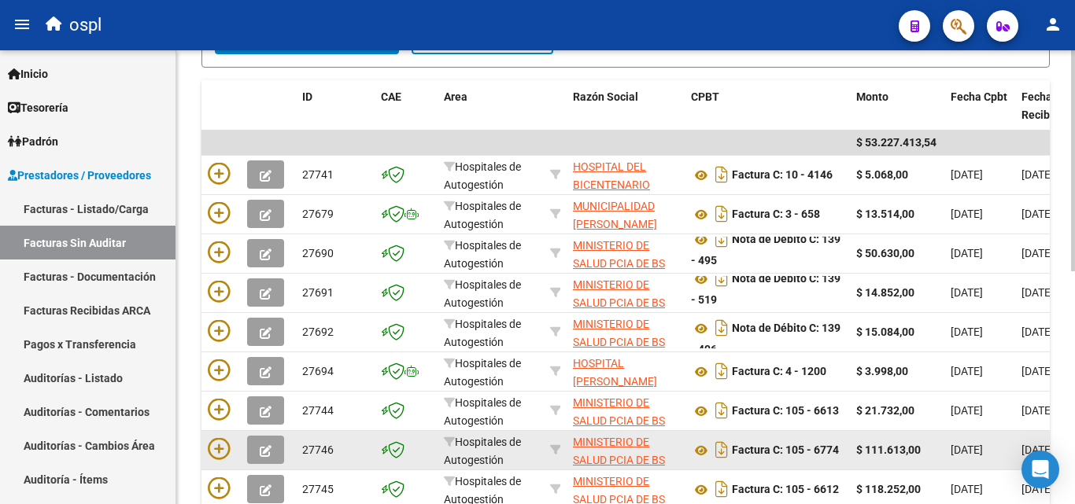
scroll to position [319, 0]
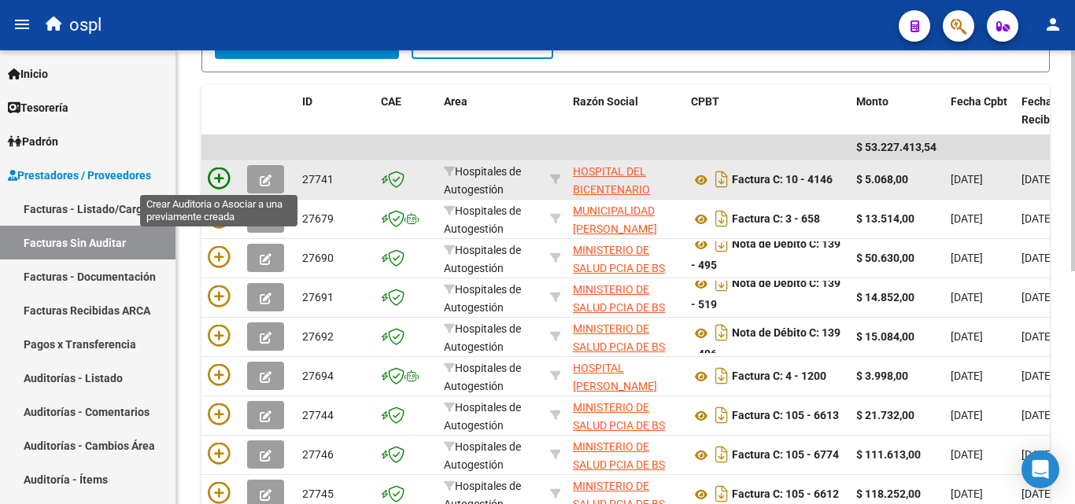
click at [219, 171] on icon at bounding box center [219, 179] width 22 height 22
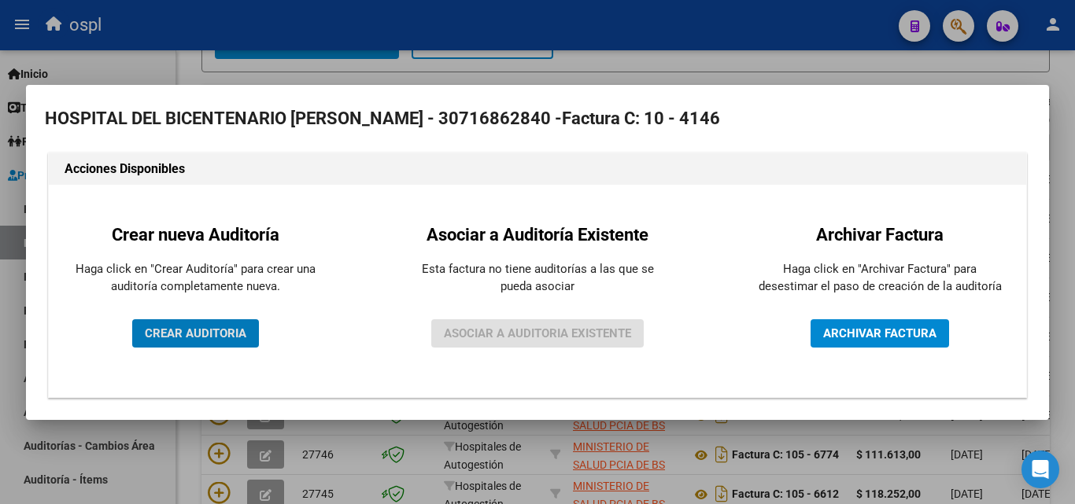
click at [212, 322] on button "CREAR AUDITORIA" at bounding box center [195, 333] width 127 height 28
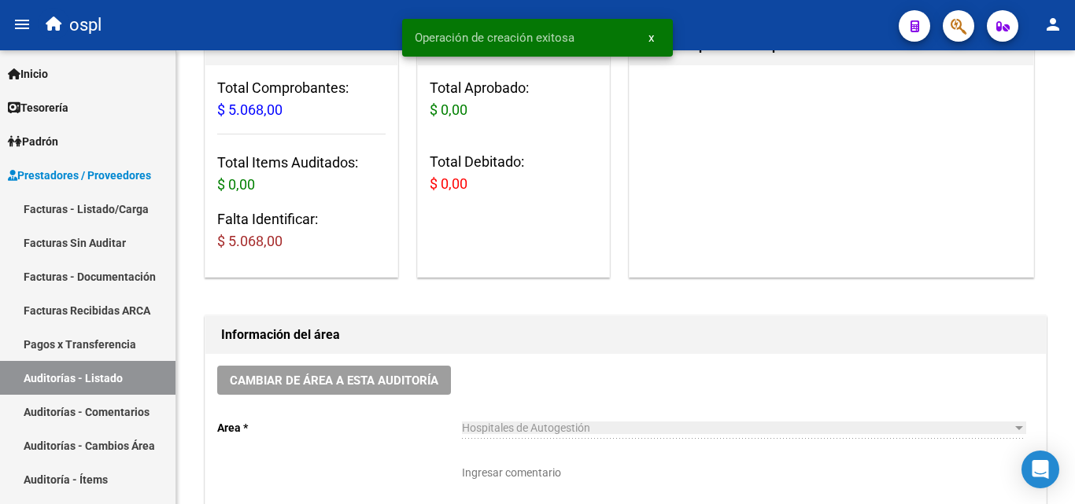
scroll to position [315, 0]
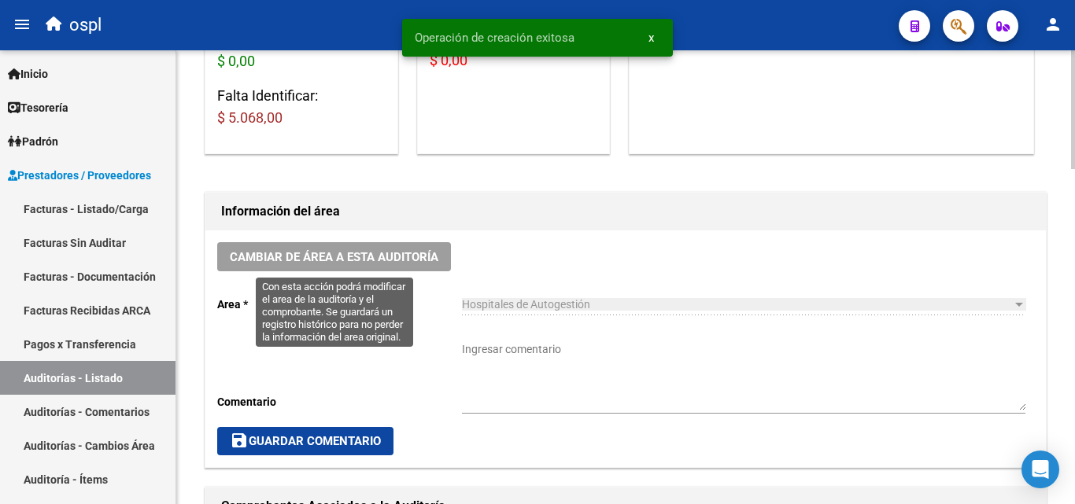
click at [422, 254] on span "Cambiar de área a esta auditoría" at bounding box center [334, 257] width 208 height 14
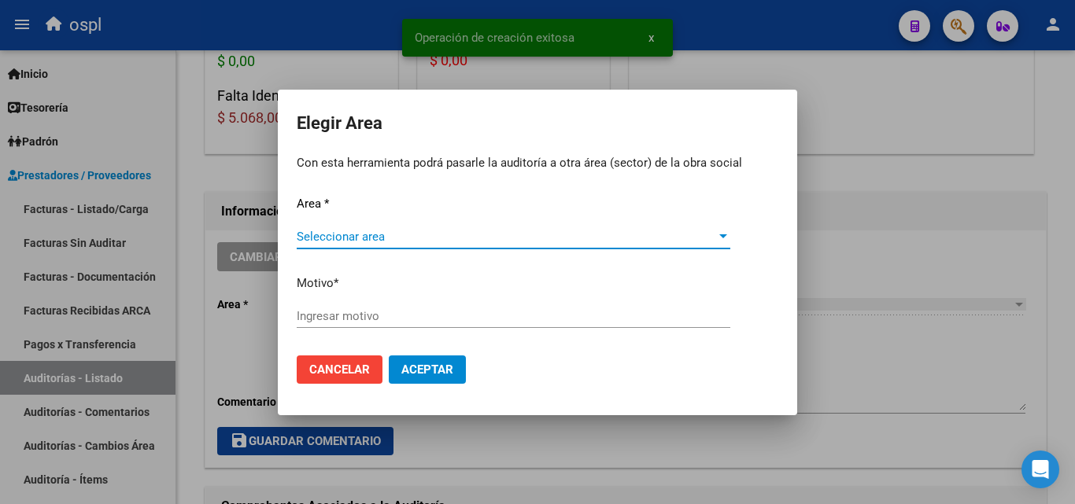
click at [436, 235] on span "Seleccionar area" at bounding box center [506, 237] width 419 height 14
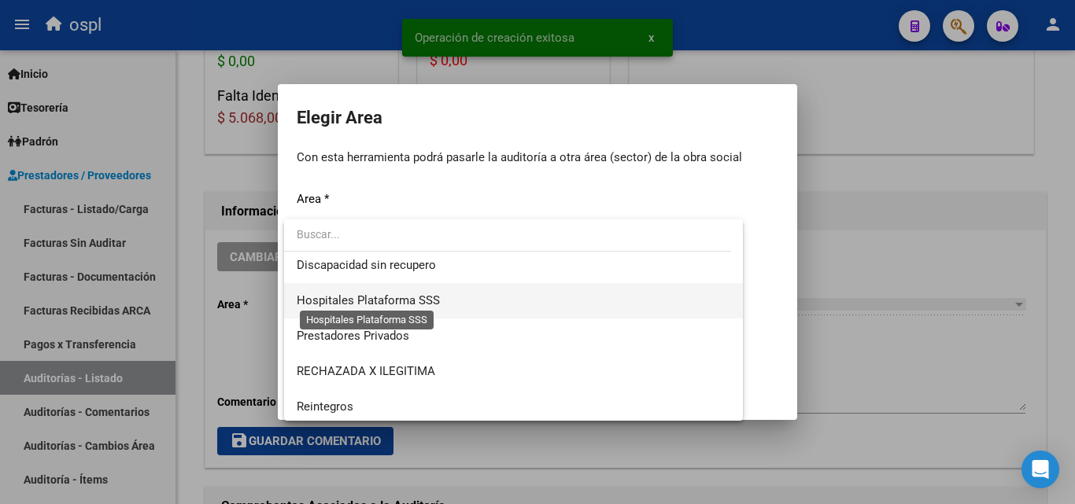
scroll to position [188, 0]
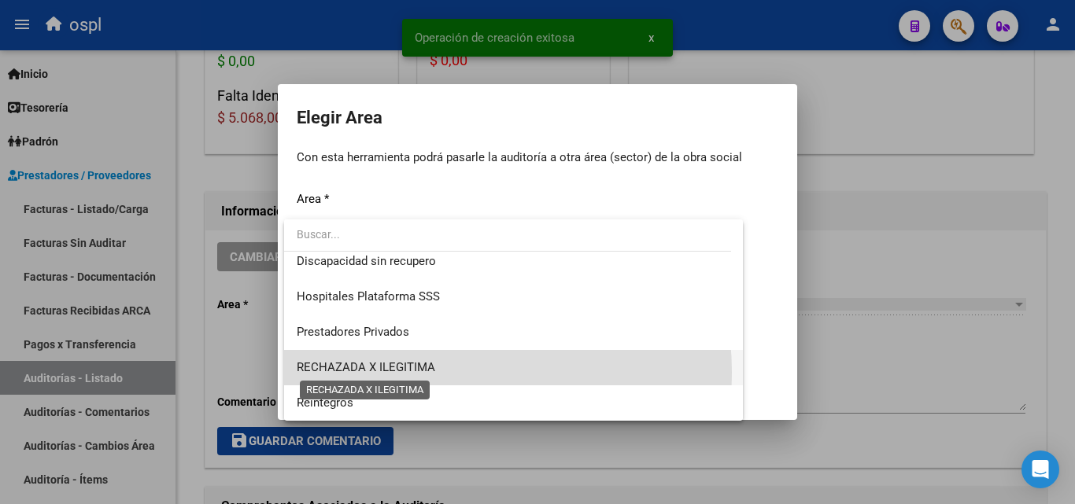
click at [415, 373] on span "RECHAZADA X ILEGITIMA" at bounding box center [366, 367] width 138 height 14
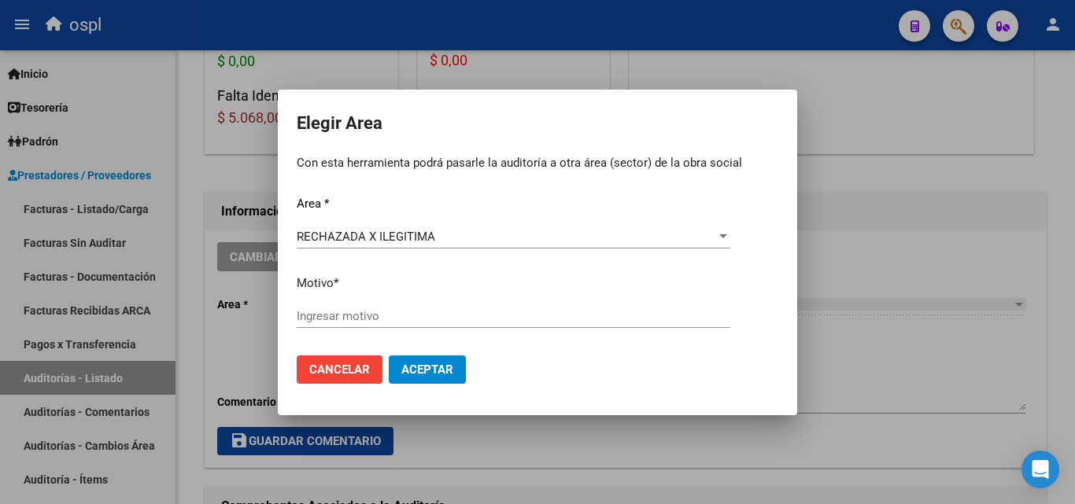
click at [379, 326] on div "Ingresar motivo" at bounding box center [513, 316] width 433 height 24
click at [381, 315] on input "Ingresar motivo" at bounding box center [513, 316] width 433 height 14
type input "u"
type input "ilegitima"
click at [401, 364] on span "Aceptar" at bounding box center [427, 370] width 52 height 14
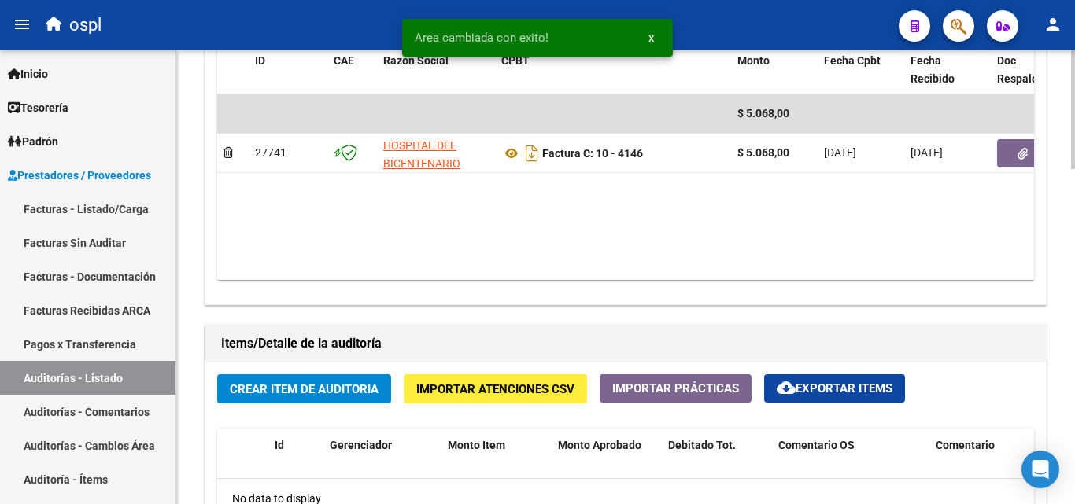
scroll to position [1101, 0]
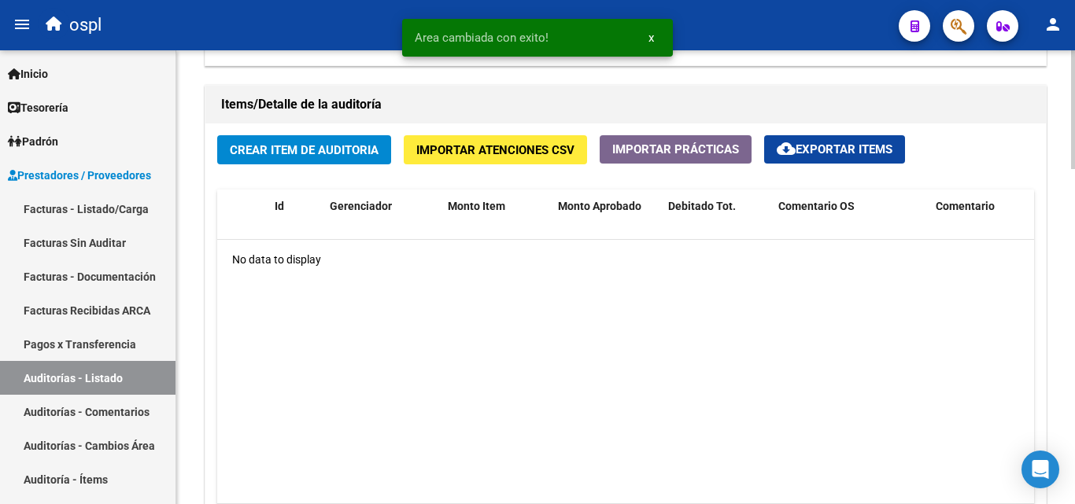
click at [304, 149] on span "Crear Item de Auditoria" at bounding box center [304, 150] width 149 height 14
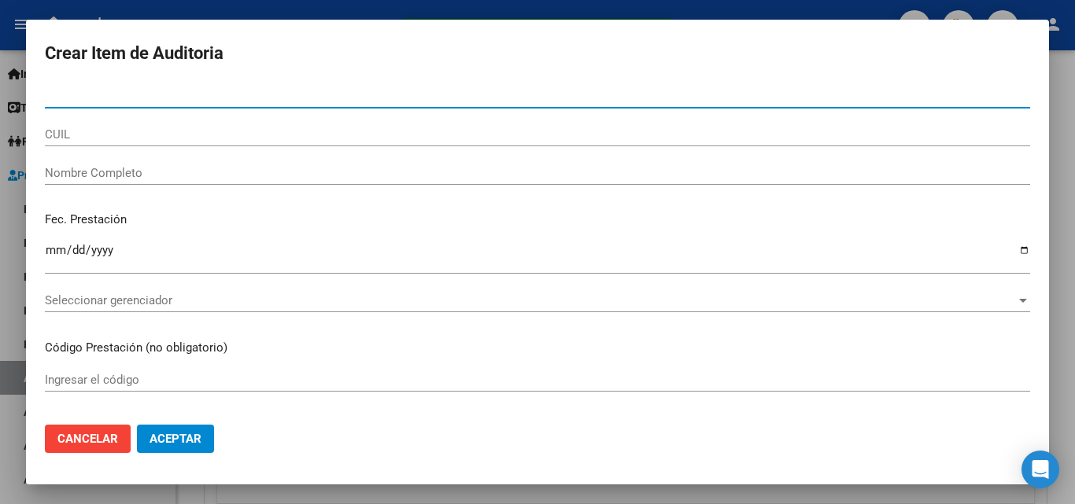
drag, startPoint x: 215, startPoint y: 181, endPoint x: 203, endPoint y: 170, distance: 16.1
click at [216, 181] on div "Nombre Completo" at bounding box center [537, 173] width 985 height 24
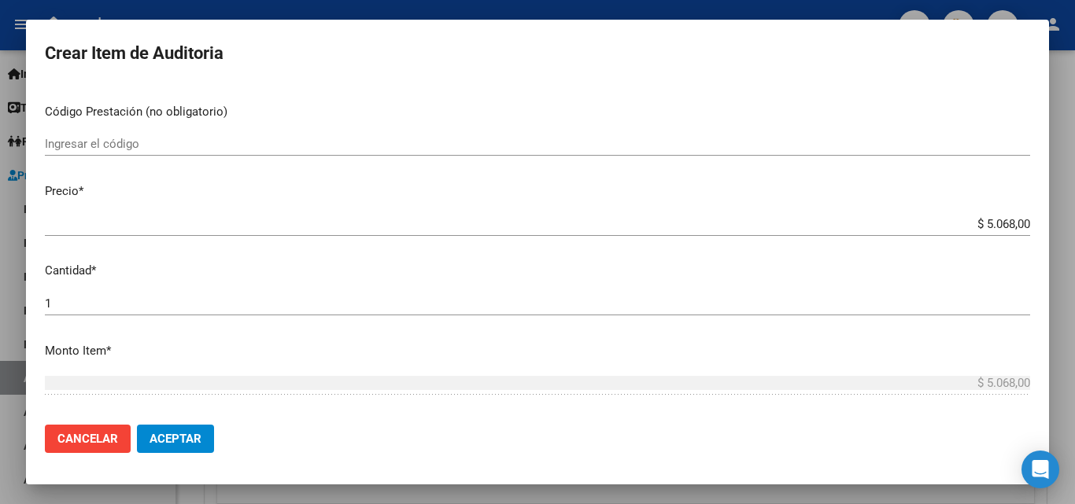
scroll to position [472, 0]
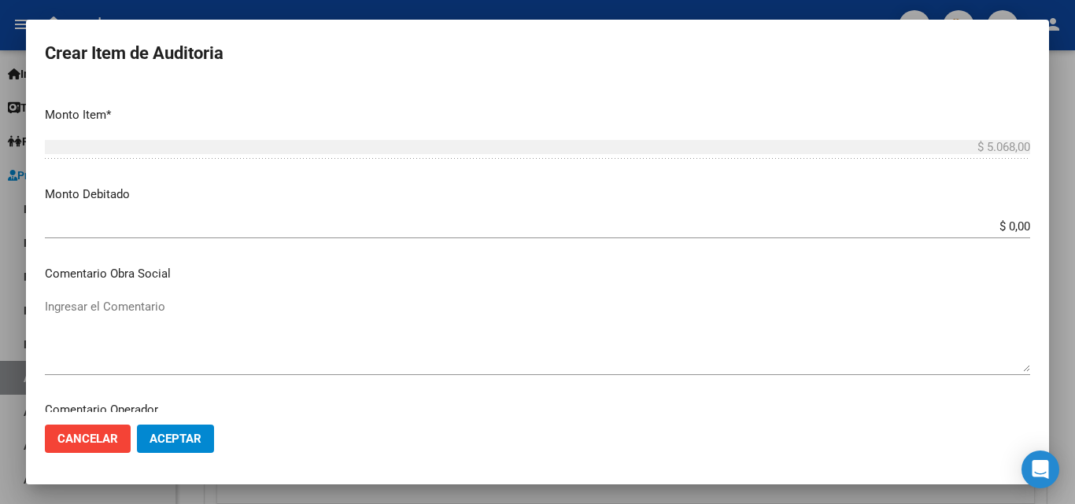
type input "todos"
drag, startPoint x: 983, startPoint y: 240, endPoint x: 1066, endPoint y: 262, distance: 85.5
click at [1066, 262] on div "Crear Item de Auditoria Nro Documento CUIL todos Nombre Completo Fec. Prestació…" at bounding box center [537, 252] width 1075 height 504
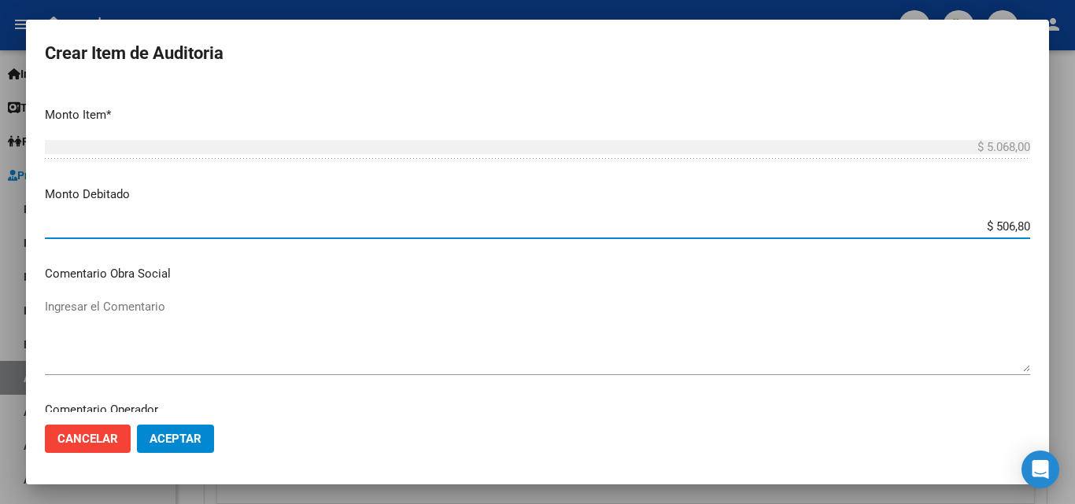
type input "$ 5.068,00"
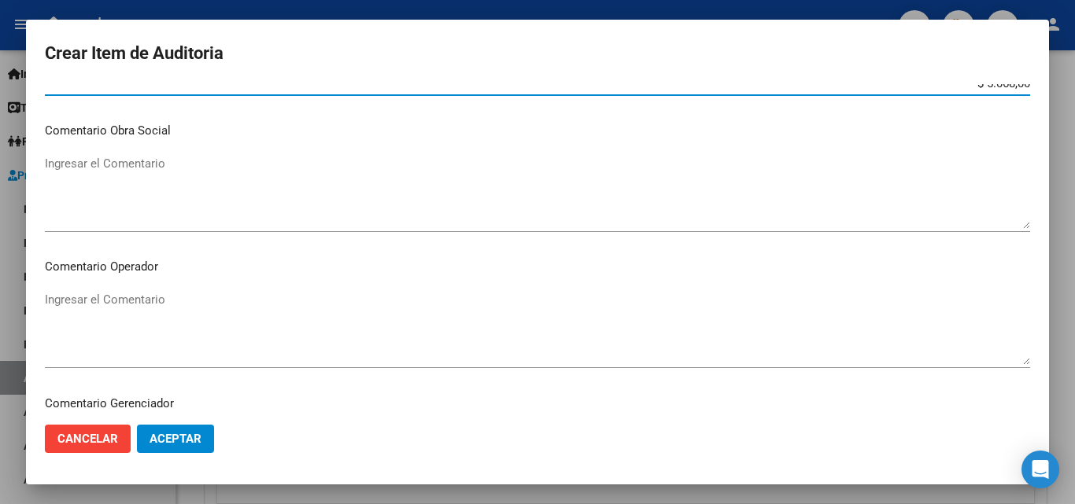
scroll to position [629, 0]
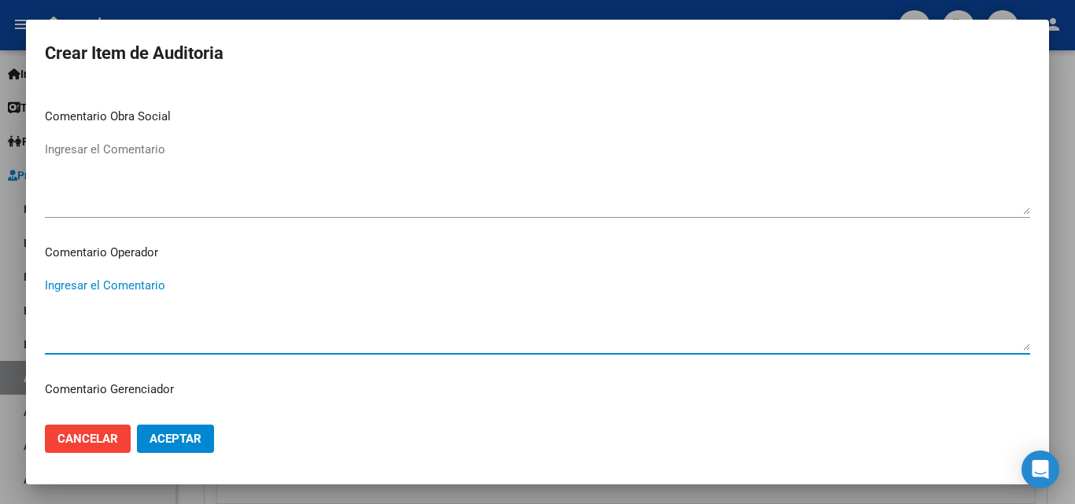
drag, startPoint x: 420, startPoint y: 319, endPoint x: 436, endPoint y: 289, distance: 33.1
click at [427, 305] on textarea "Ingresar el Comentario" at bounding box center [537, 314] width 985 height 74
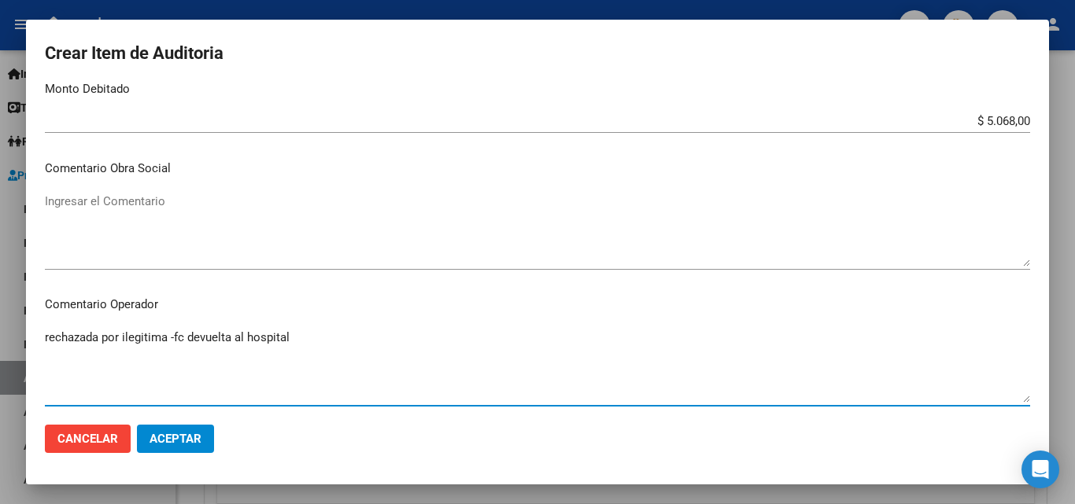
scroll to position [551, 0]
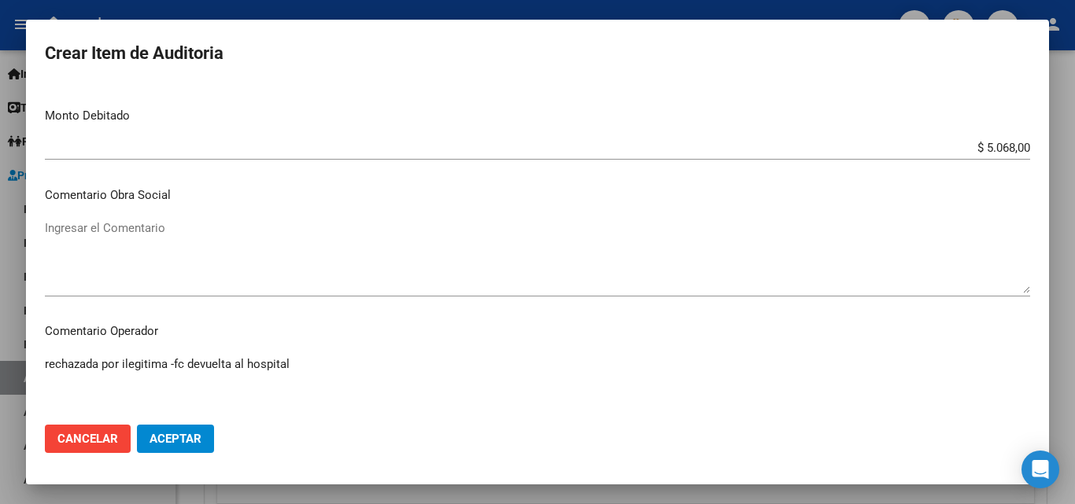
type textarea "rechazada por ilegitima -fc devuelta al hospital"
click at [183, 437] on span "Aceptar" at bounding box center [175, 439] width 52 height 14
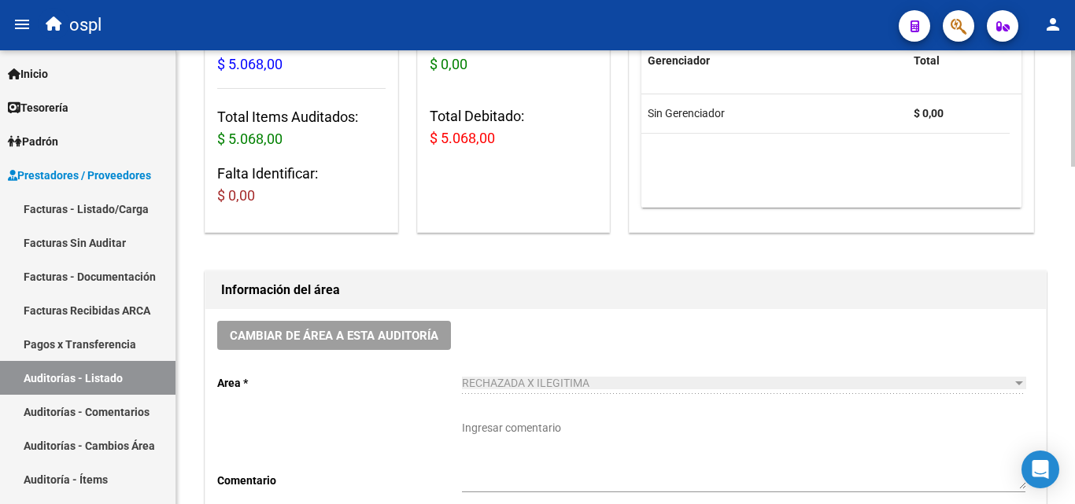
scroll to position [0, 0]
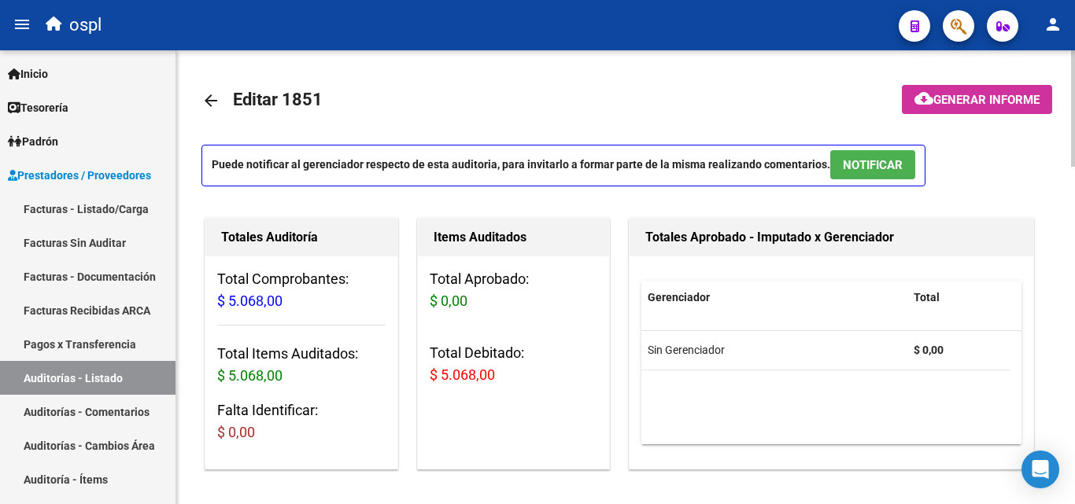
click at [720, 436] on datatable-body "Sin Gerenciador $ 0,00" at bounding box center [831, 387] width 380 height 113
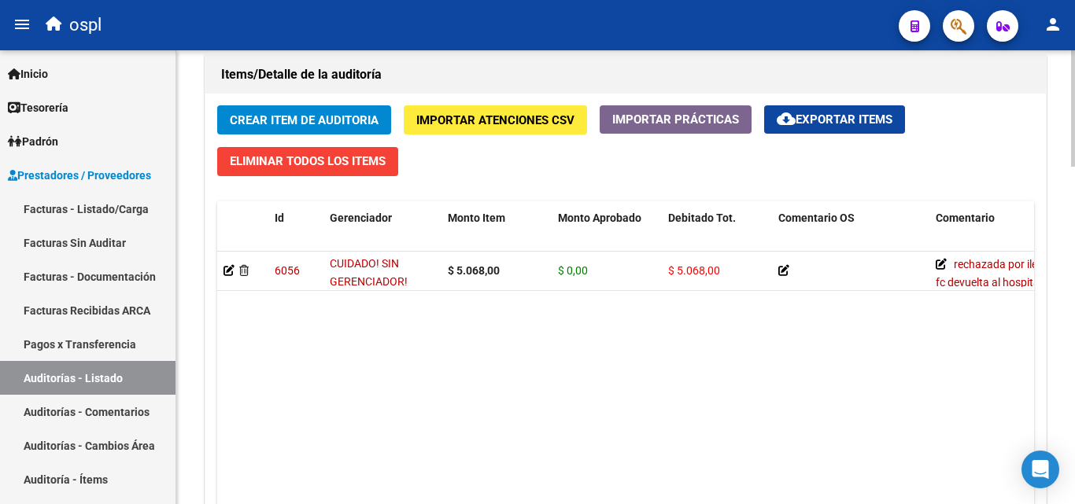
scroll to position [1180, 0]
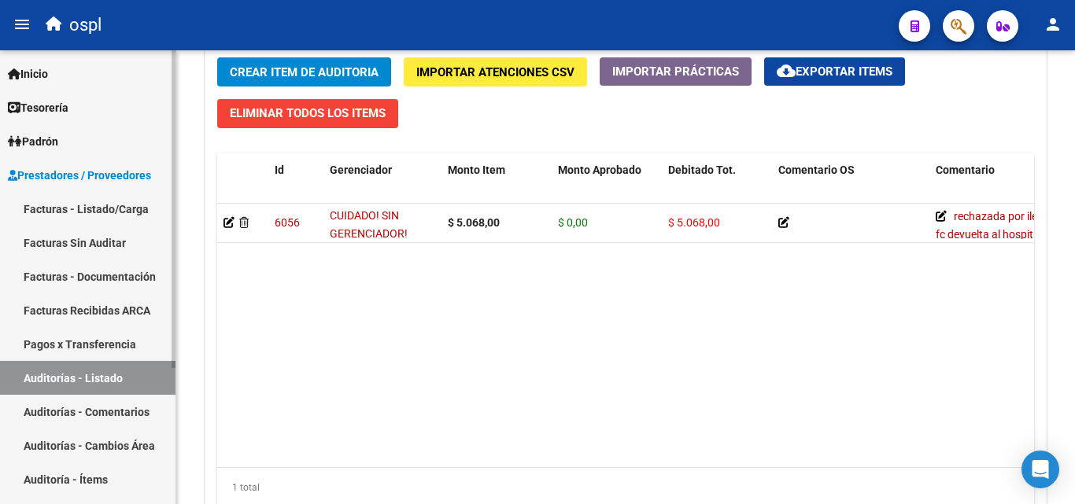
click at [122, 256] on link "Facturas Sin Auditar" at bounding box center [87, 243] width 175 height 34
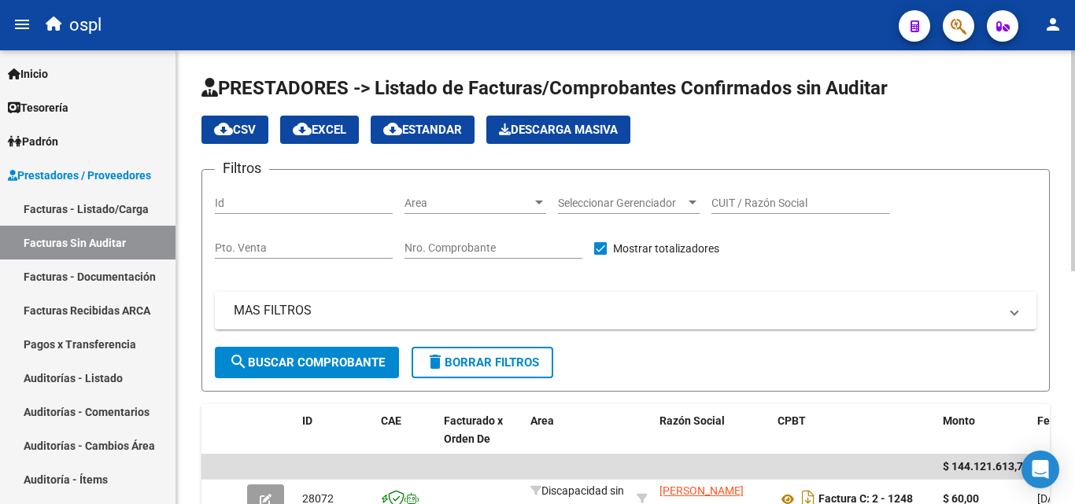
click at [422, 205] on span "Area" at bounding box center [467, 203] width 127 height 13
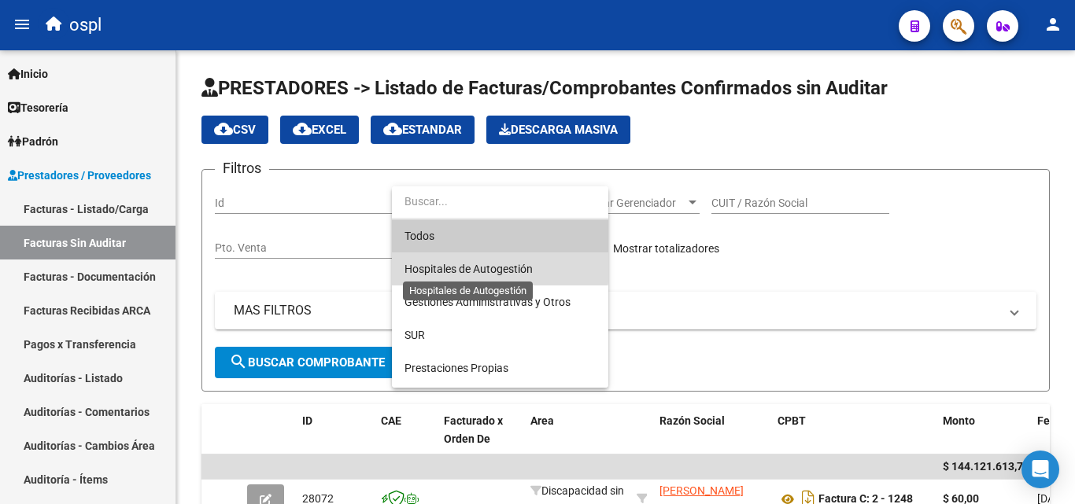
click at [437, 266] on span "Hospitales de Autogestión" at bounding box center [468, 269] width 128 height 13
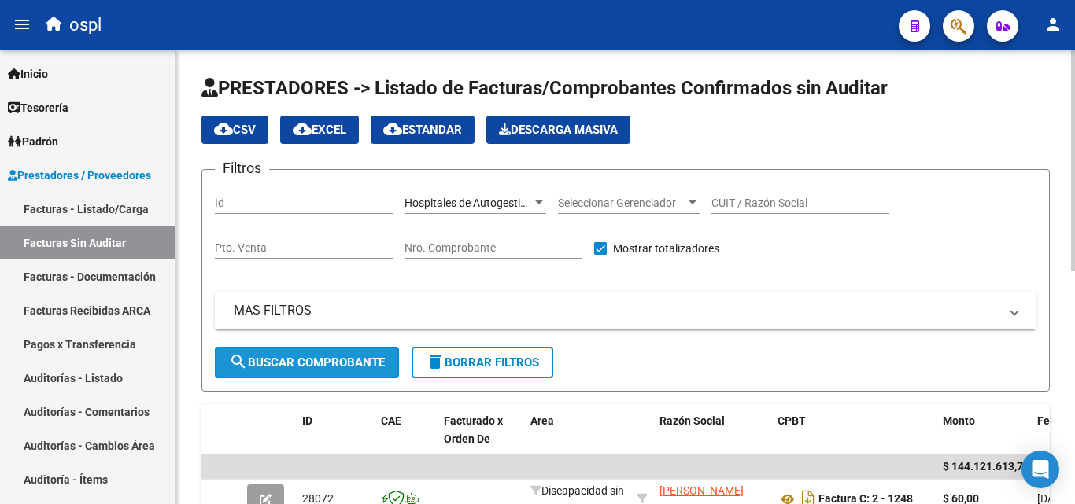
click at [372, 356] on span "search Buscar Comprobante" at bounding box center [307, 363] width 156 height 14
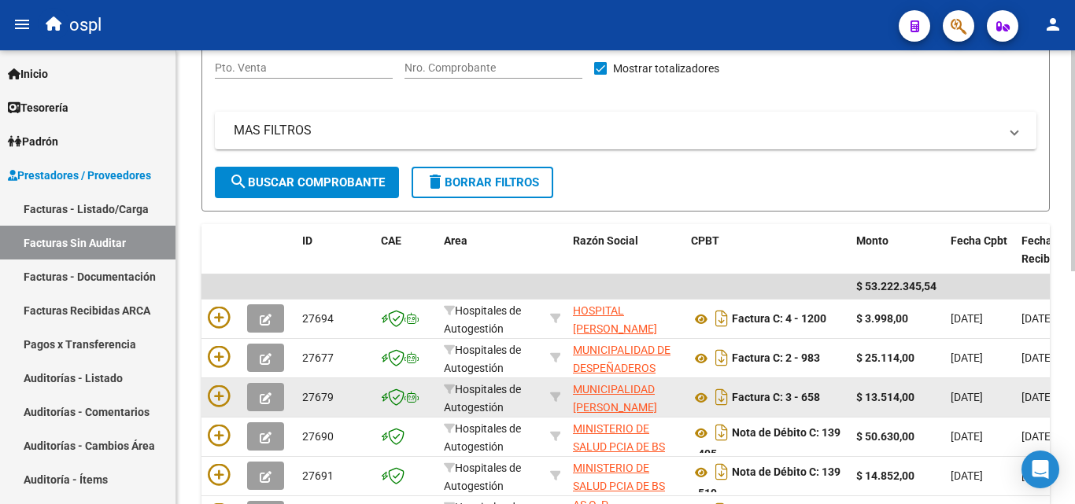
scroll to position [398, 0]
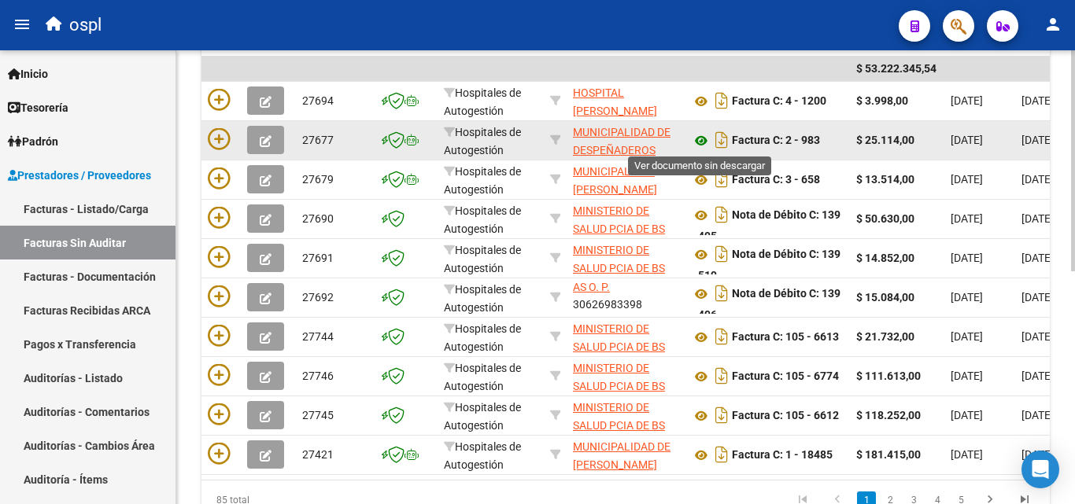
click at [699, 143] on icon at bounding box center [701, 140] width 20 height 19
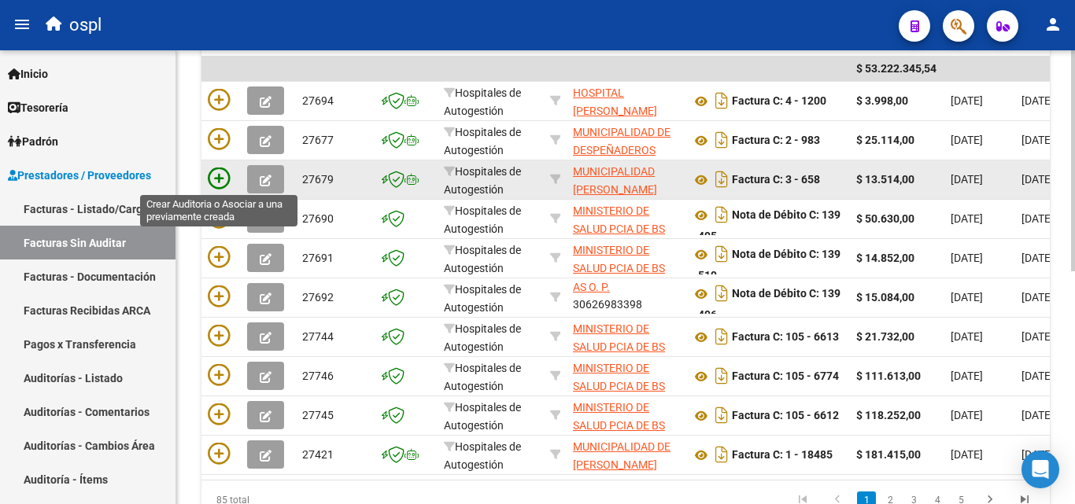
click at [218, 172] on icon at bounding box center [219, 179] width 22 height 22
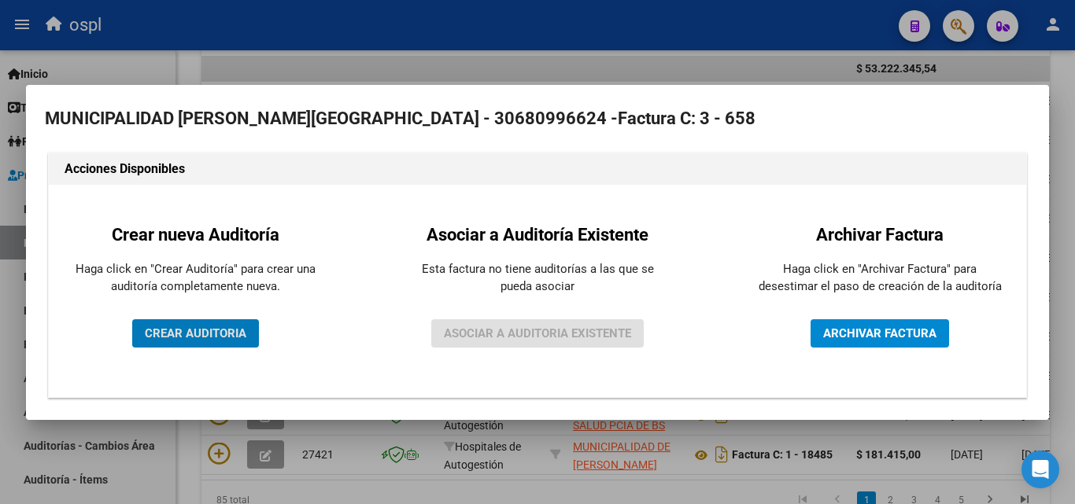
click at [222, 319] on div "Crear nueva Auditoría Haga click en "Crear Auditoría" para crear una auditoría …" at bounding box center [195, 291] width 269 height 189
click at [230, 331] on span "CREAR AUDITORIA" at bounding box center [195, 333] width 101 height 14
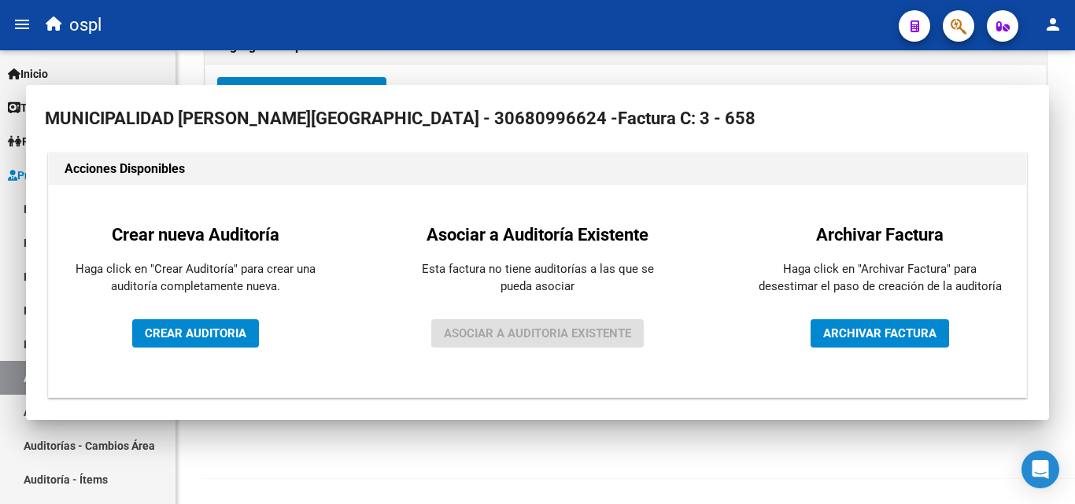
scroll to position [376, 0]
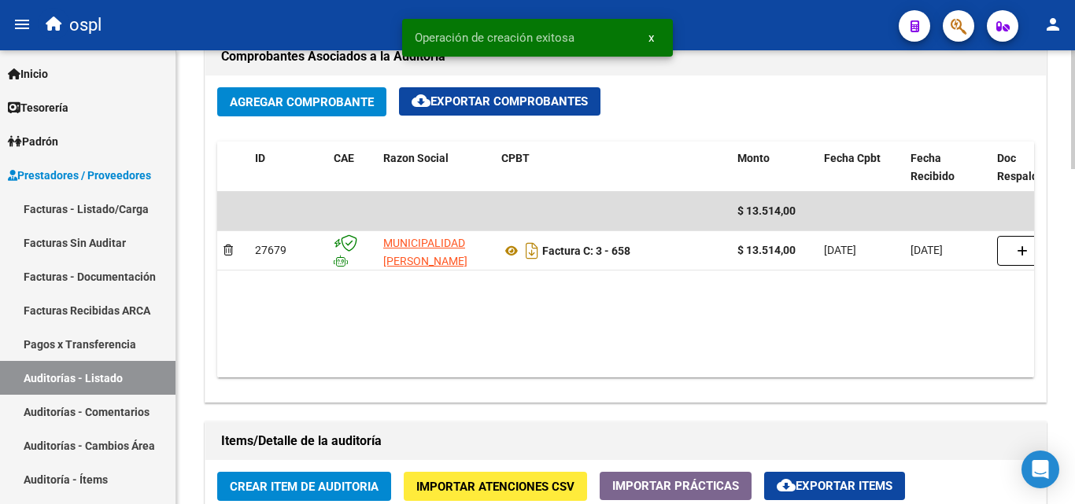
scroll to position [1023, 0]
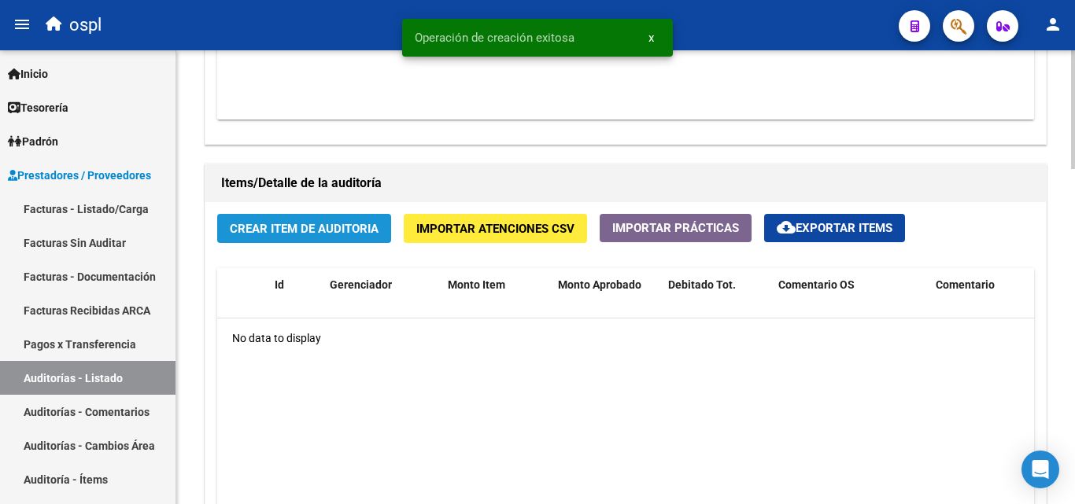
click at [268, 231] on span "Crear Item de Auditoria" at bounding box center [304, 229] width 149 height 14
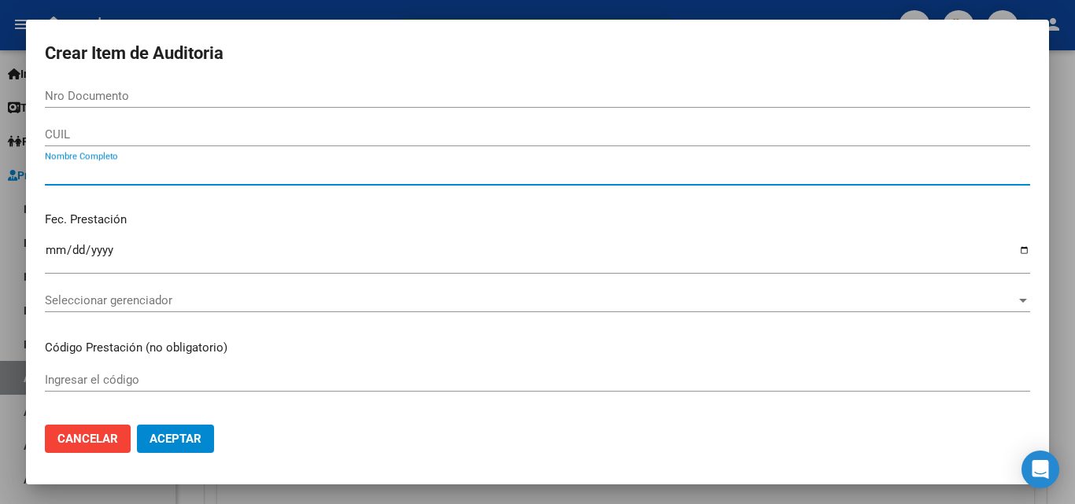
click at [166, 171] on input "Nombre Completo" at bounding box center [537, 173] width 985 height 14
type input "Y"
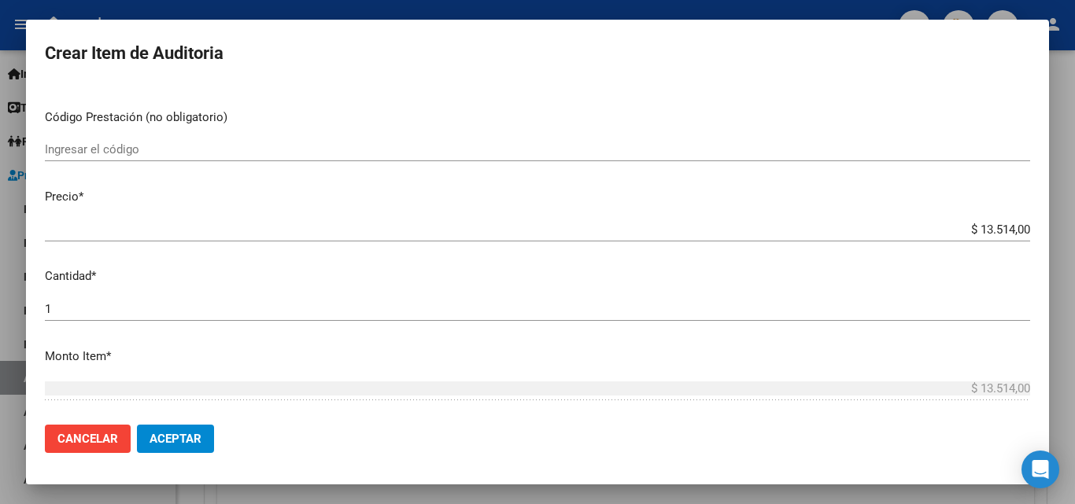
scroll to position [315, 0]
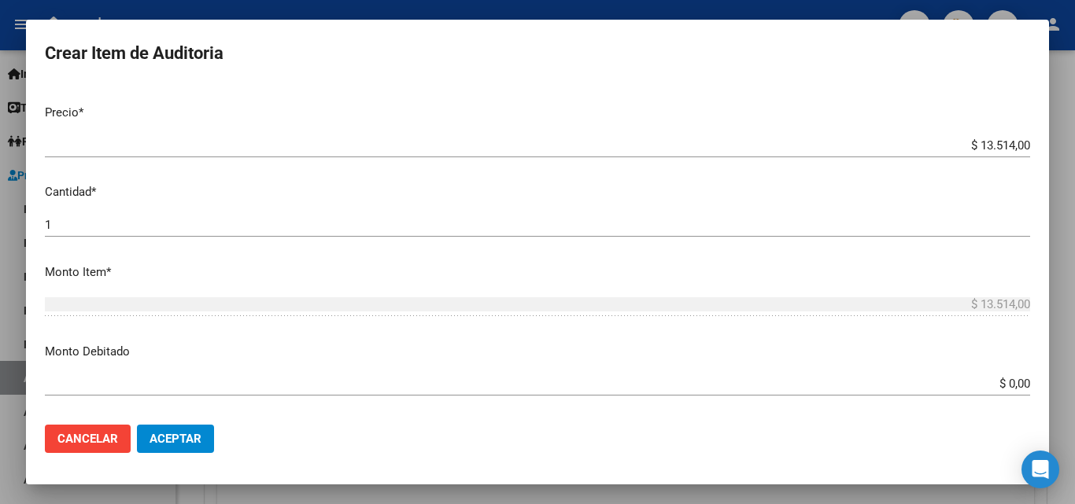
type input "TODOS"
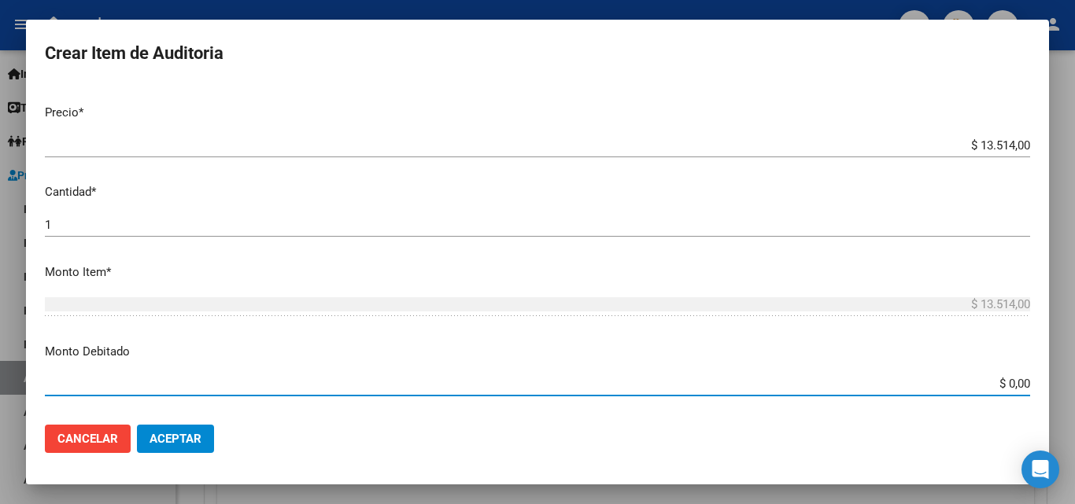
drag, startPoint x: 977, startPoint y: 387, endPoint x: 1064, endPoint y: 390, distance: 86.6
click at [1064, 390] on div "Crear Item de Auditoria Nro Documento CUIL TODOS Nombre Completo Fec. Prestació…" at bounding box center [537, 252] width 1075 height 504
type input "$ 13.514,00"
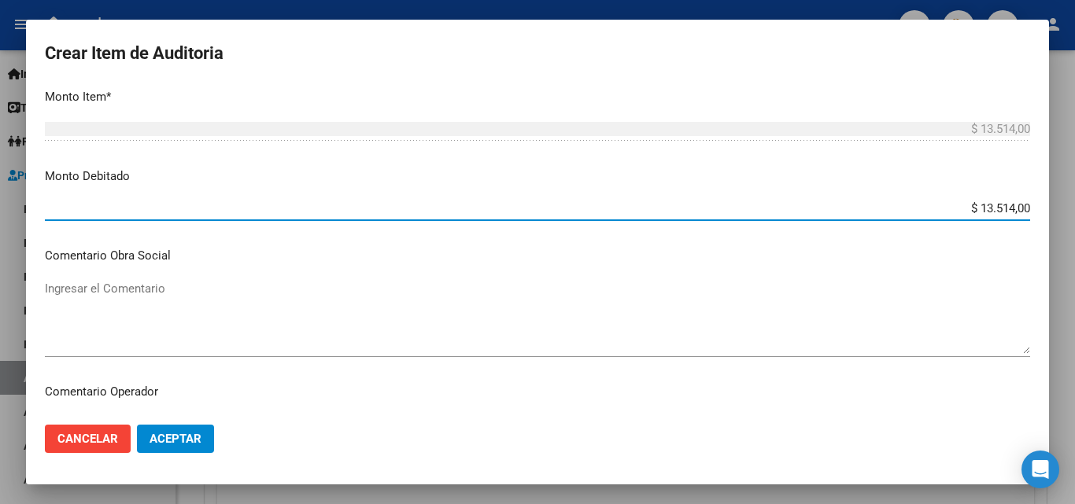
scroll to position [629, 0]
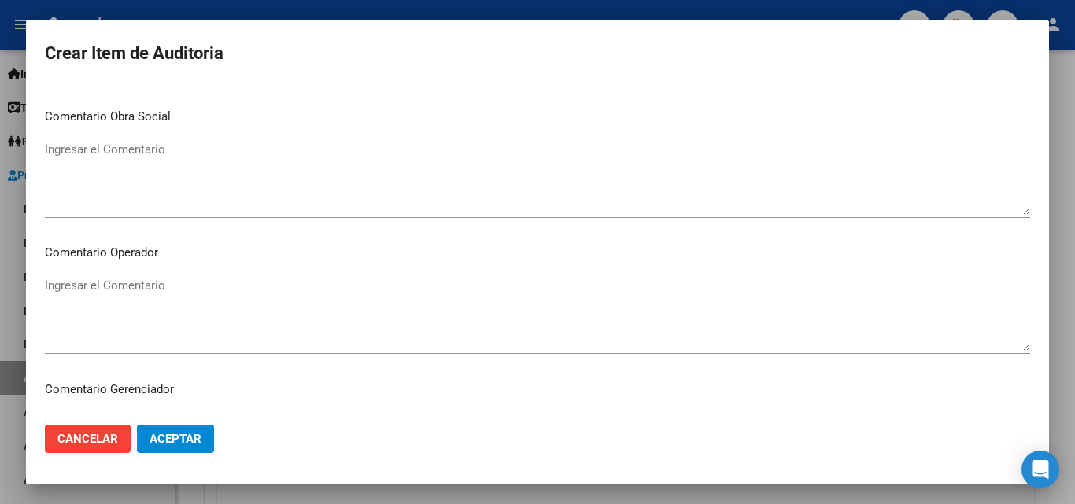
click at [384, 285] on textarea "Ingresar el Comentario" at bounding box center [537, 314] width 985 height 74
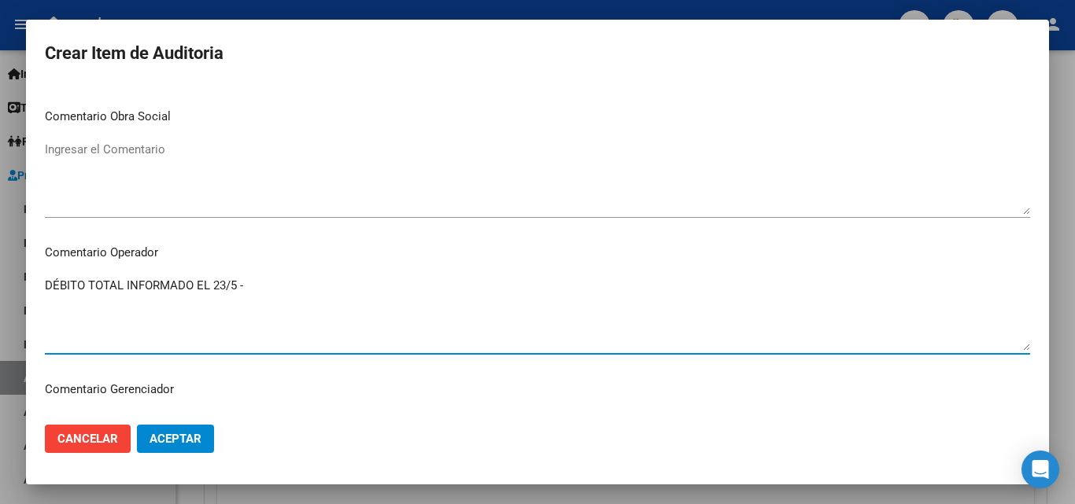
type textarea "DÉBITO TOTAL INFORMADO EL 23/5 -"
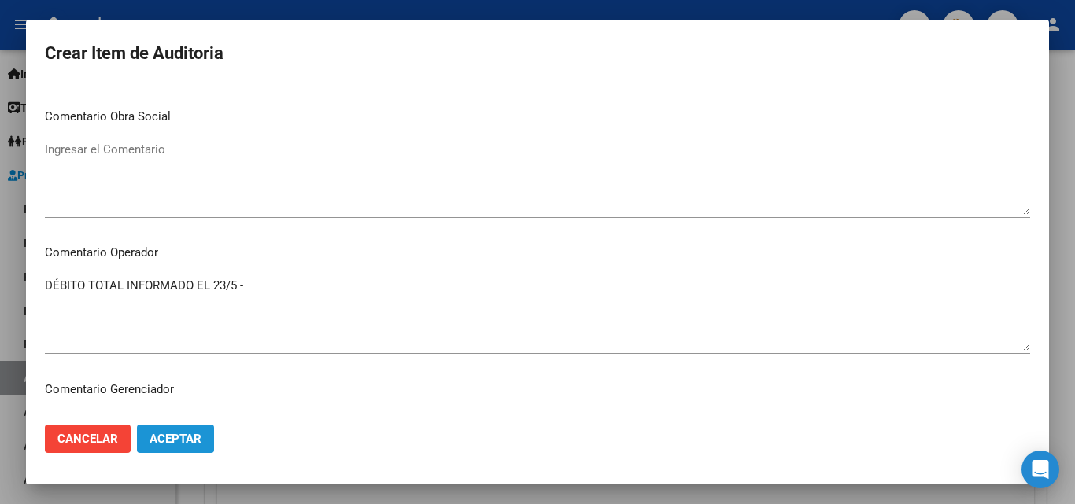
click at [175, 446] on button "Aceptar" at bounding box center [175, 439] width 77 height 28
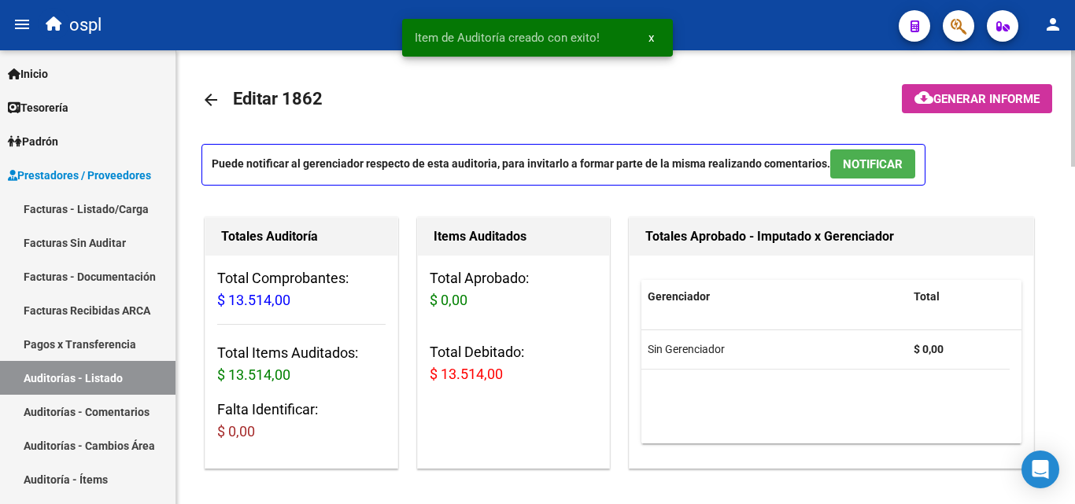
scroll to position [0, 0]
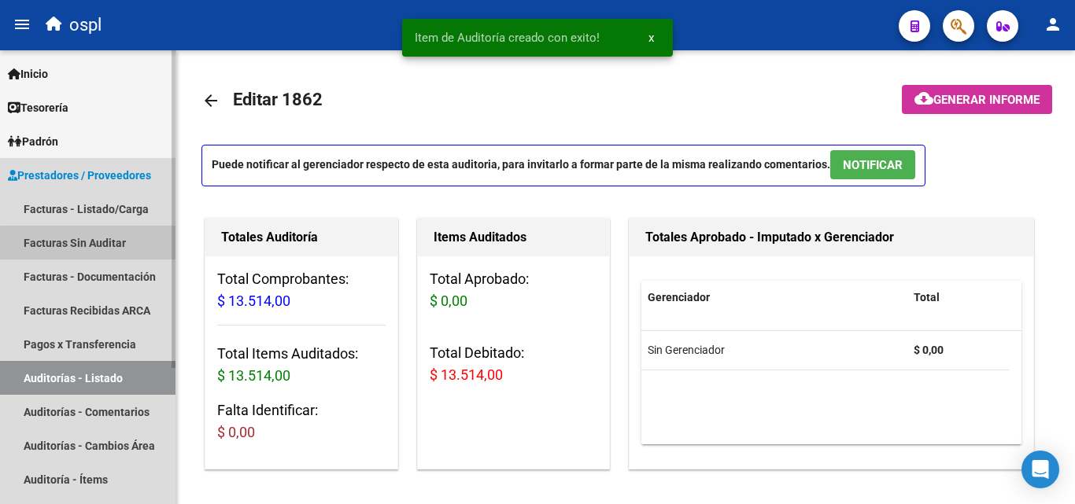
click at [101, 245] on link "Facturas Sin Auditar" at bounding box center [87, 243] width 175 height 34
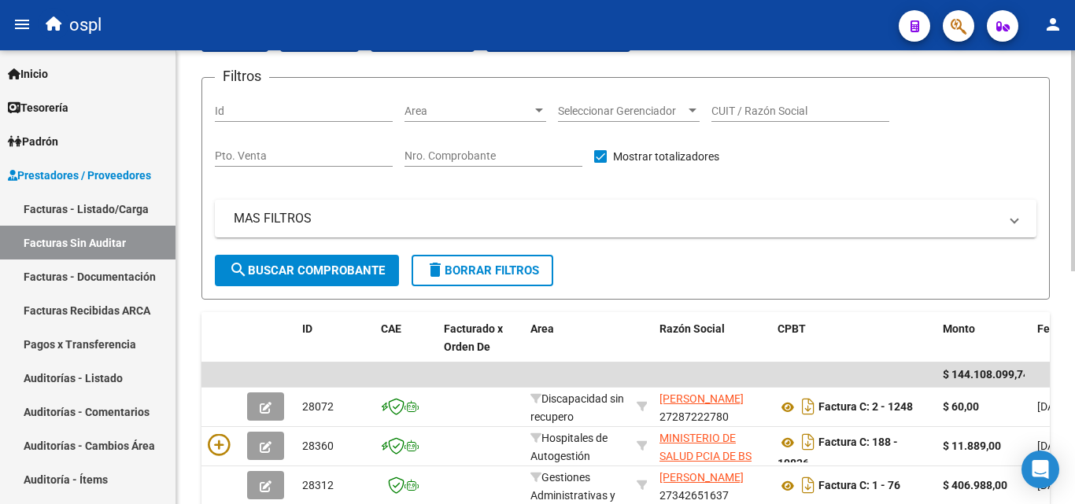
scroll to position [5, 0]
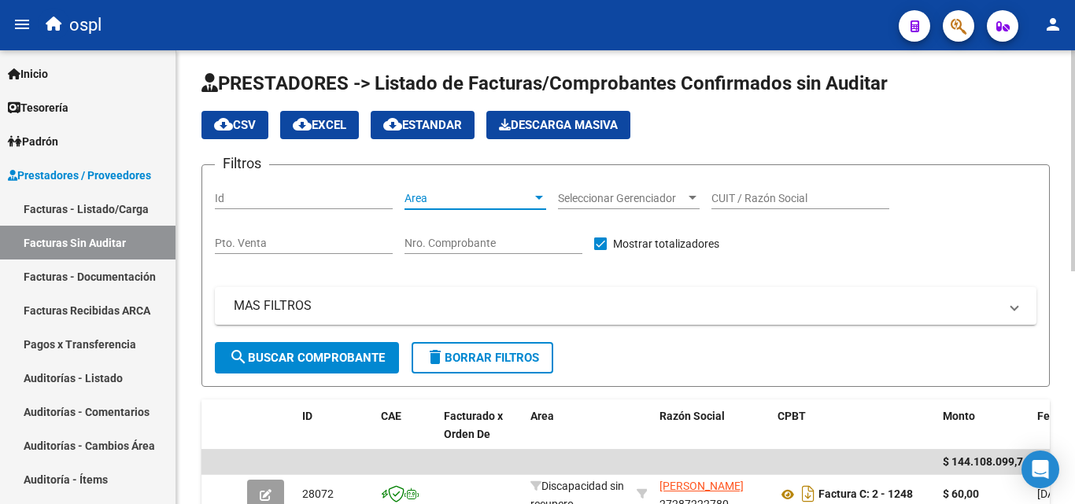
click at [523, 201] on span "Area" at bounding box center [467, 198] width 127 height 13
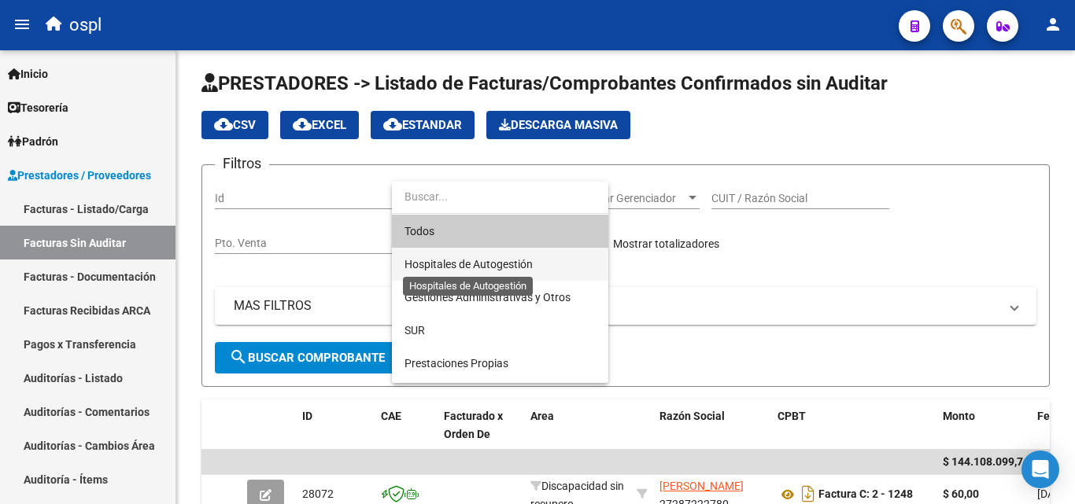
click at [485, 267] on span "Hospitales de Autogestión" at bounding box center [468, 264] width 128 height 13
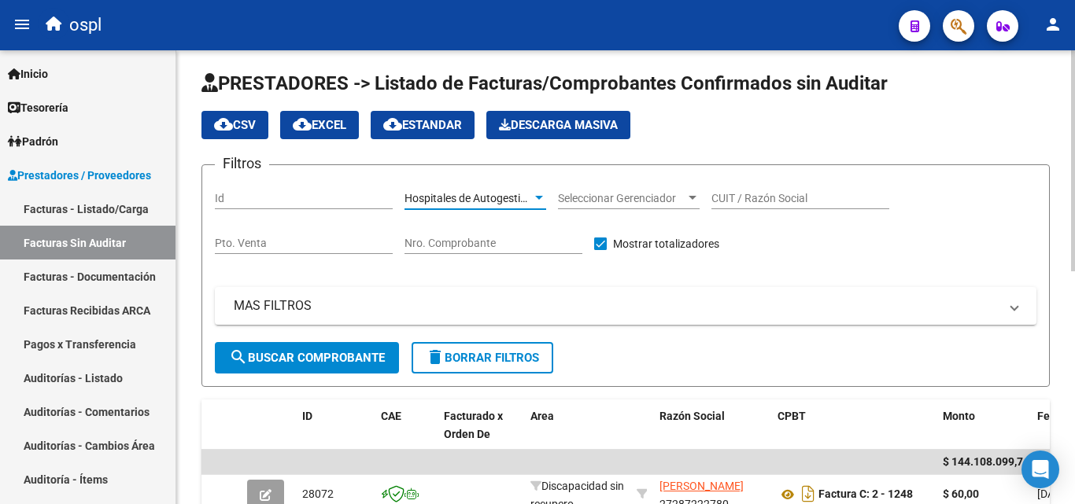
click at [315, 360] on span "search Buscar Comprobante" at bounding box center [307, 358] width 156 height 14
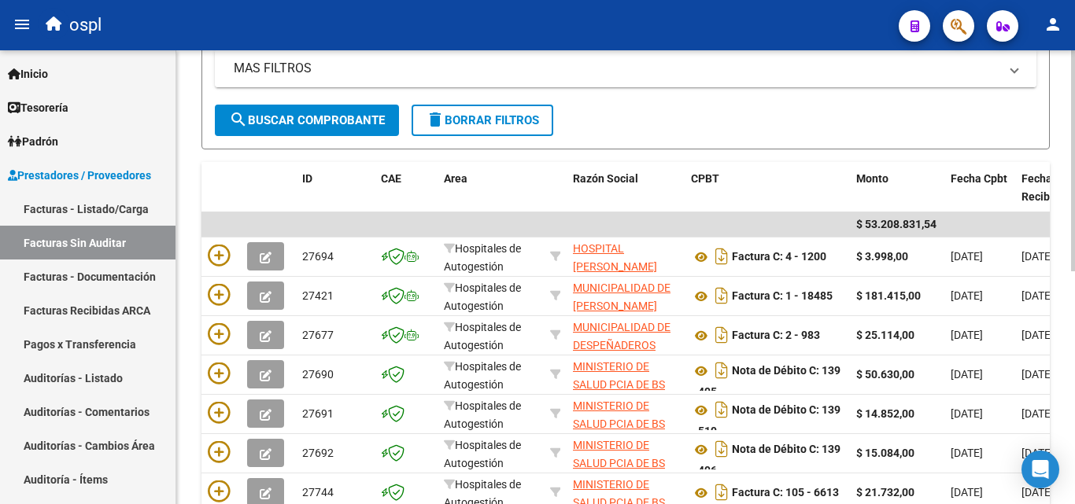
scroll to position [241, 0]
